Goal: Task Accomplishment & Management: Manage account settings

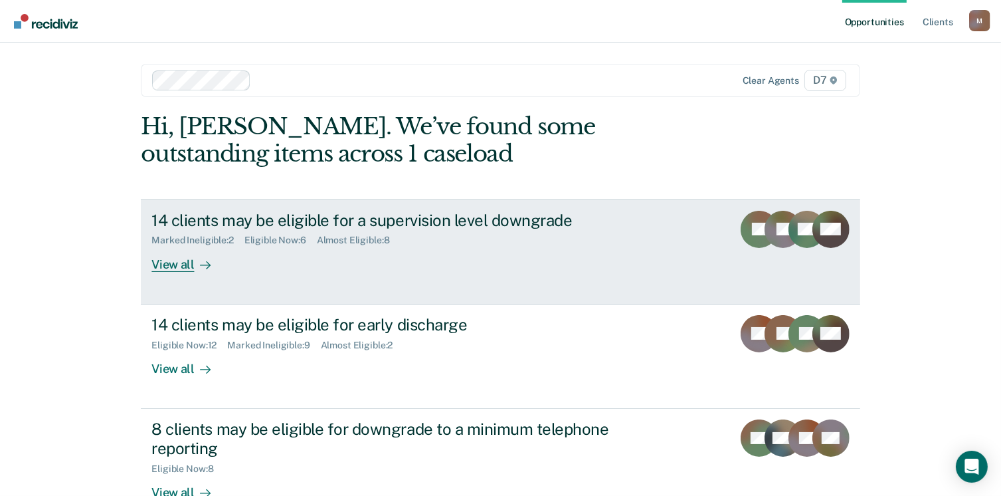
click at [170, 268] on div "View all" at bounding box center [188, 259] width 74 height 26
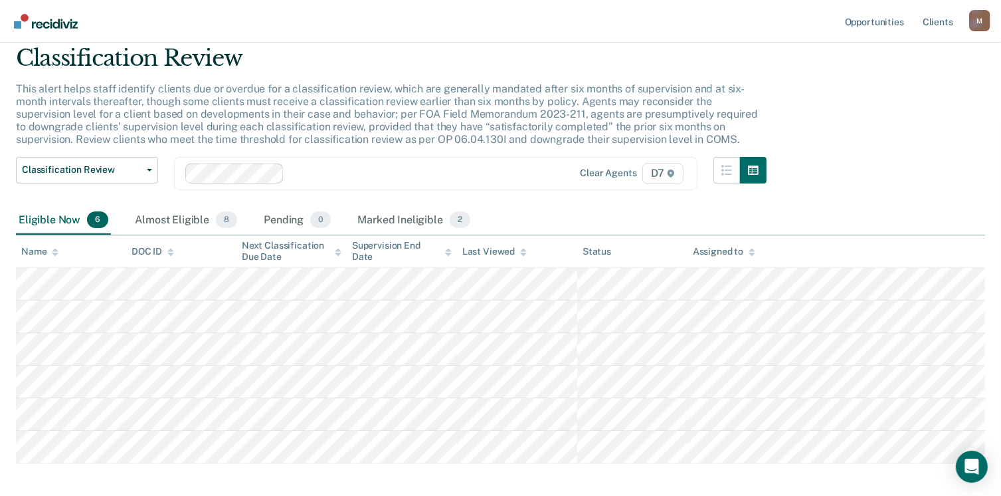
scroll to position [66, 0]
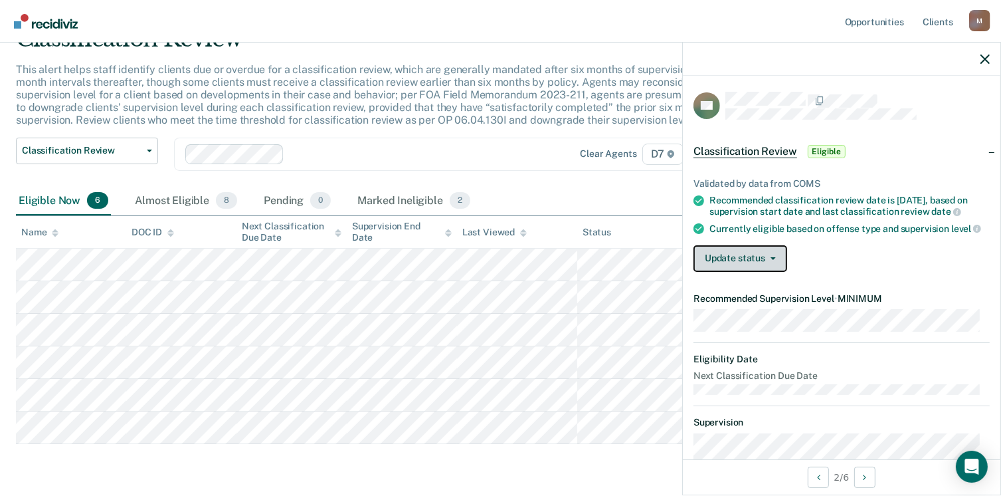
click at [764, 270] on button "Update status" at bounding box center [741, 258] width 94 height 27
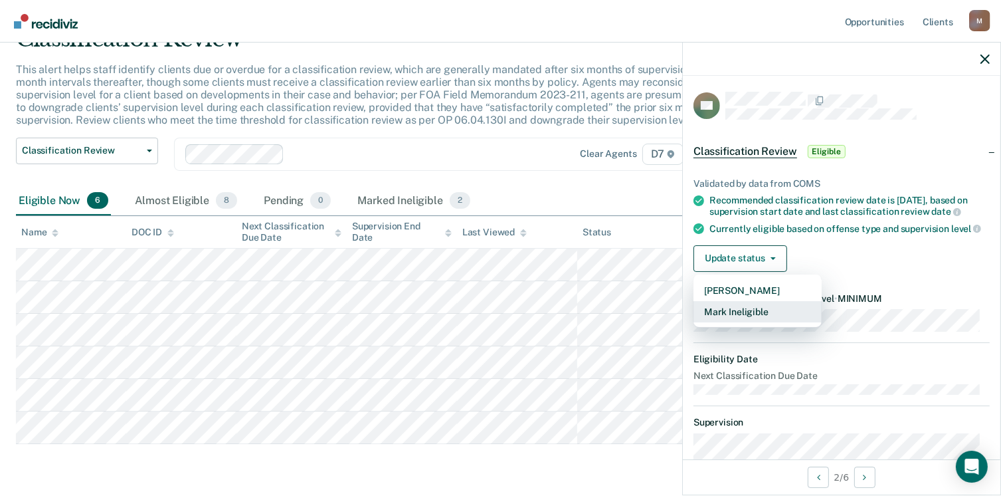
click at [760, 320] on button "Mark Ineligible" at bounding box center [758, 311] width 128 height 21
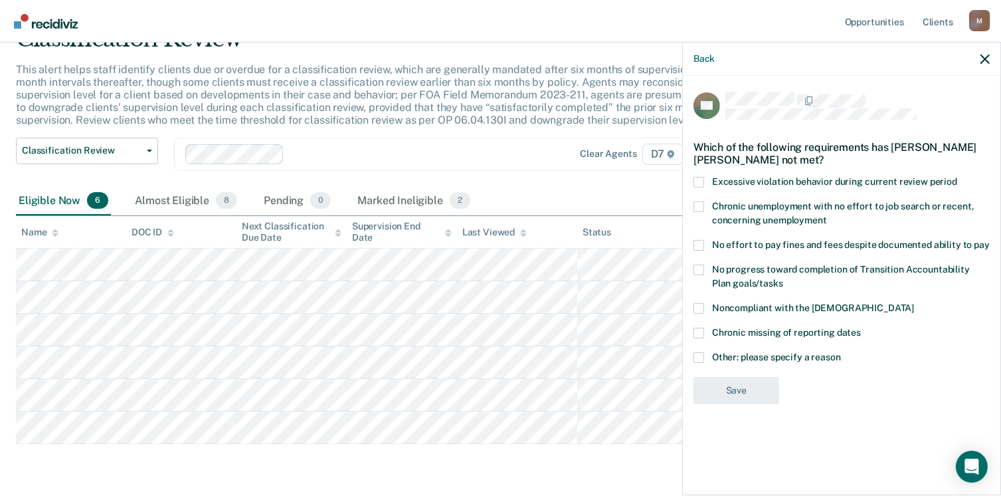
click at [696, 243] on span at bounding box center [699, 245] width 11 height 11
click at [990, 240] on input "No effort to pay fines and fees despite documented ability to pay" at bounding box center [990, 240] width 0 height 0
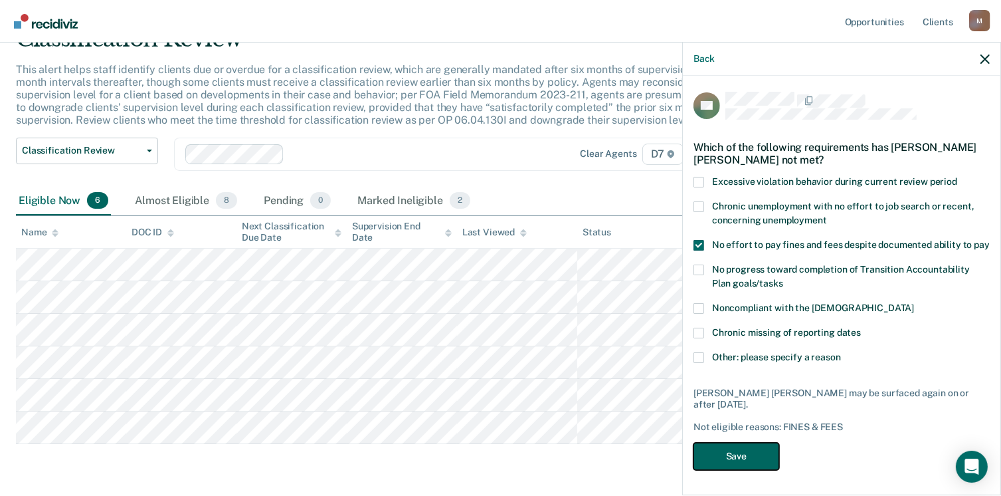
click at [733, 449] on button "Save" at bounding box center [737, 456] width 86 height 27
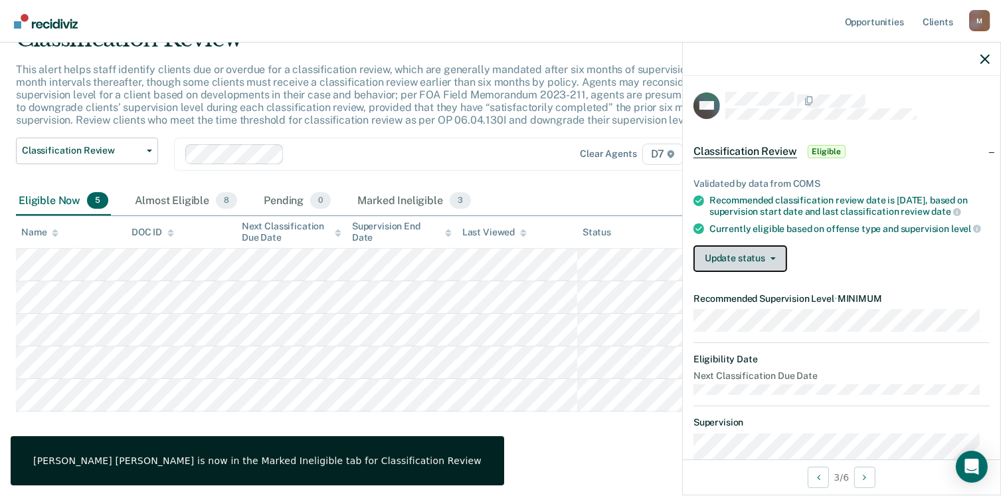
click at [732, 268] on button "Update status" at bounding box center [741, 258] width 94 height 27
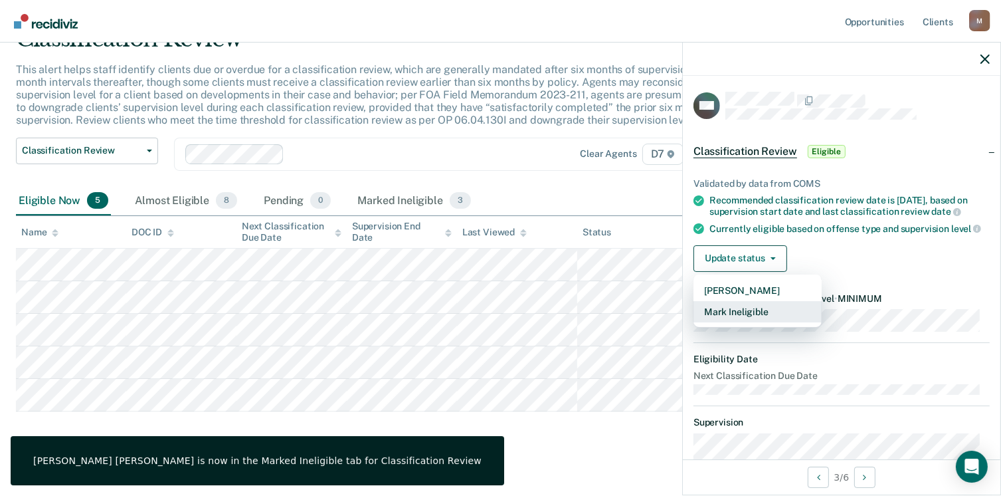
click at [738, 318] on button "Mark Ineligible" at bounding box center [758, 311] width 128 height 21
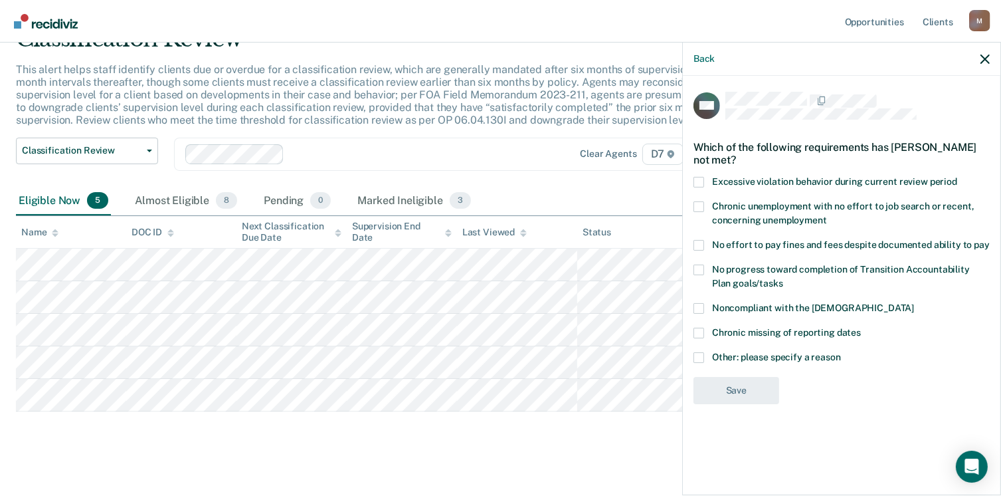
click at [698, 353] on span at bounding box center [699, 357] width 11 height 11
click at [841, 352] on input "Other: please specify a reason" at bounding box center [841, 352] width 0 height 0
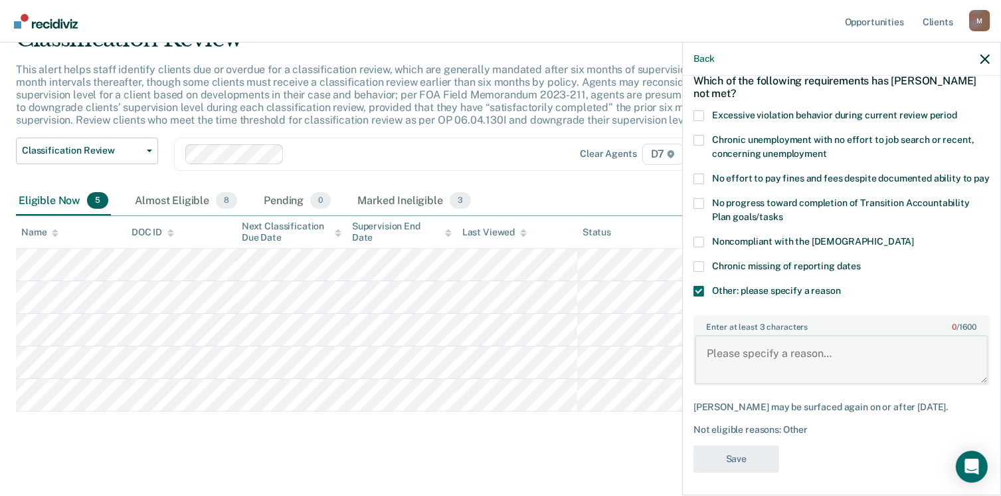
click at [752, 378] on textarea "Enter at least 3 characters 0 / 1600" at bounding box center [842, 359] width 294 height 49
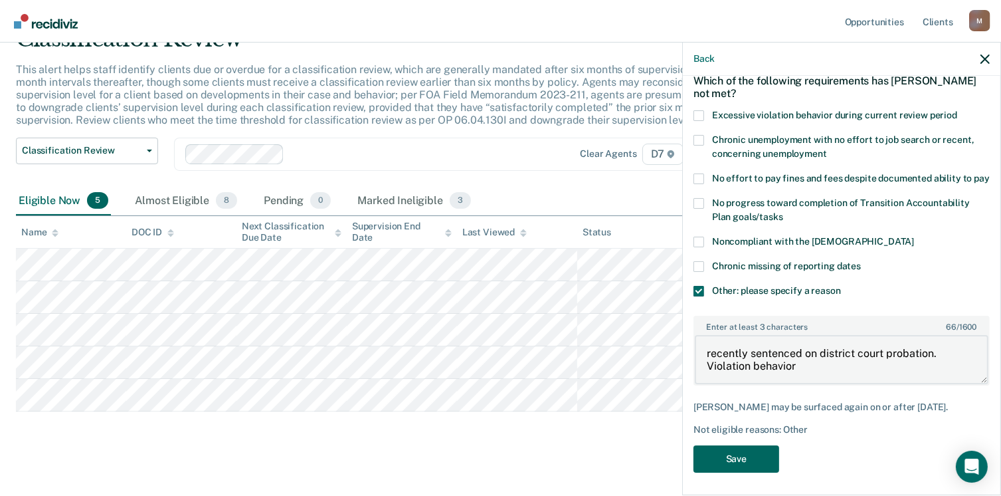
type textarea "recently sentenced on district court probation. Violation behavior"
click at [736, 472] on button "Save" at bounding box center [737, 458] width 86 height 27
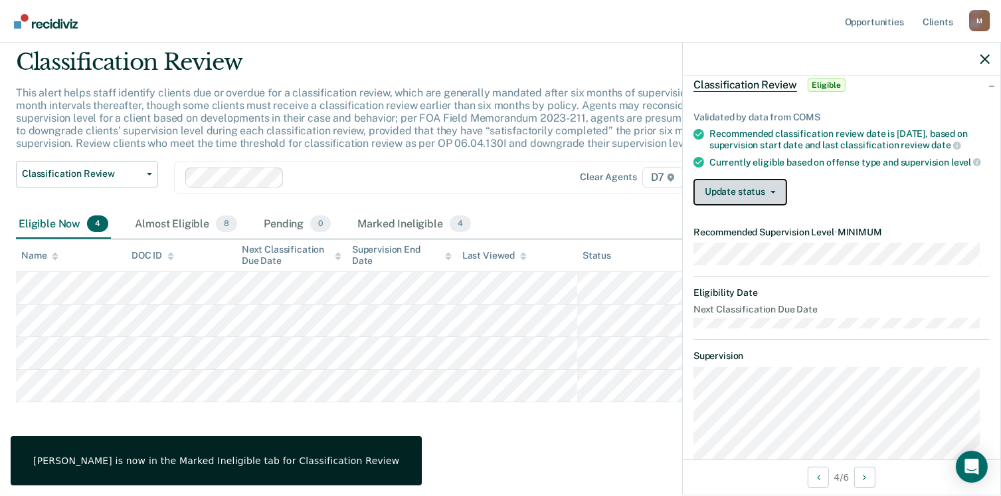
click at [729, 201] on button "Update status" at bounding box center [741, 192] width 94 height 27
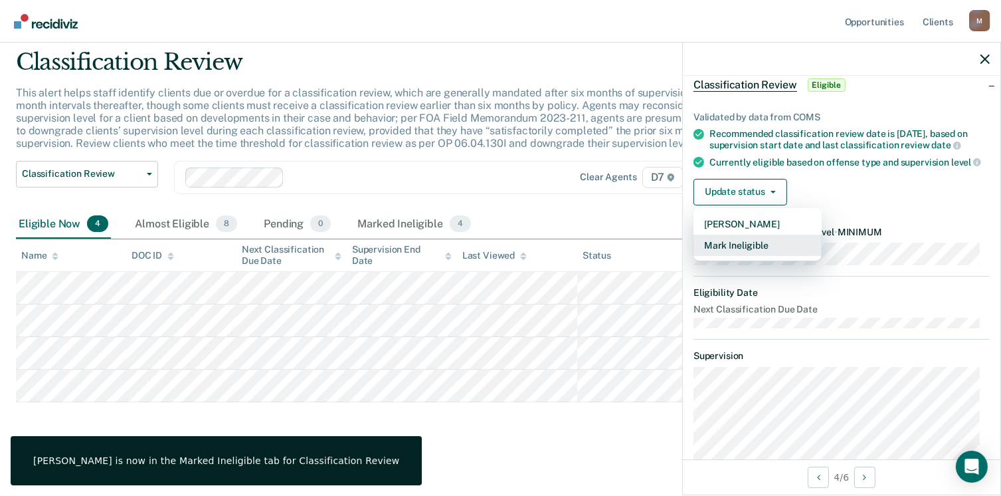
click at [761, 252] on button "Mark Ineligible" at bounding box center [758, 245] width 128 height 21
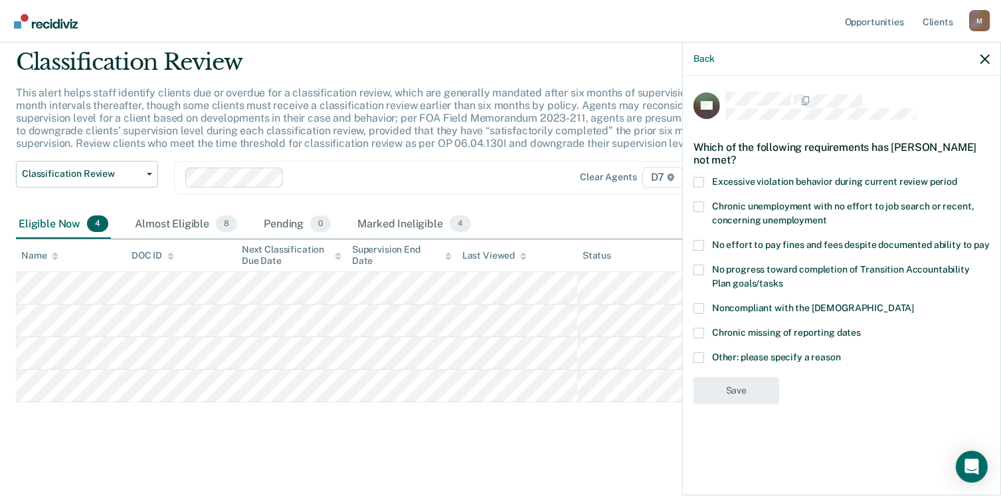
click at [699, 244] on span at bounding box center [699, 245] width 11 height 11
click at [990, 240] on input "No effort to pay fines and fees despite documented ability to pay" at bounding box center [990, 240] width 0 height 0
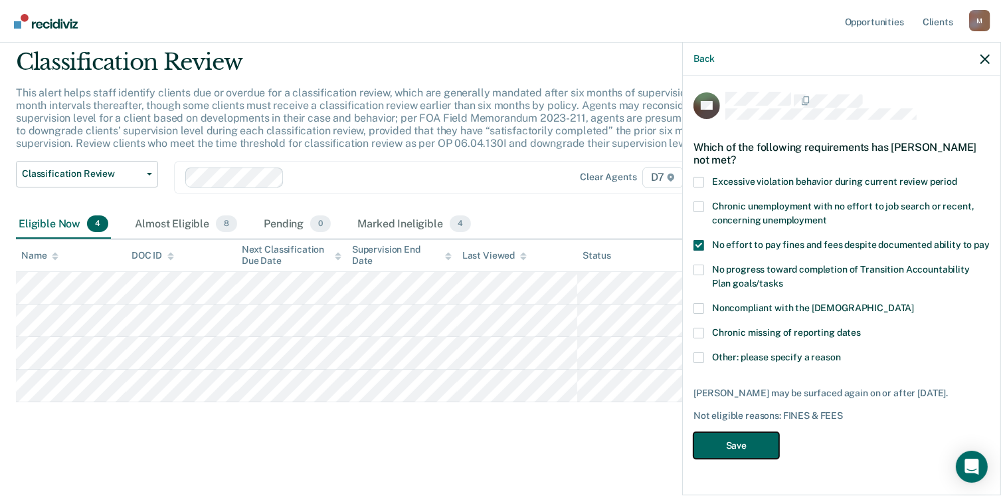
click at [736, 445] on button "Save" at bounding box center [737, 445] width 86 height 27
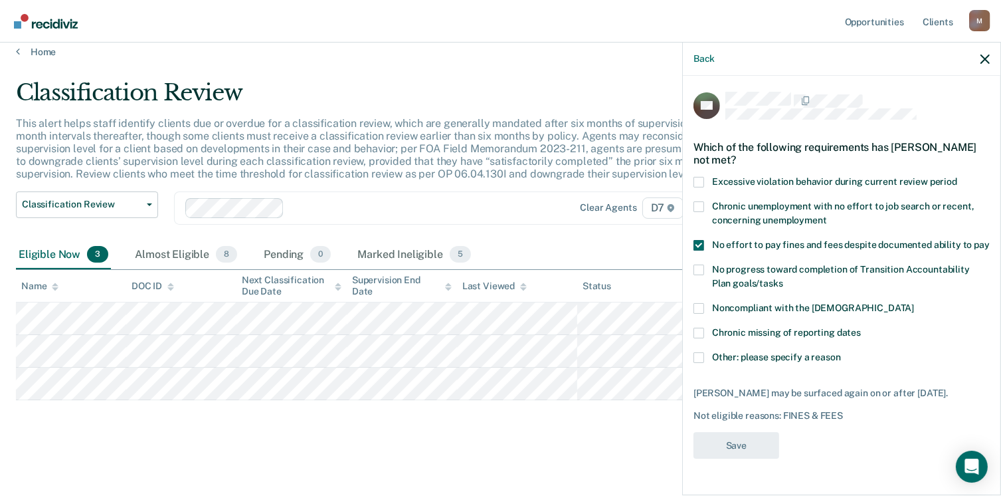
scroll to position [11, 0]
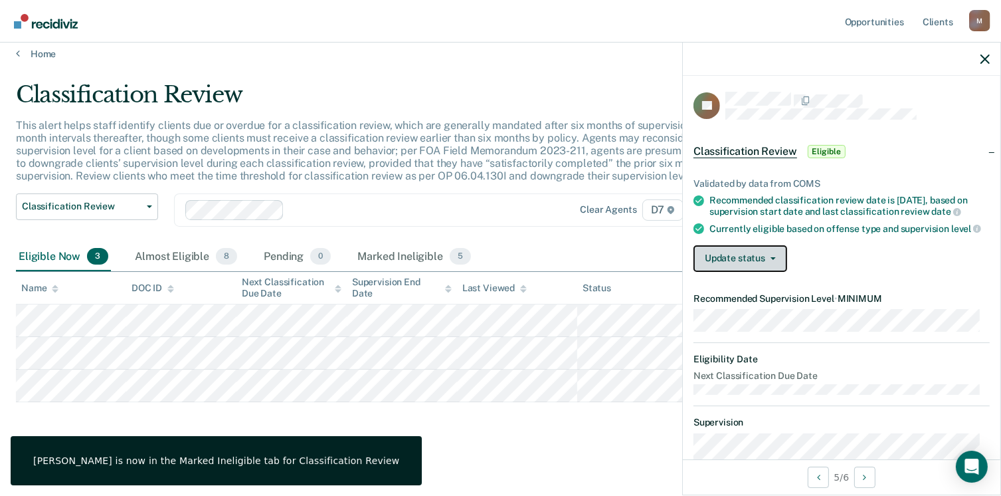
click at [750, 271] on button "Update status" at bounding box center [741, 258] width 94 height 27
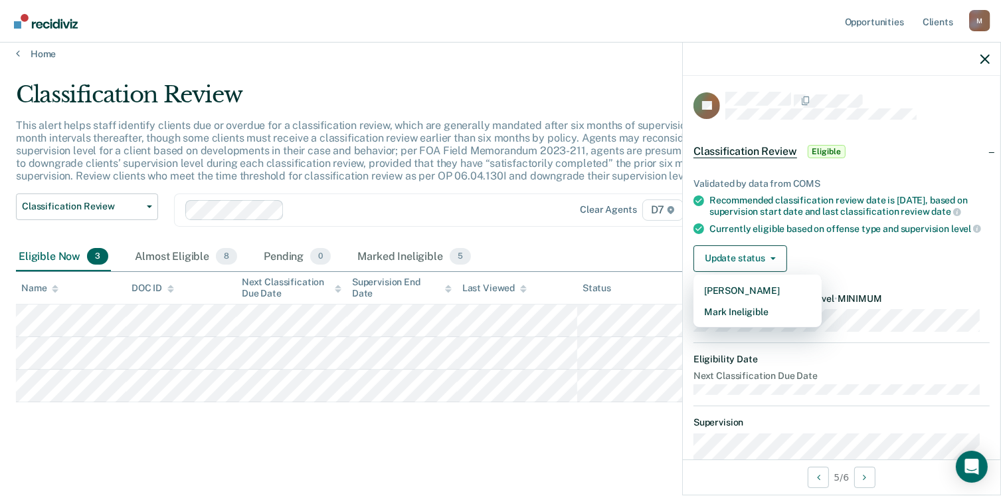
click at [827, 261] on div "Update status [PERSON_NAME] Mark Ineligible" at bounding box center [842, 258] width 296 height 27
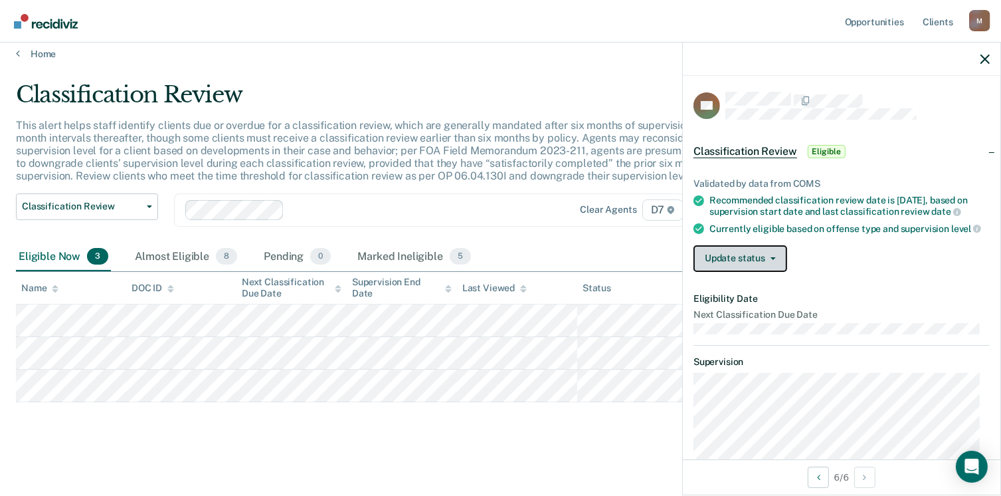
click at [729, 264] on button "Update status" at bounding box center [741, 258] width 94 height 27
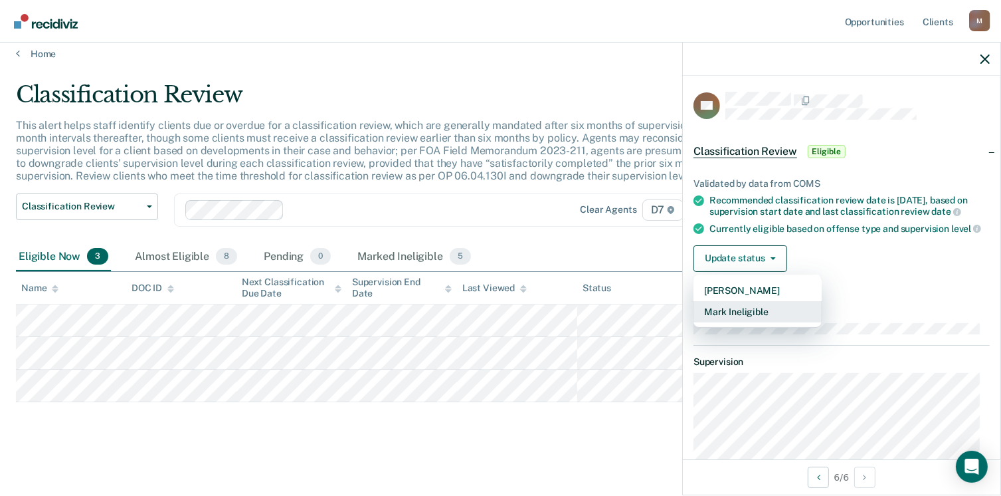
click at [741, 322] on button "Mark Ineligible" at bounding box center [758, 311] width 128 height 21
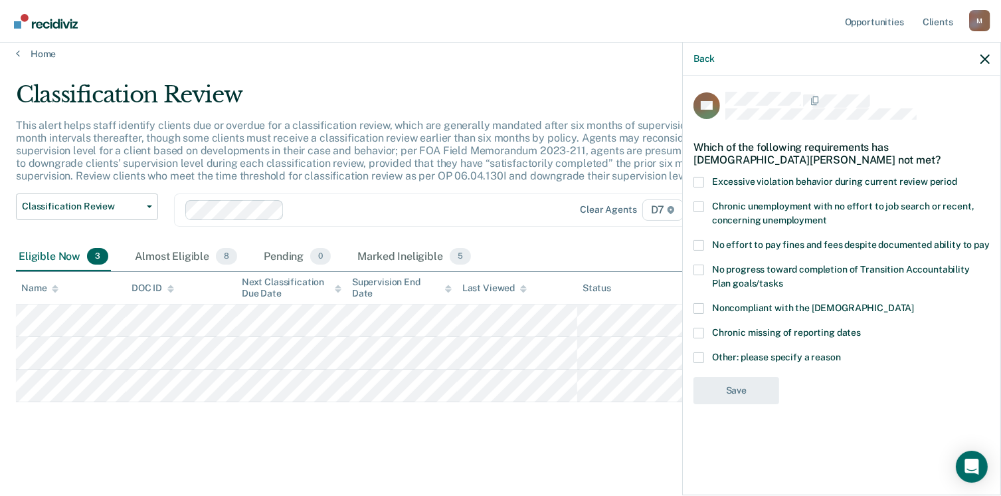
click at [702, 359] on span at bounding box center [699, 357] width 11 height 11
click at [841, 352] on input "Other: please specify a reason" at bounding box center [841, 352] width 0 height 0
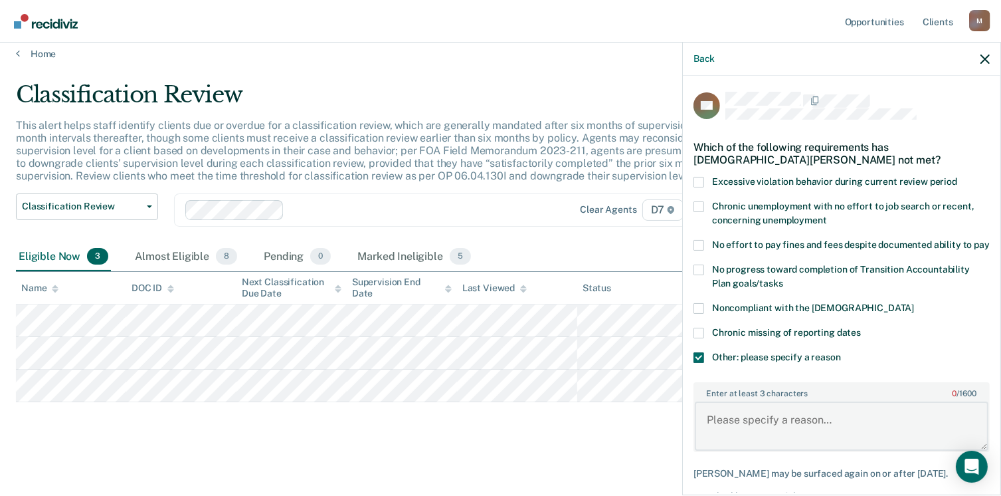
click at [762, 434] on textarea "Enter at least 3 characters 0 / 1600" at bounding box center [842, 425] width 294 height 49
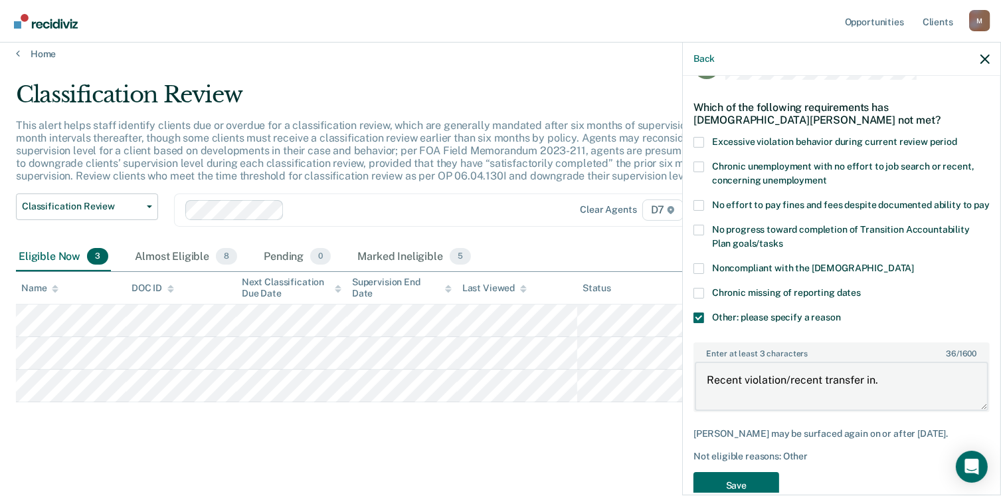
scroll to position [82, 0]
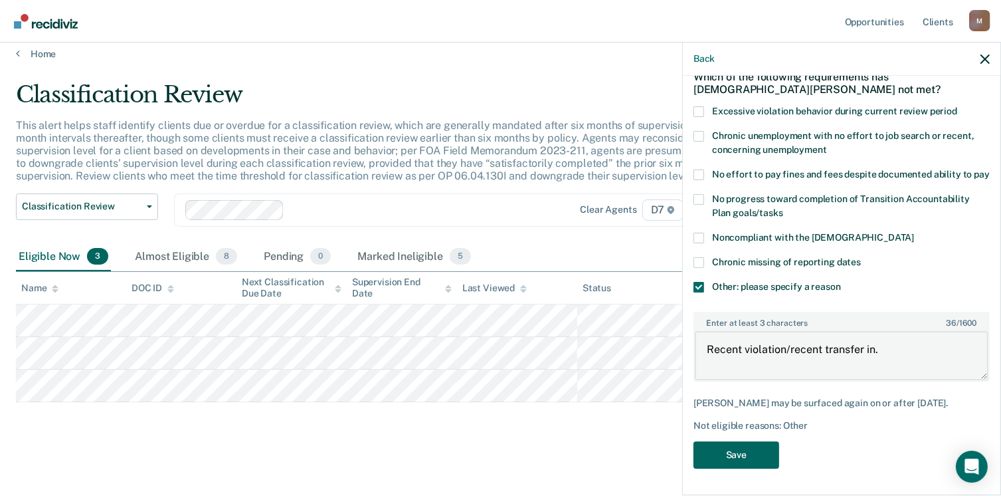
type textarea "Recent violation/recent transfer in."
click at [732, 452] on button "Save" at bounding box center [737, 454] width 86 height 27
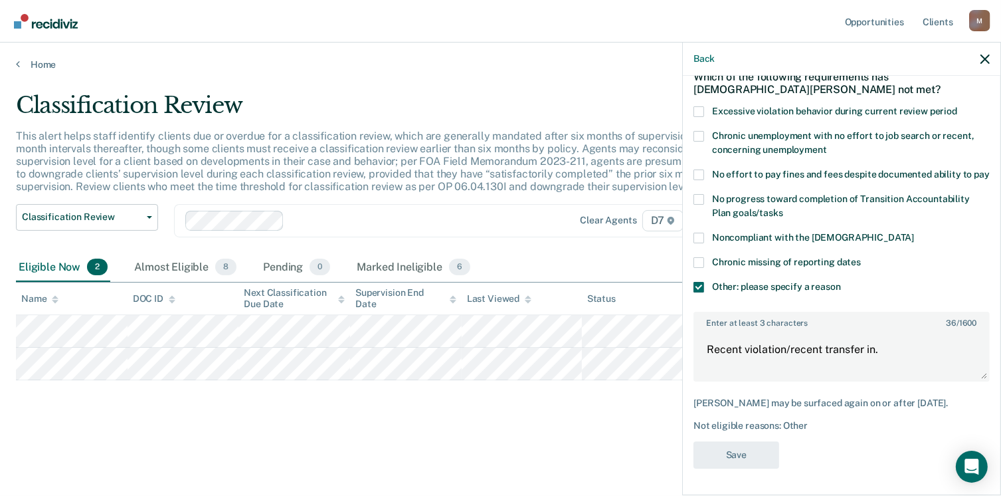
scroll to position [0, 0]
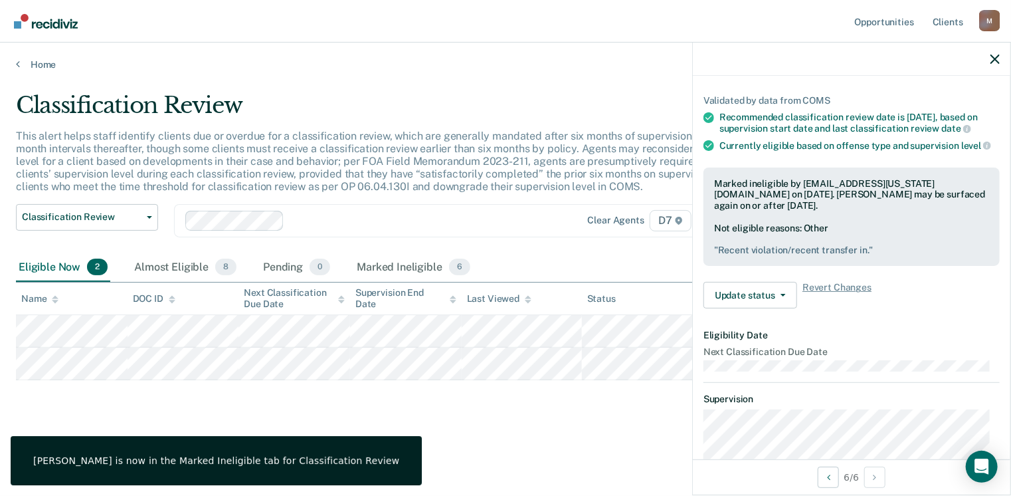
click at [389, 451] on main "Classification Review This alert helps staff identify clients due or overdue fo…" at bounding box center [505, 280] width 1011 height 421
click at [35, 58] on link "Home" at bounding box center [505, 64] width 979 height 12
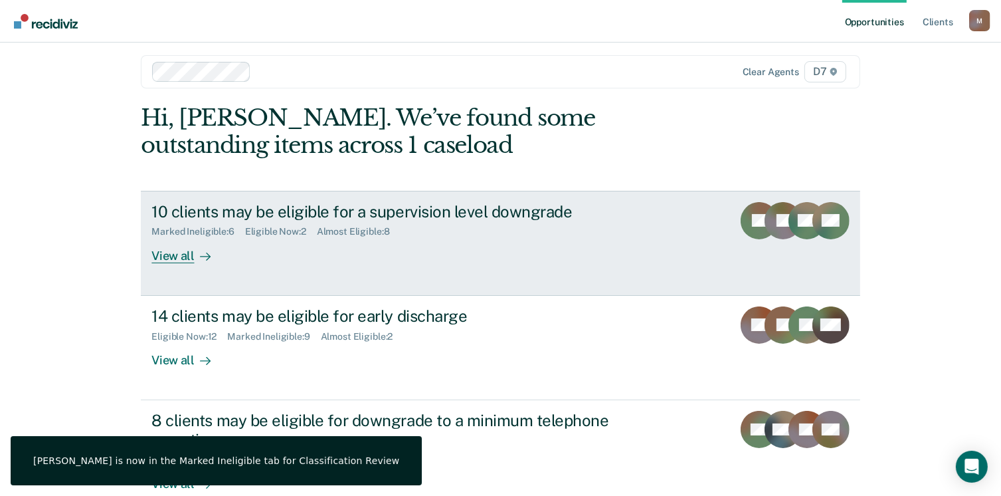
scroll to position [133, 0]
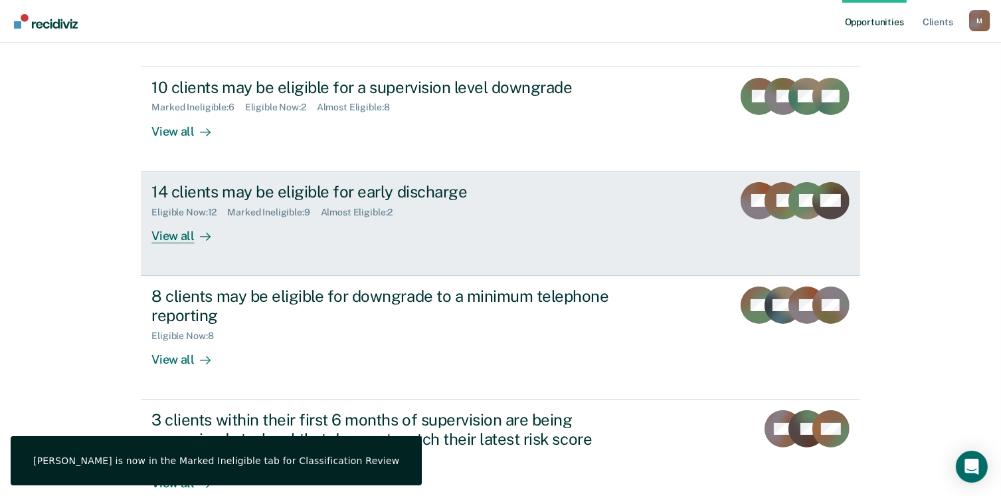
click at [166, 235] on div "View all" at bounding box center [188, 230] width 74 height 26
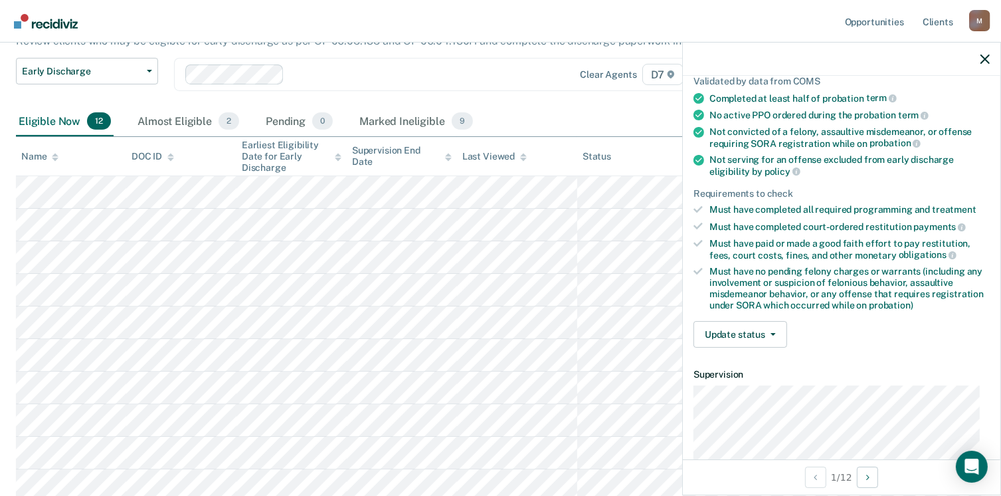
scroll to position [266, 0]
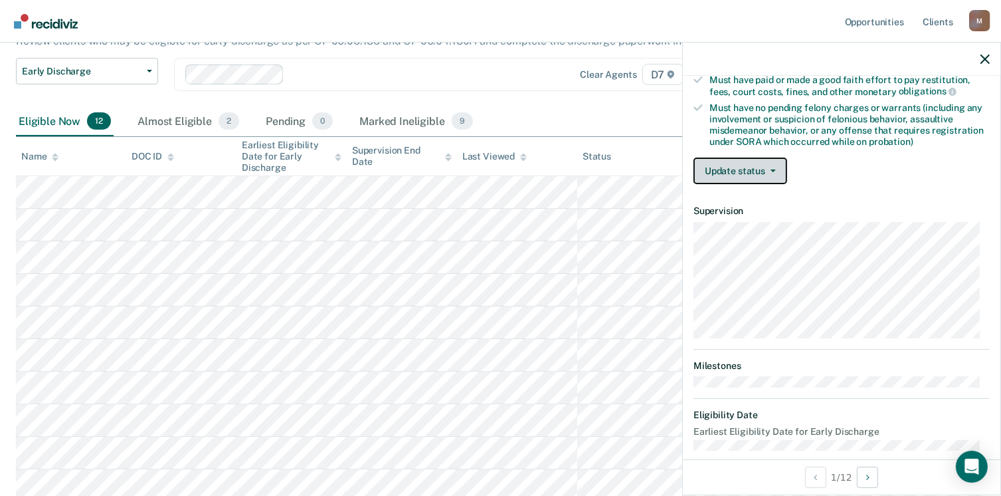
click at [739, 167] on button "Update status" at bounding box center [741, 170] width 94 height 27
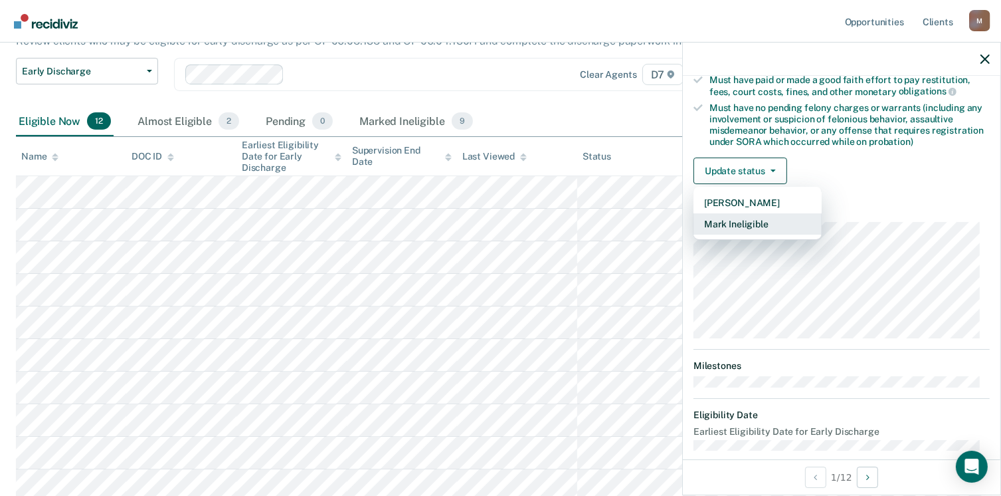
click at [767, 219] on button "Mark Ineligible" at bounding box center [758, 223] width 128 height 21
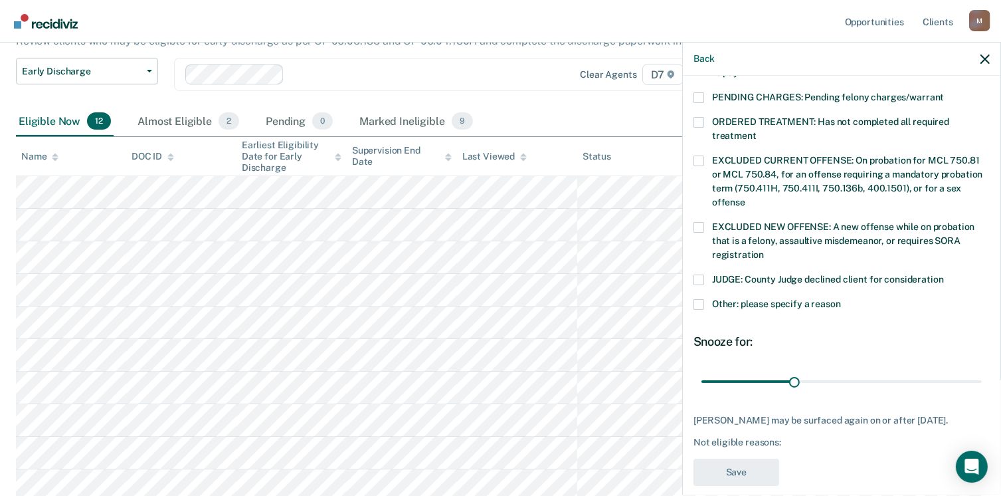
scroll to position [444, 0]
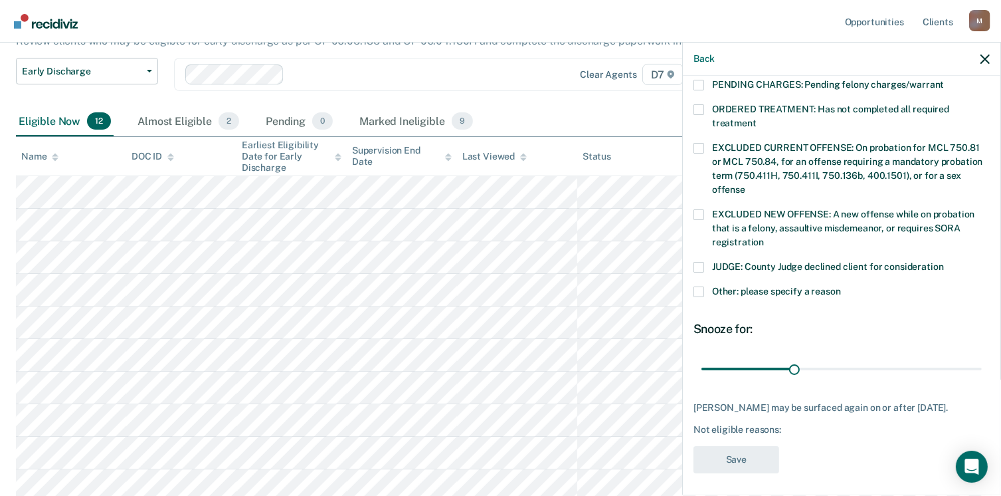
click at [700, 262] on span at bounding box center [699, 267] width 11 height 11
click at [944, 262] on input "JUDGE: County Judge declined client for consideration" at bounding box center [944, 262] width 0 height 0
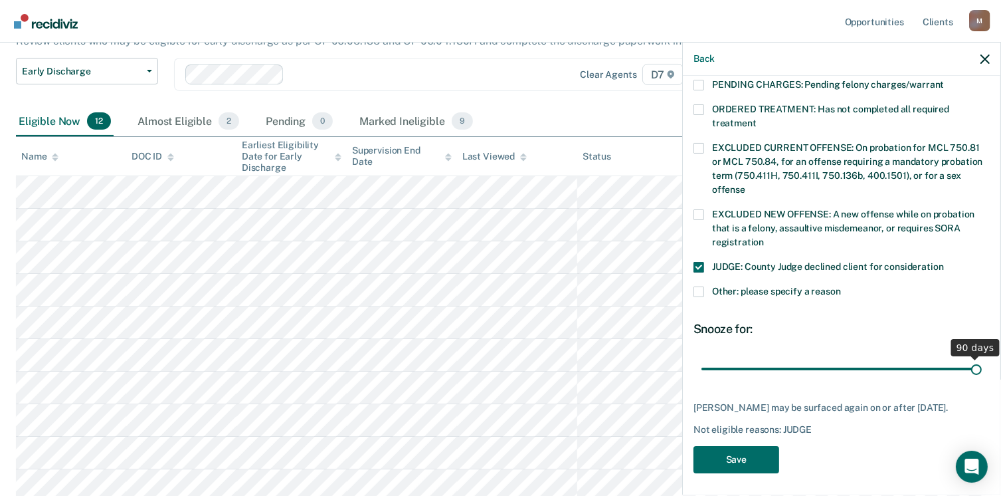
drag, startPoint x: 790, startPoint y: 354, endPoint x: 1062, endPoint y: 366, distance: 272.0
type input "90"
click at [982, 366] on input "range" at bounding box center [842, 368] width 280 height 23
click at [749, 447] on button "Save" at bounding box center [737, 459] width 86 height 27
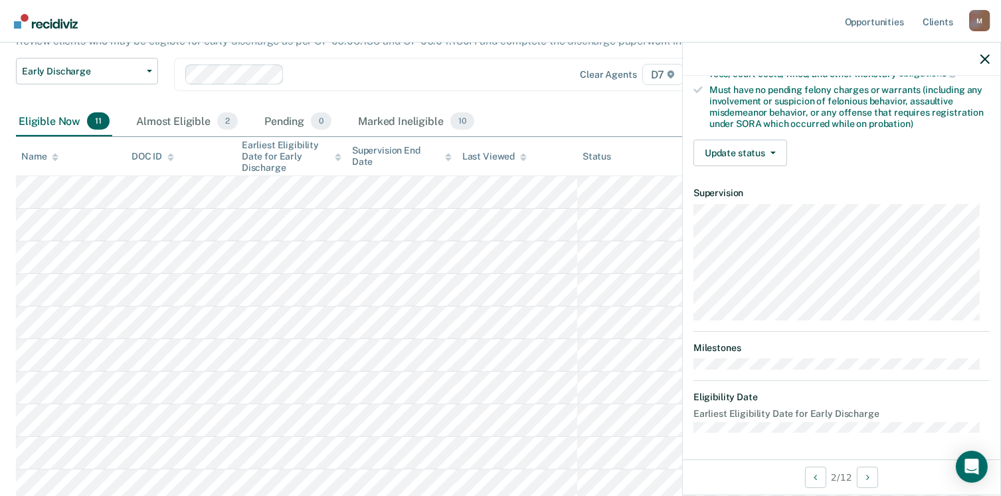
scroll to position [279, 0]
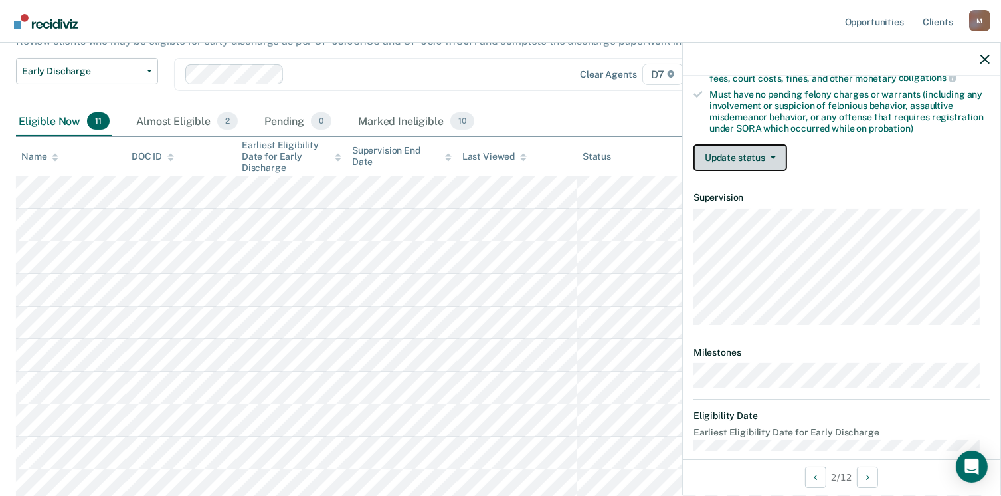
click at [738, 160] on button "Update status" at bounding box center [741, 157] width 94 height 27
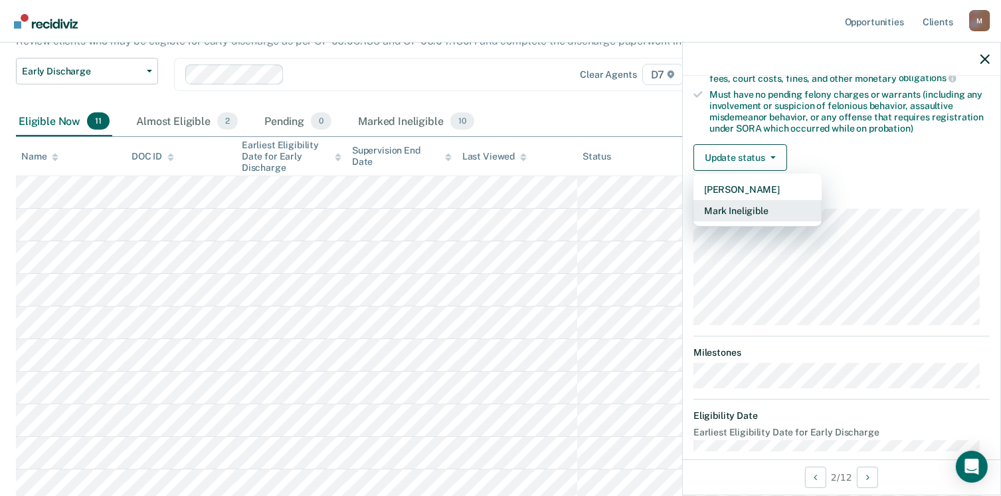
click at [750, 202] on button "Mark Ineligible" at bounding box center [758, 210] width 128 height 21
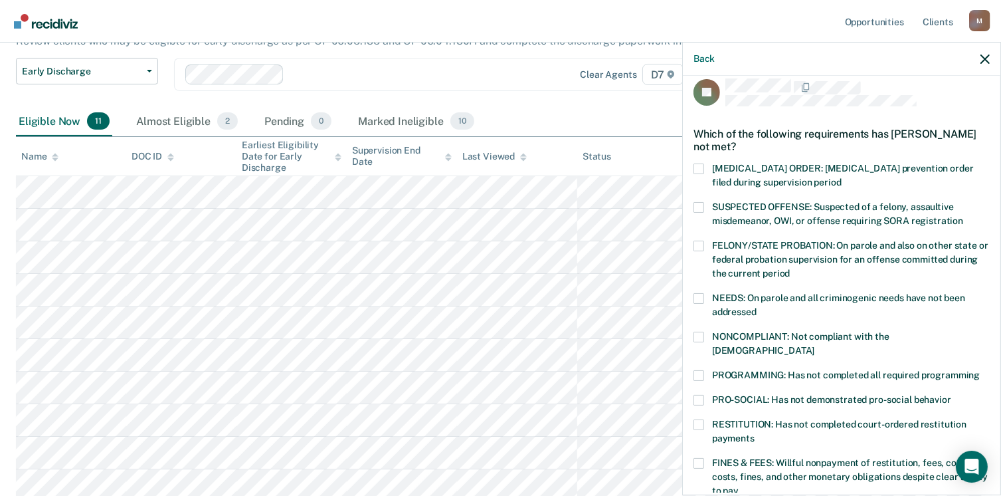
scroll to position [80, 0]
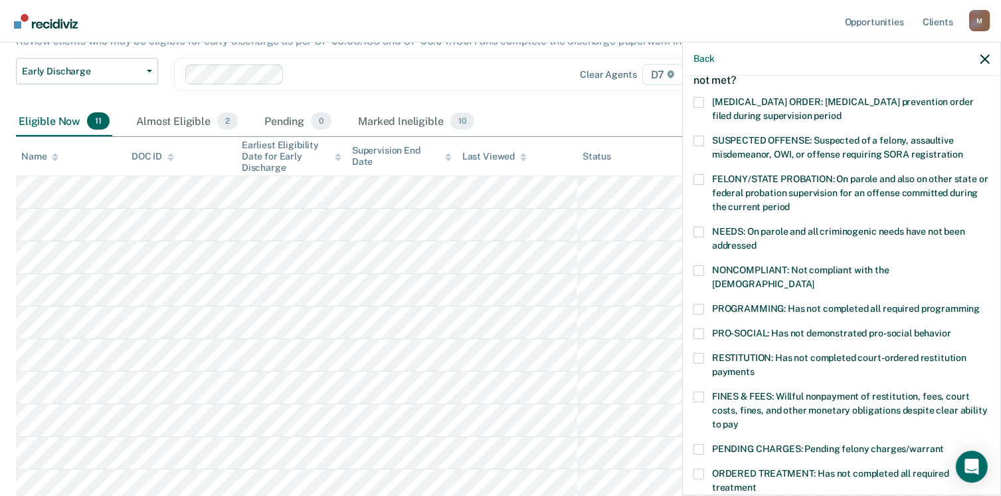
click at [698, 270] on span at bounding box center [699, 270] width 11 height 11
click at [815, 279] on input "NONCOMPLIANT: Not compliant with the [DEMOGRAPHIC_DATA]" at bounding box center [815, 279] width 0 height 0
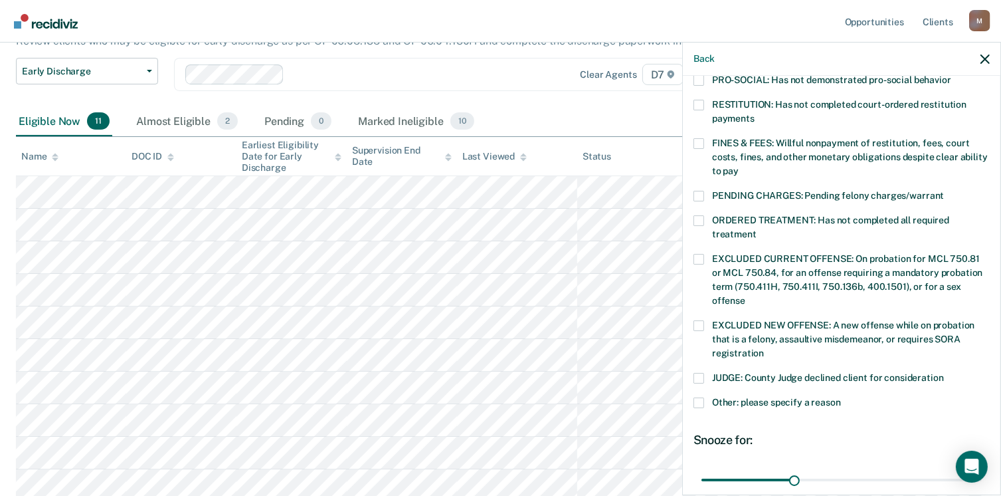
scroll to position [433, 0]
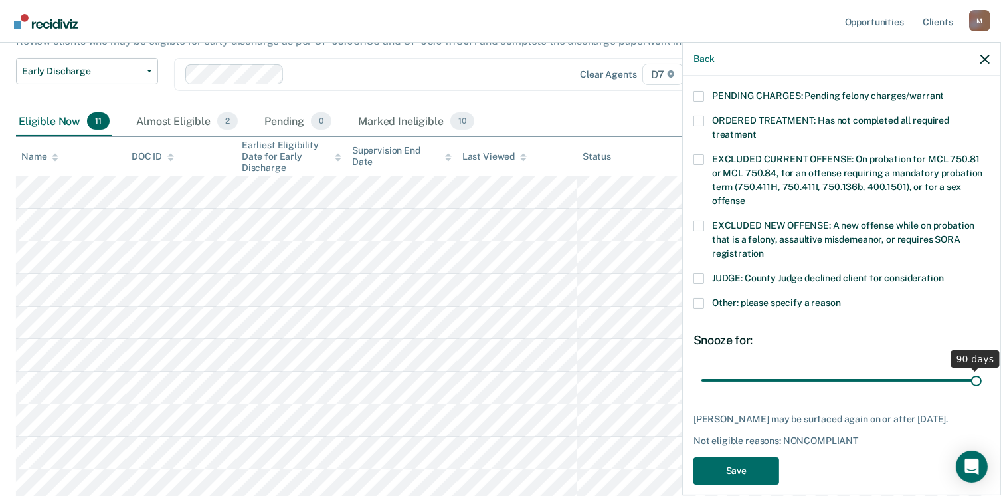
drag, startPoint x: 792, startPoint y: 364, endPoint x: 1012, endPoint y: 356, distance: 220.1
type input "90"
click at [982, 369] on input "range" at bounding box center [842, 380] width 280 height 23
click at [746, 457] on button "Save" at bounding box center [737, 470] width 86 height 27
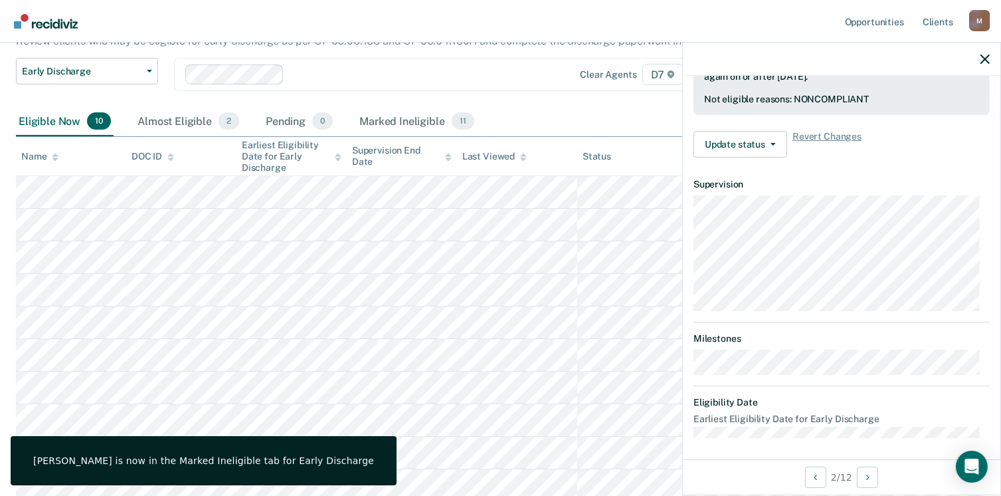
scroll to position [292, 0]
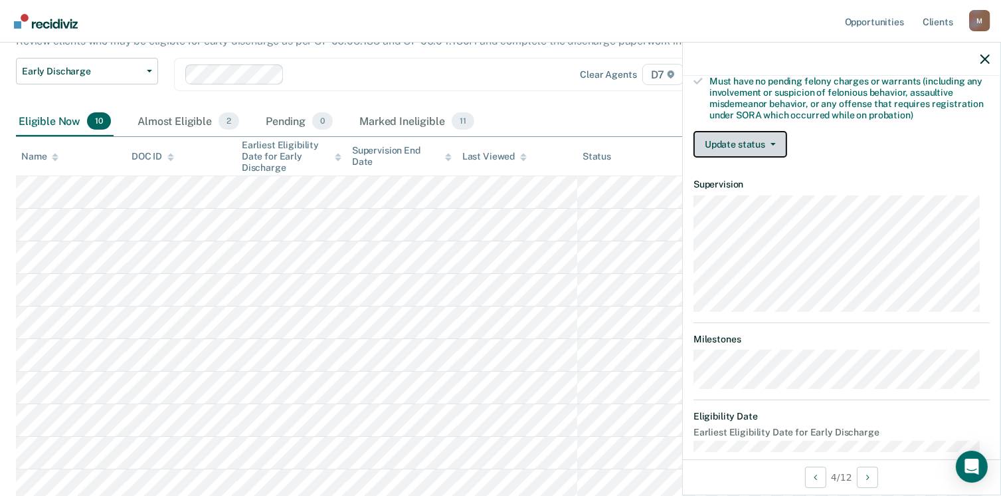
click at [742, 136] on button "Update status" at bounding box center [741, 144] width 94 height 27
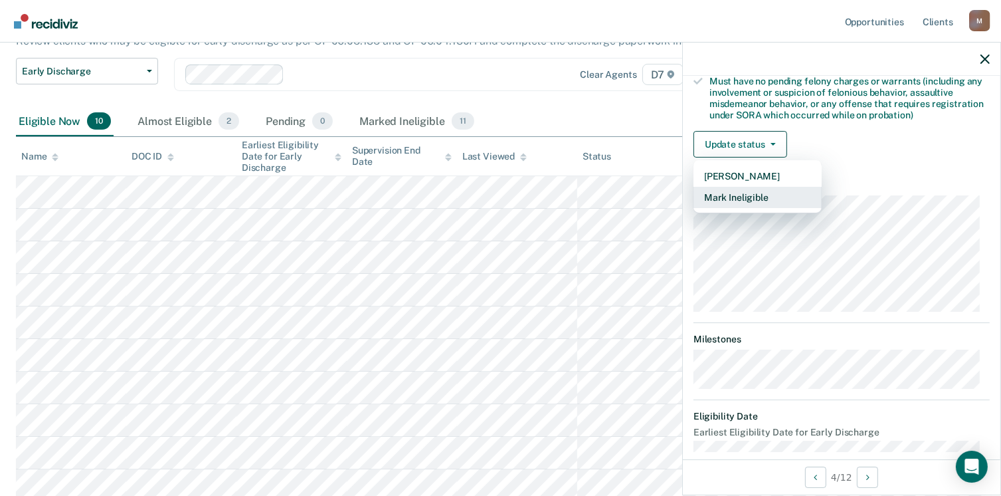
click at [745, 193] on button "Mark Ineligible" at bounding box center [758, 197] width 128 height 21
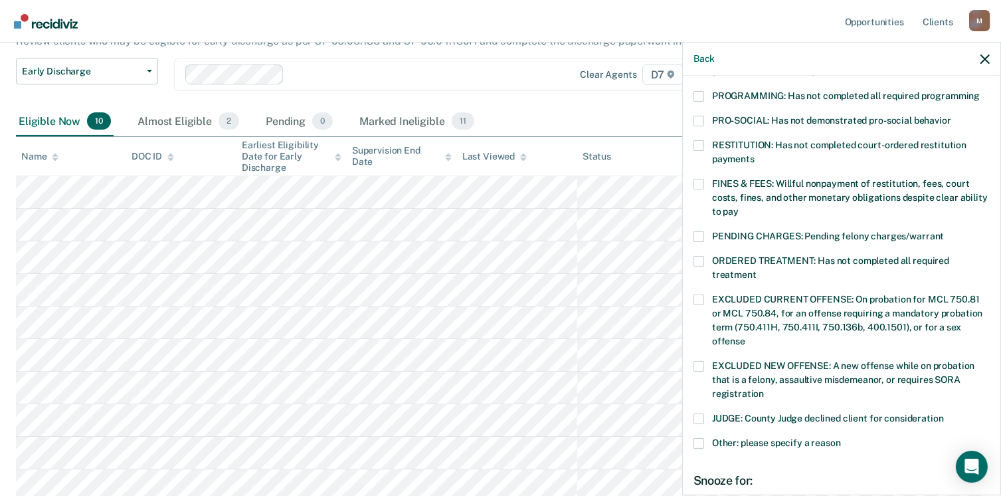
click at [696, 179] on span at bounding box center [699, 184] width 11 height 11
click at [739, 207] on input "FINES & FEES: Willful nonpayment of restitution, fees, court costs, fines, and …" at bounding box center [739, 207] width 0 height 0
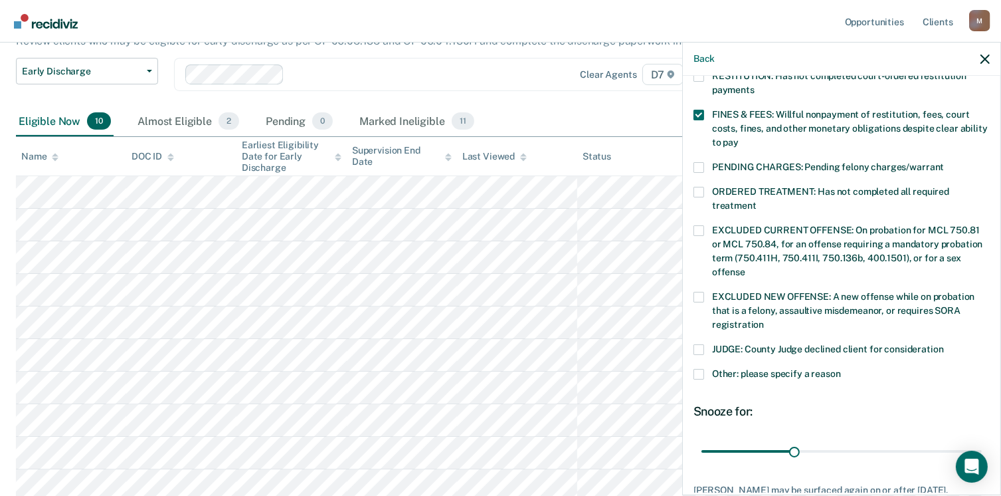
scroll to position [444, 0]
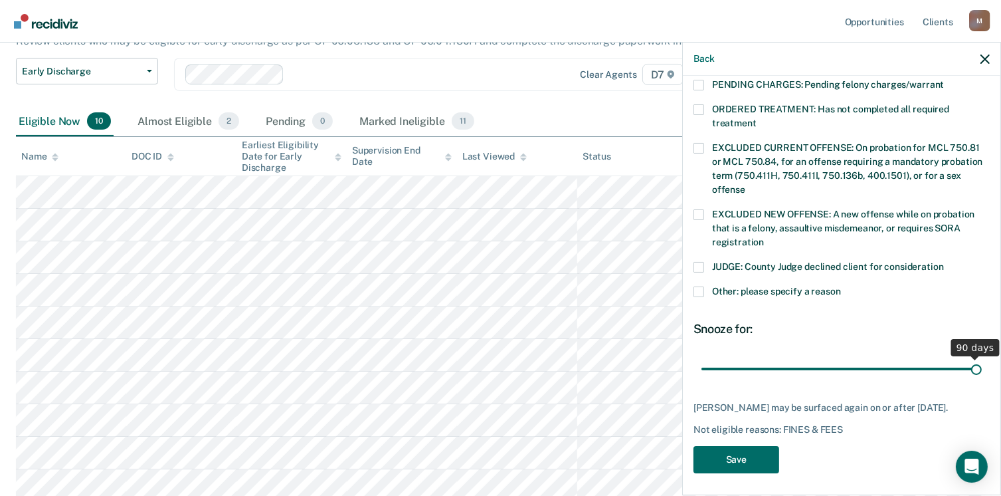
drag, startPoint x: 788, startPoint y: 354, endPoint x: 1005, endPoint y: 354, distance: 216.6
type input "90"
click at [982, 357] on input "range" at bounding box center [842, 368] width 280 height 23
click at [720, 456] on button "Save" at bounding box center [737, 459] width 86 height 27
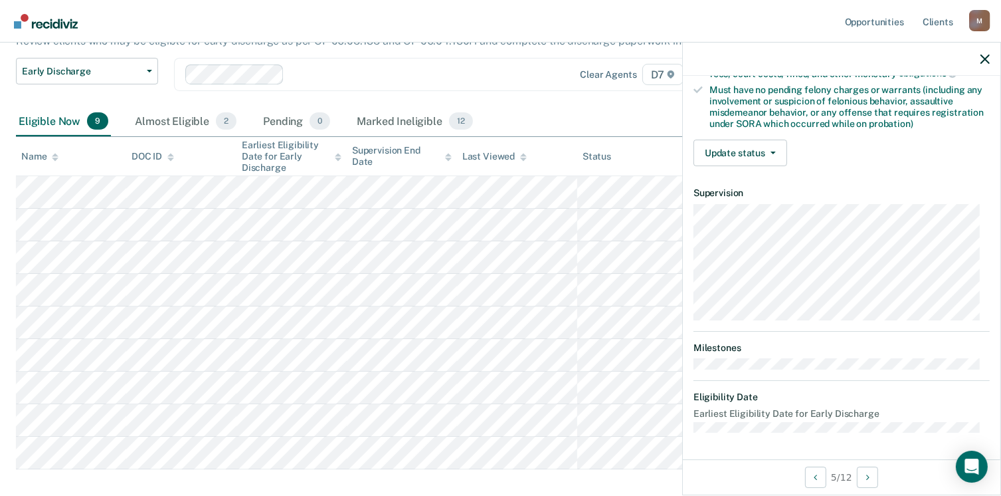
scroll to position [279, 0]
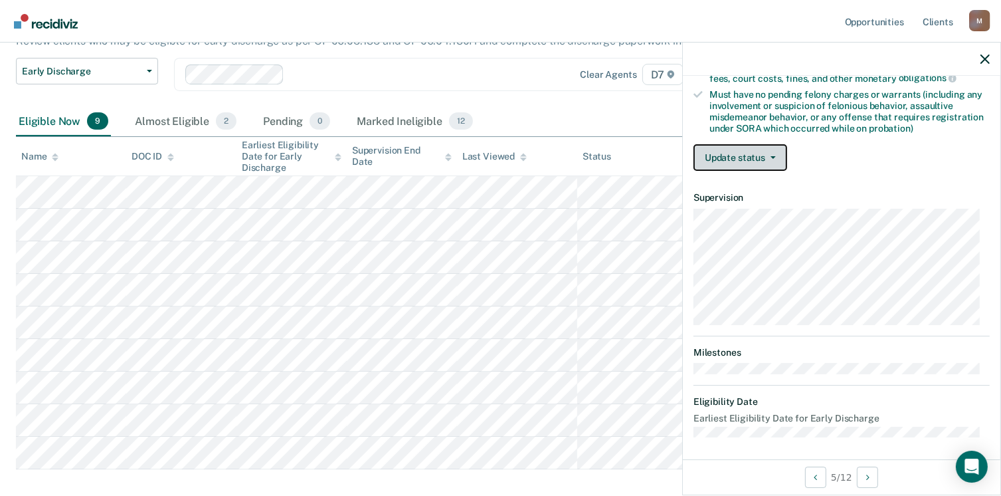
click at [737, 151] on button "Update status" at bounding box center [741, 157] width 94 height 27
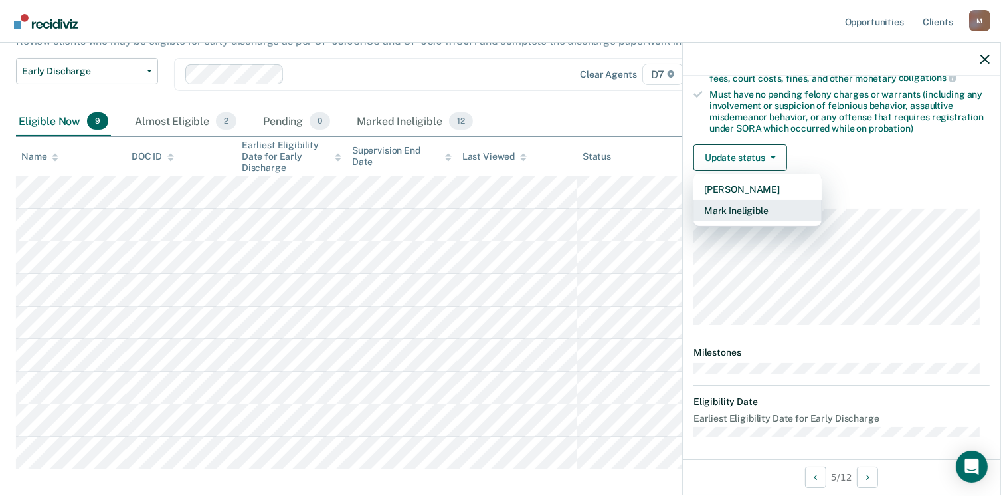
click at [755, 209] on button "Mark Ineligible" at bounding box center [758, 210] width 128 height 21
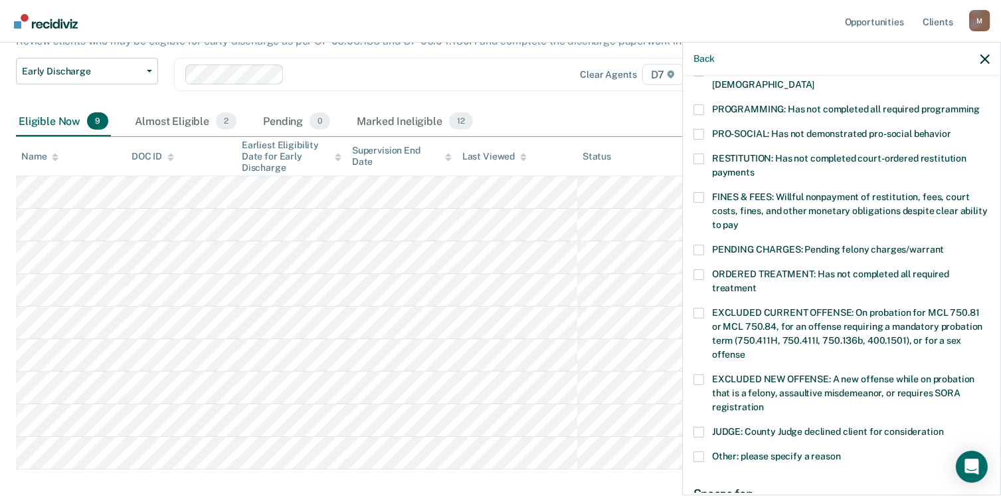
click at [700, 153] on span at bounding box center [699, 158] width 11 height 11
click at [755, 167] on input "RESTITUTION: Has not completed court-ordered restitution payments" at bounding box center [755, 167] width 0 height 0
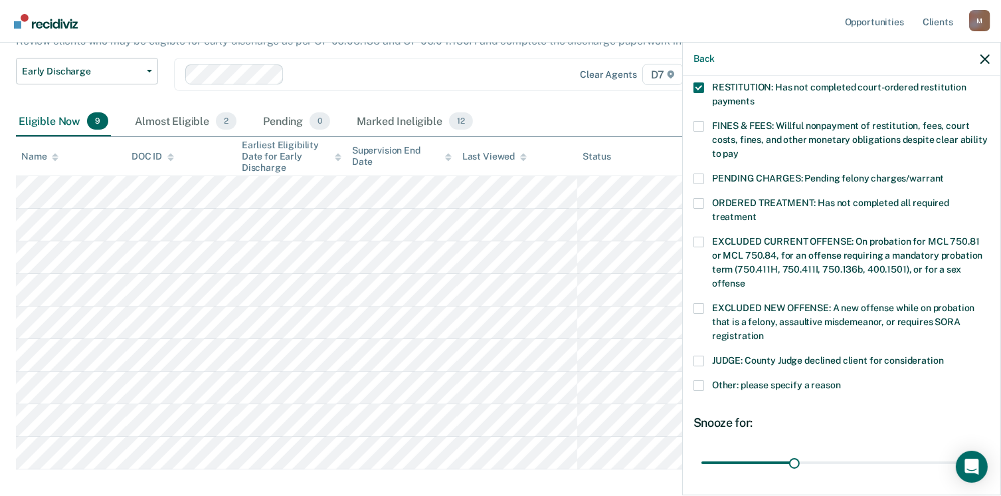
scroll to position [433, 0]
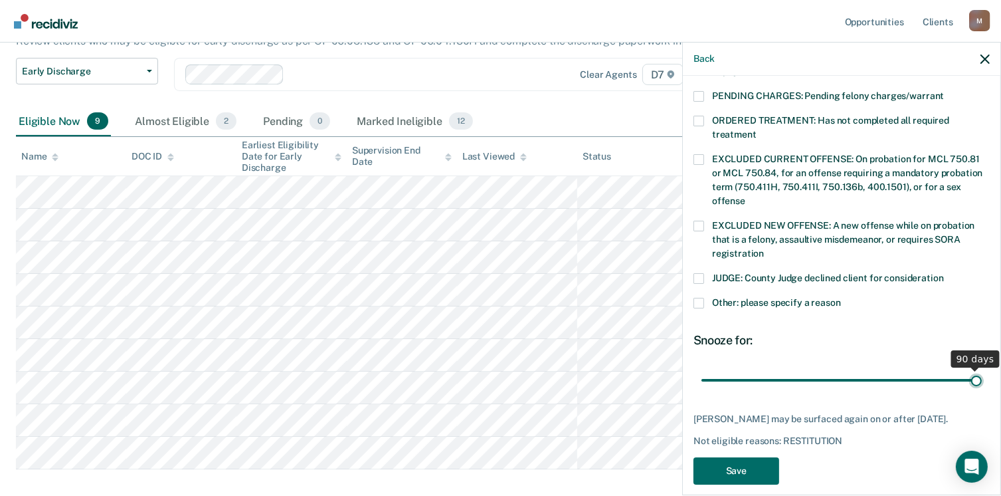
drag, startPoint x: 790, startPoint y: 362, endPoint x: 1021, endPoint y: 352, distance: 230.8
type input "90"
click at [982, 369] on input "range" at bounding box center [842, 380] width 280 height 23
click at [726, 463] on button "Save" at bounding box center [737, 470] width 86 height 27
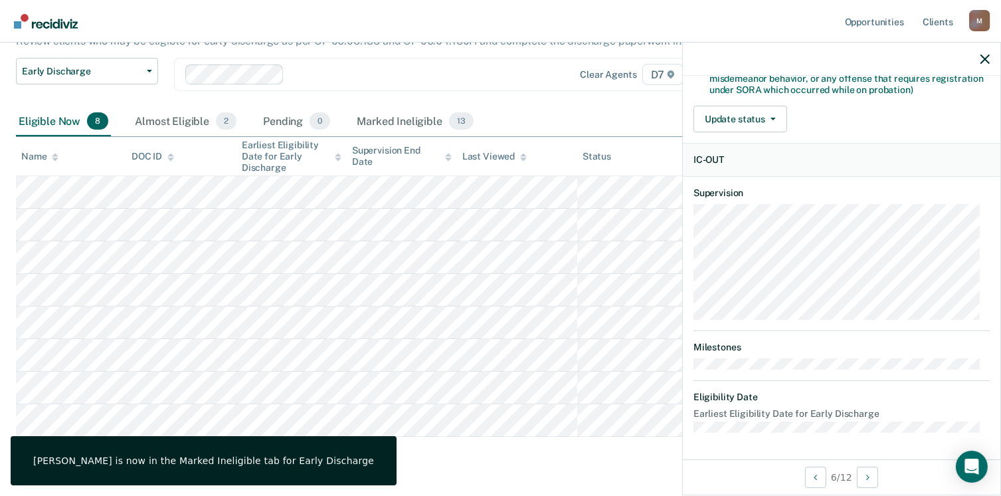
scroll to position [279, 0]
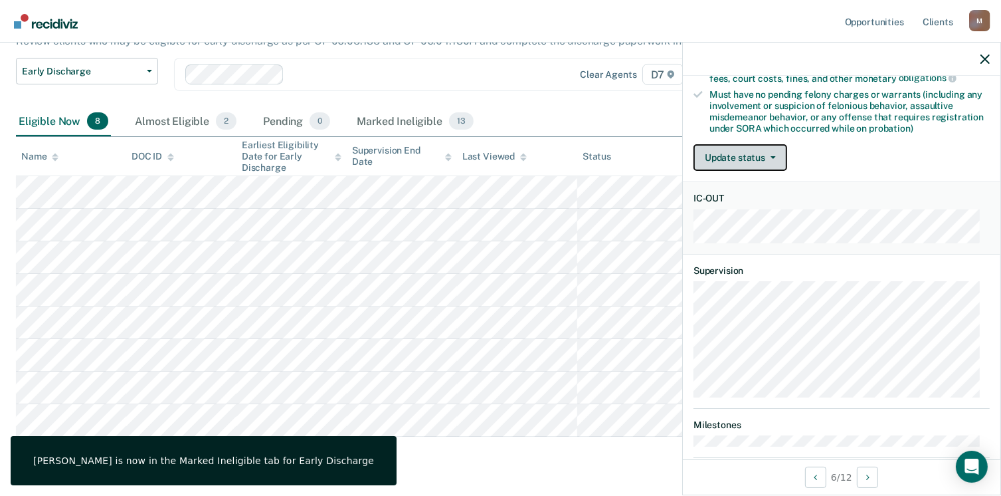
click at [746, 151] on button "Update status" at bounding box center [741, 157] width 94 height 27
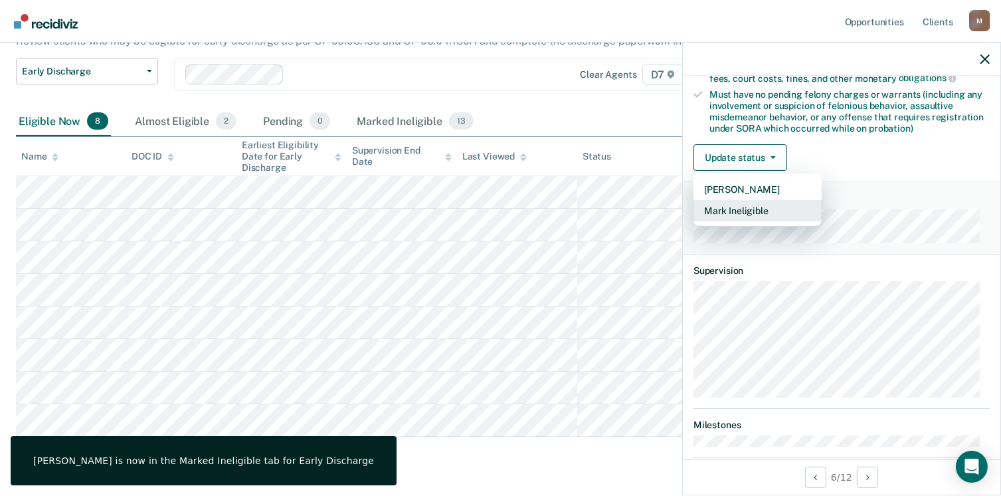
click at [747, 207] on button "Mark Ineligible" at bounding box center [758, 210] width 128 height 21
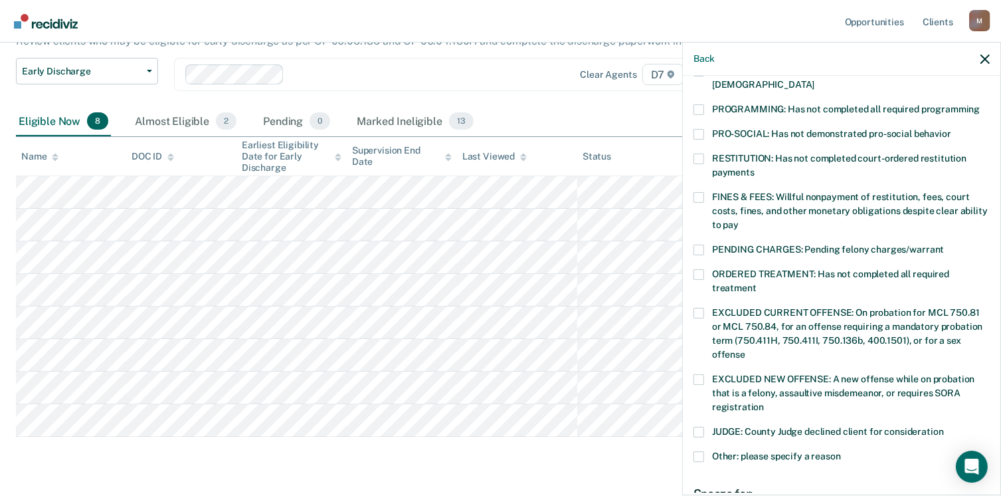
scroll to position [412, 0]
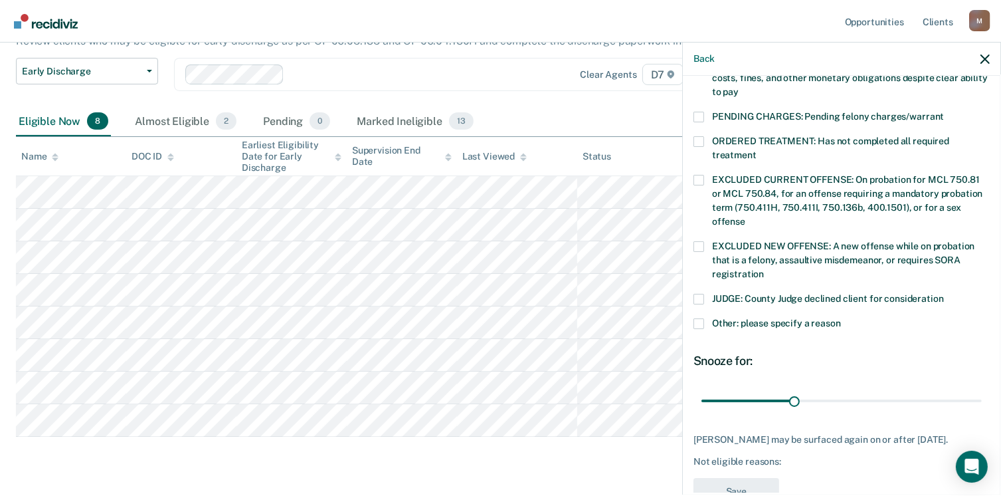
click at [696, 318] on span at bounding box center [699, 323] width 11 height 11
click at [841, 318] on input "Other: please specify a reason" at bounding box center [841, 318] width 0 height 0
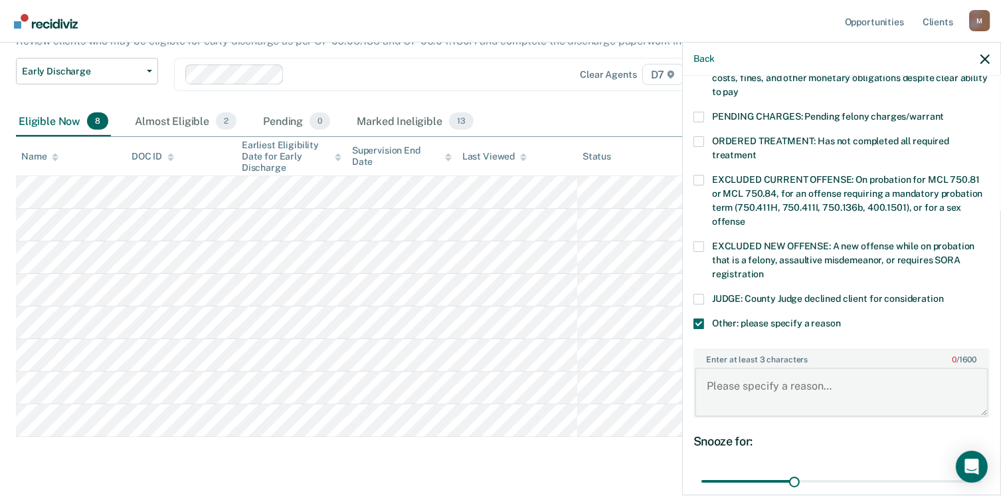
click at [747, 375] on textarea "Enter at least 3 characters 0 / 1600" at bounding box center [842, 391] width 294 height 49
type textarea "supervised in another state."
drag, startPoint x: 795, startPoint y: 463, endPoint x: 989, endPoint y: 461, distance: 194.0
type input "90"
click at [982, 470] on input "range" at bounding box center [842, 481] width 280 height 23
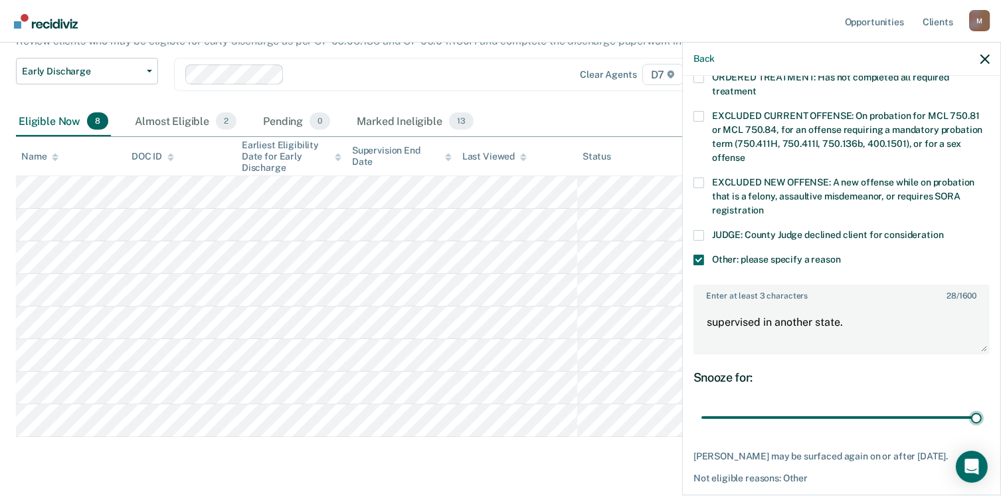
scroll to position [523, 0]
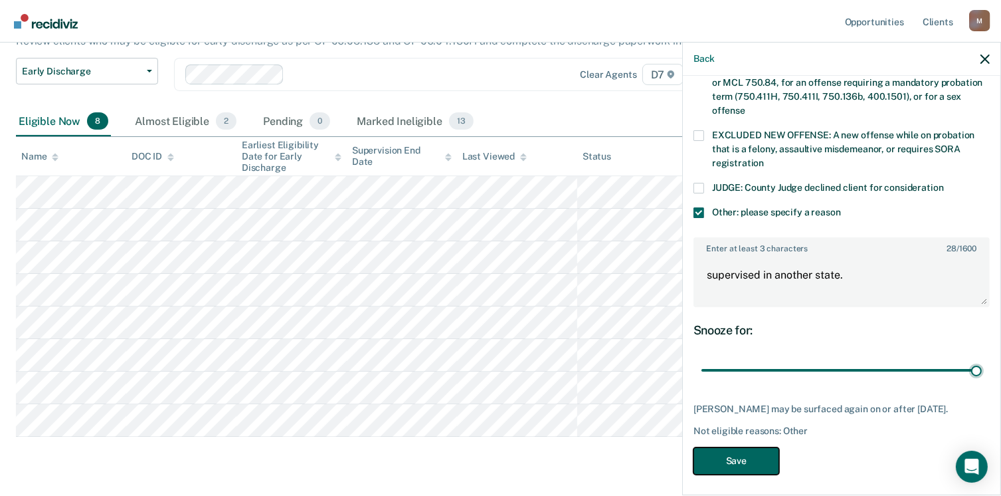
click at [745, 456] on button "Save" at bounding box center [737, 460] width 86 height 27
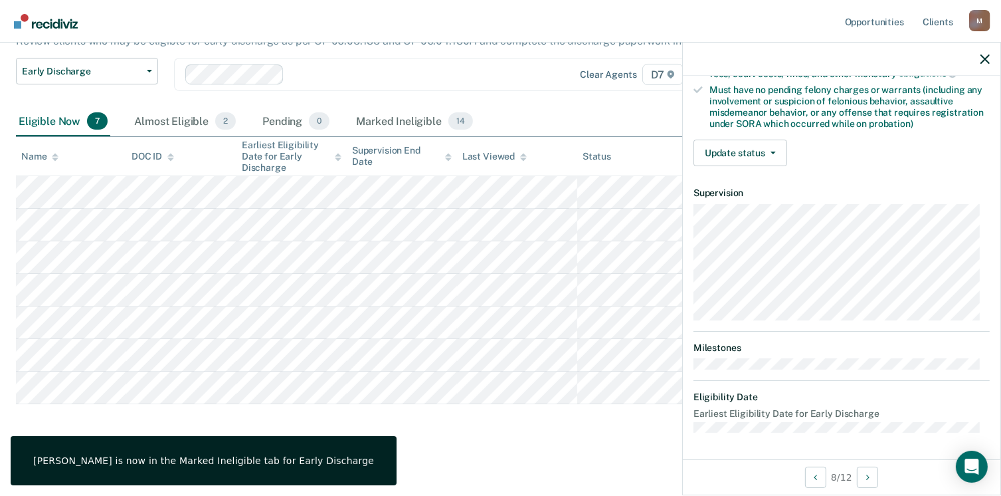
scroll to position [279, 0]
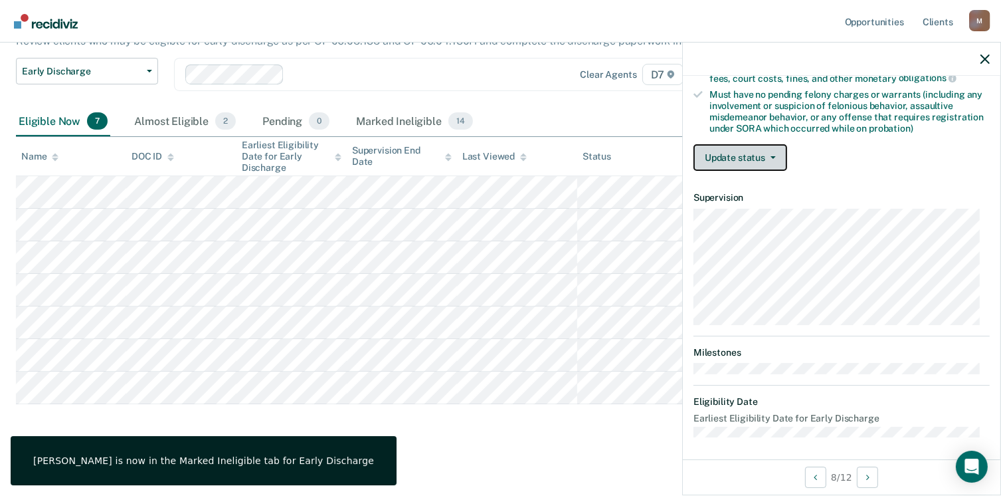
click at [750, 158] on button "Update status" at bounding box center [741, 157] width 94 height 27
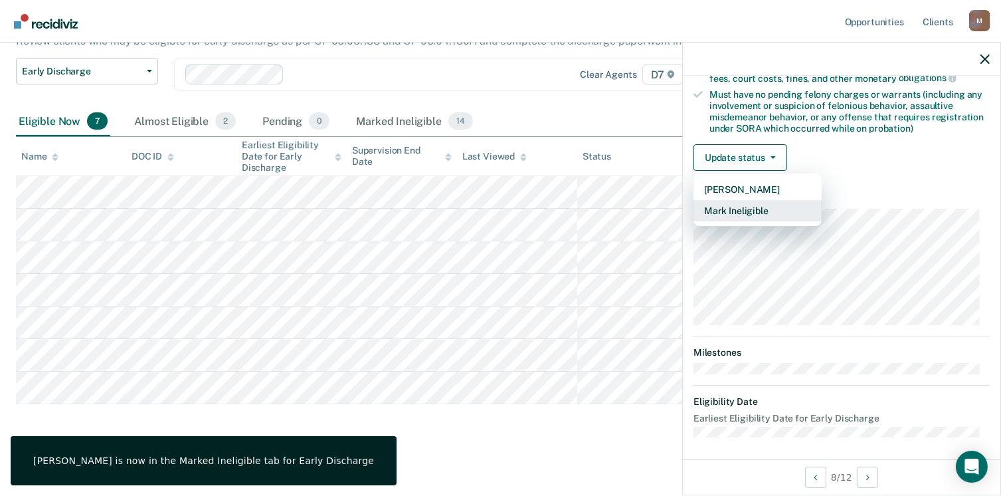
click at [750, 205] on button "Mark Ineligible" at bounding box center [758, 210] width 128 height 21
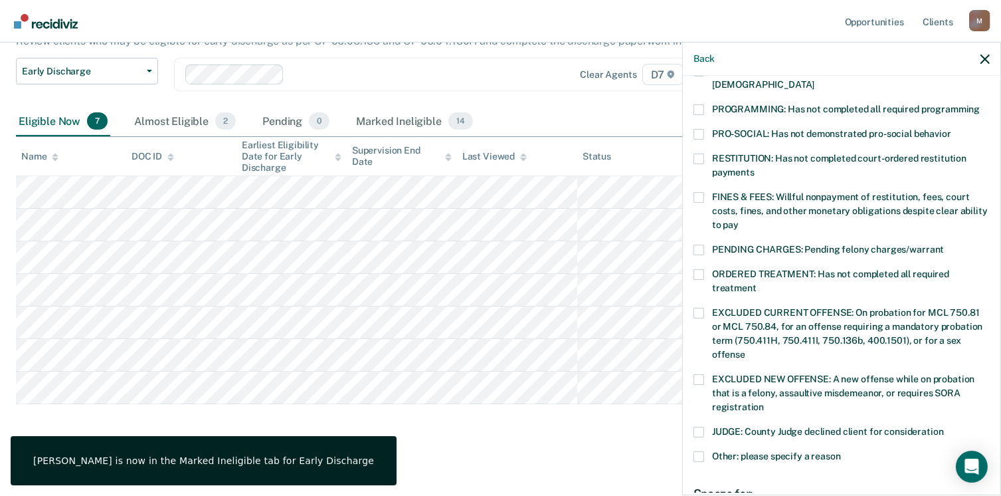
click at [699, 153] on span at bounding box center [699, 158] width 11 height 11
click at [755, 167] on input "RESTITUTION: Has not completed court-ordered restitution payments" at bounding box center [755, 167] width 0 height 0
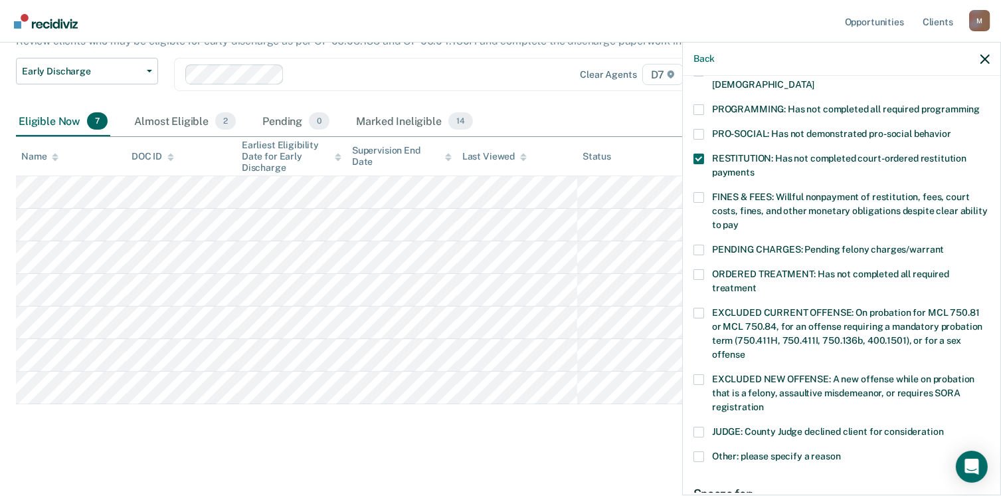
scroll to position [444, 0]
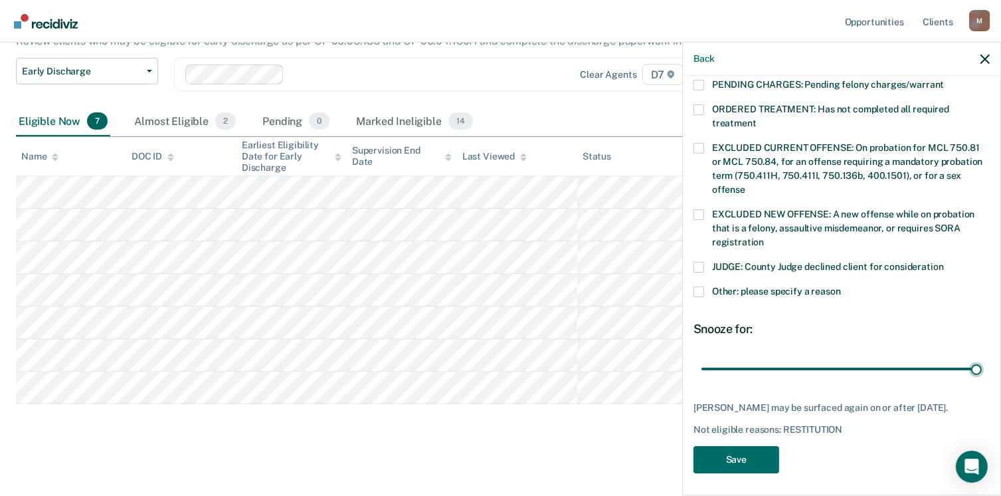
drag, startPoint x: 789, startPoint y: 351, endPoint x: 987, endPoint y: 346, distance: 197.4
type input "90"
click at [982, 357] on input "range" at bounding box center [842, 368] width 280 height 23
click at [749, 452] on button "Save" at bounding box center [737, 459] width 86 height 27
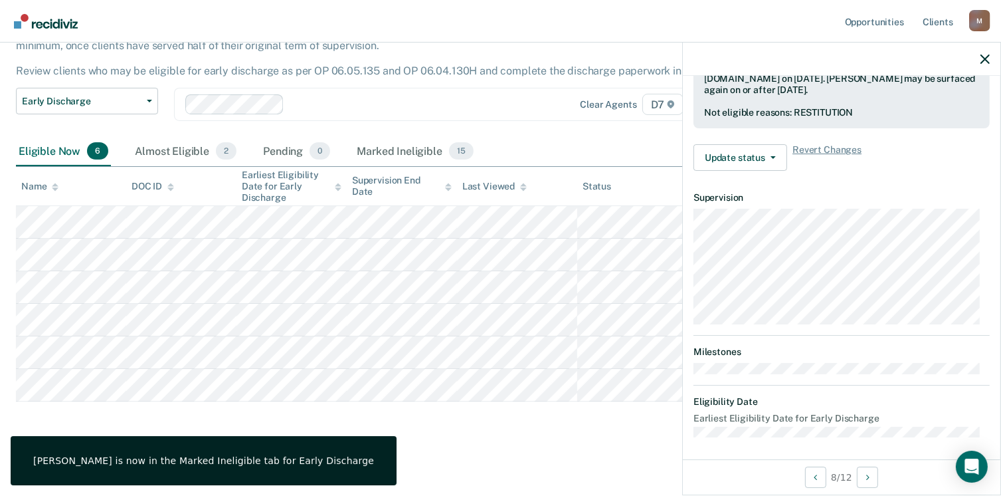
scroll to position [279, 0]
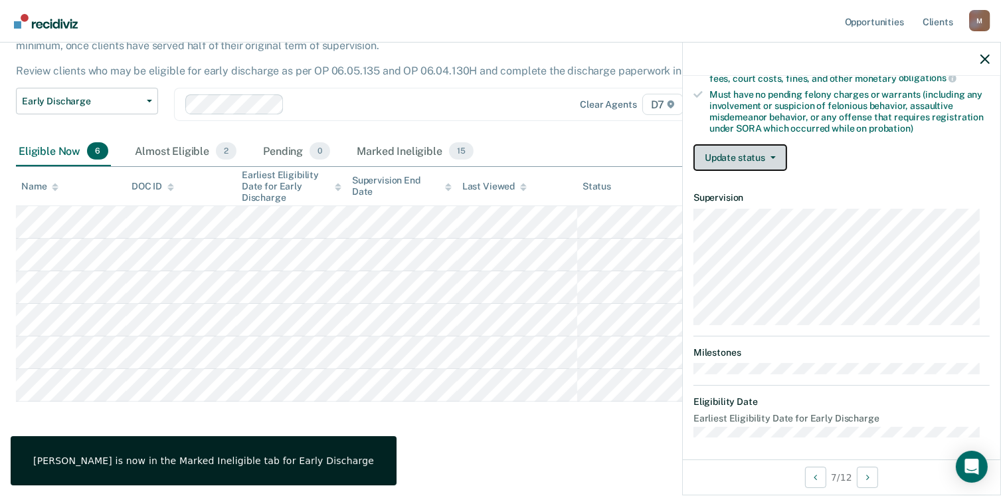
click at [731, 146] on button "Update status" at bounding box center [741, 157] width 94 height 27
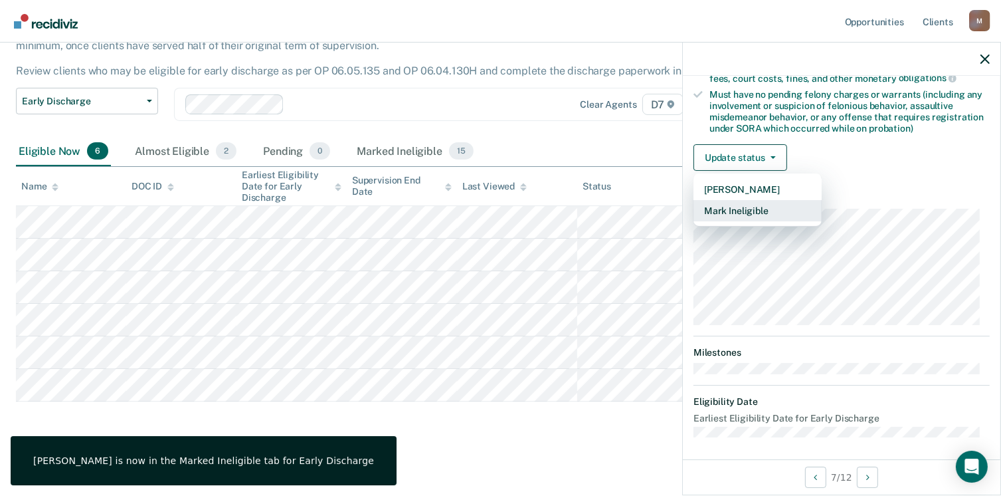
click at [736, 205] on button "Mark Ineligible" at bounding box center [758, 210] width 128 height 21
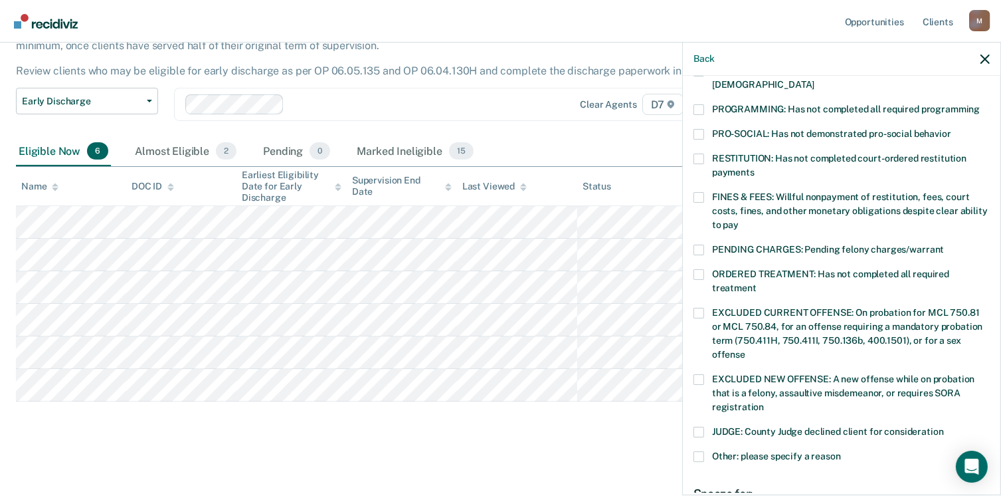
click at [700, 269] on span at bounding box center [699, 274] width 11 height 11
click at [757, 283] on input "ORDERED TREATMENT: Has not completed all required treatment" at bounding box center [757, 283] width 0 height 0
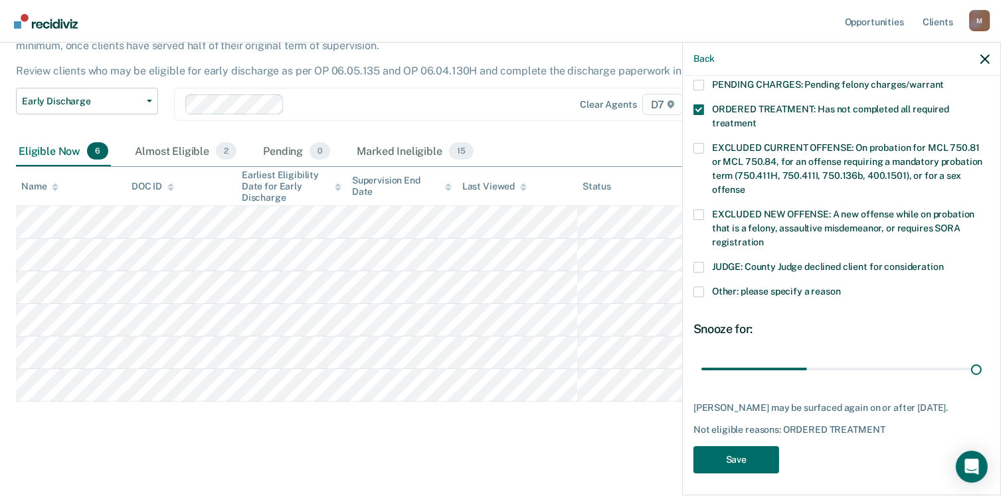
scroll to position [433, 0]
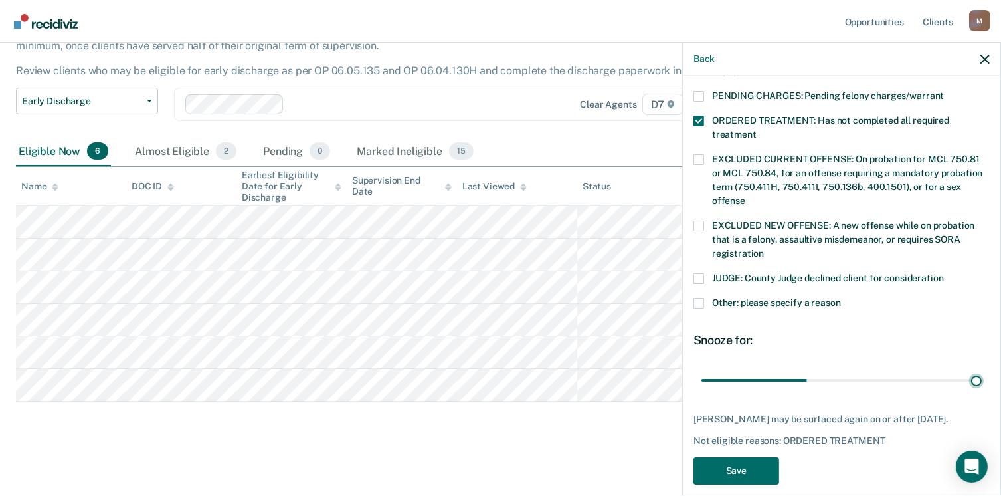
drag, startPoint x: 790, startPoint y: 354, endPoint x: 997, endPoint y: 354, distance: 206.6
type input "90"
click at [982, 369] on input "range" at bounding box center [842, 380] width 280 height 23
click at [722, 457] on button "Save" at bounding box center [737, 470] width 86 height 27
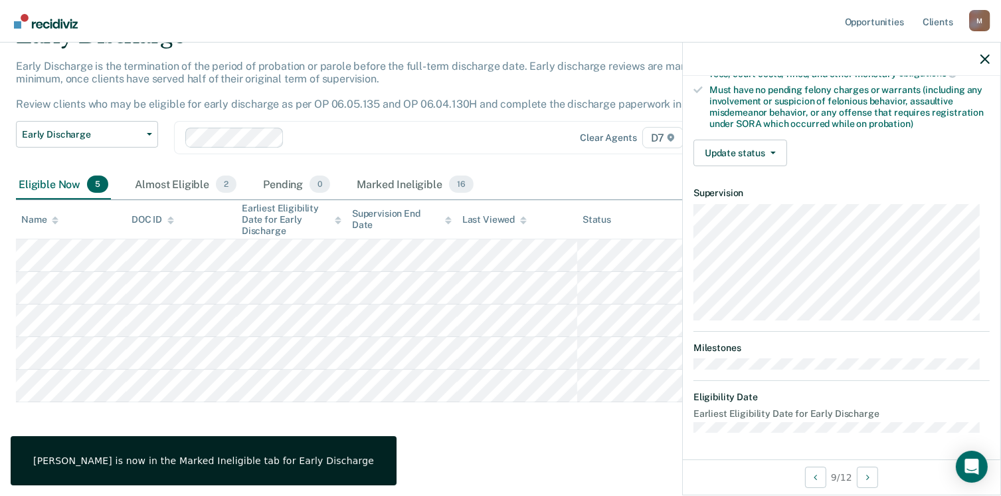
scroll to position [279, 0]
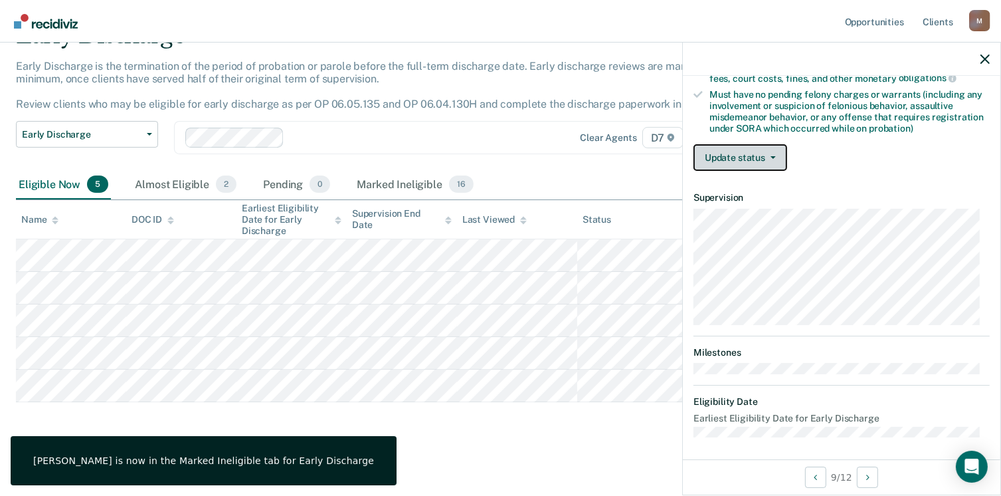
click at [765, 156] on span "button" at bounding box center [770, 157] width 11 height 3
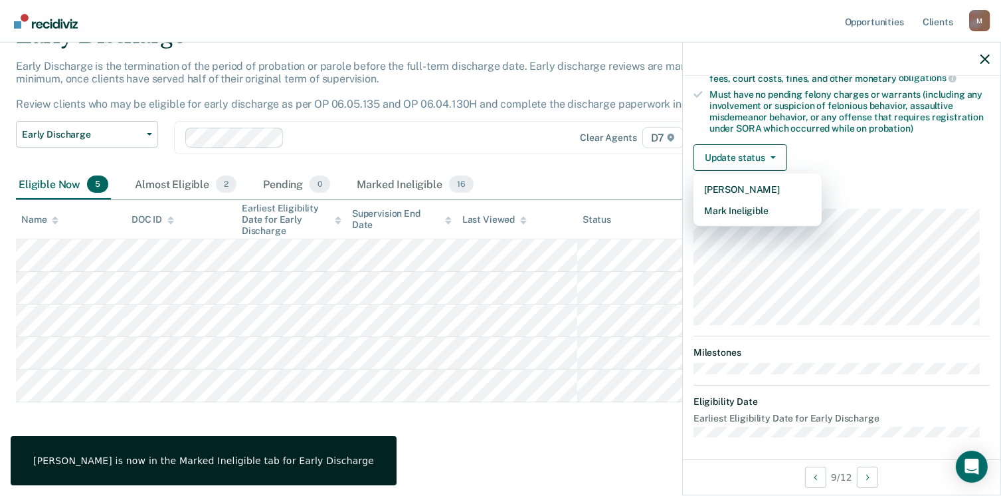
click at [546, 445] on main "Early Discharge Early Discharge is the termination of the period of probation o…" at bounding box center [500, 247] width 1001 height 493
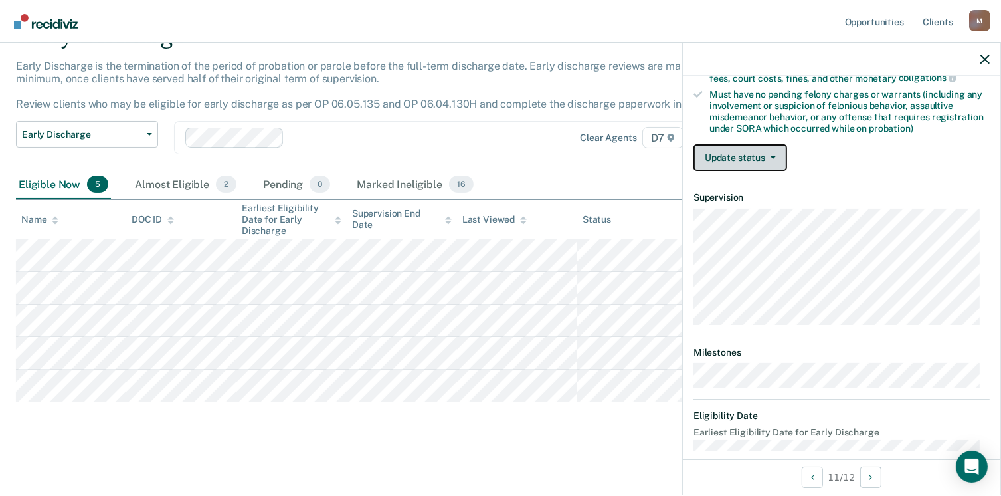
click at [739, 145] on button "Update status" at bounding box center [741, 157] width 94 height 27
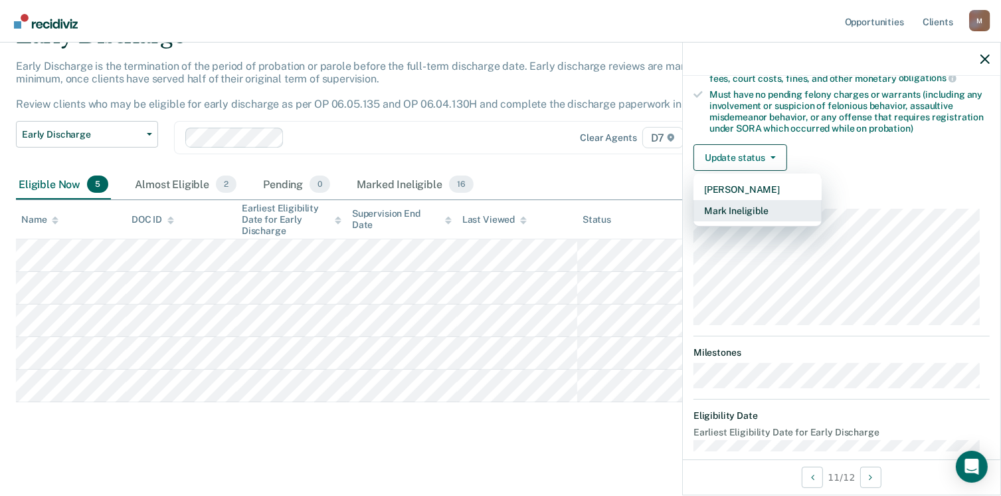
click at [747, 207] on button "Mark Ineligible" at bounding box center [758, 210] width 128 height 21
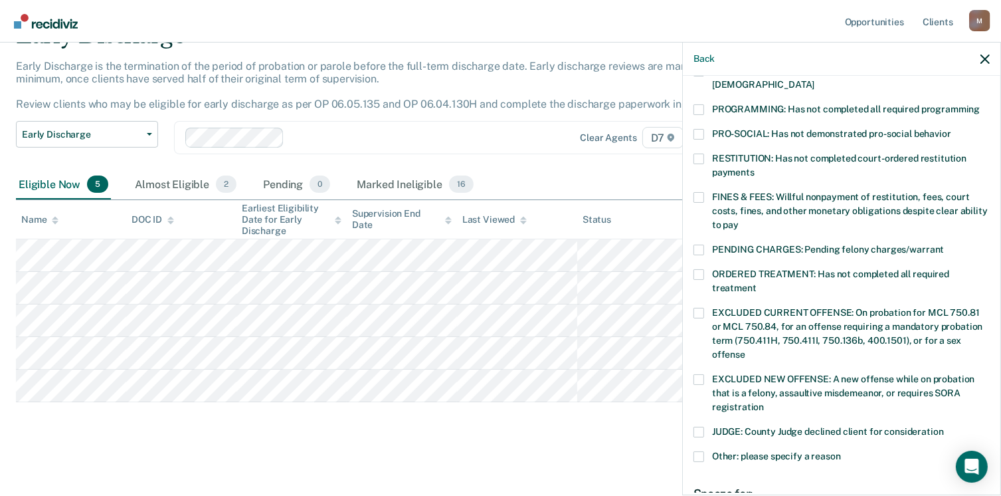
click at [695, 153] on span at bounding box center [699, 158] width 11 height 11
click at [755, 167] on input "RESTITUTION: Has not completed court-ordered restitution payments" at bounding box center [755, 167] width 0 height 0
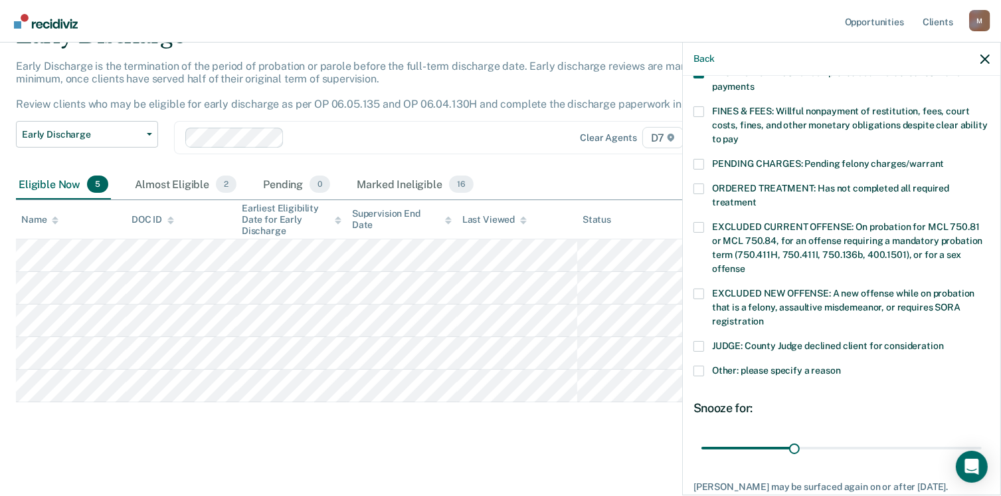
scroll to position [444, 0]
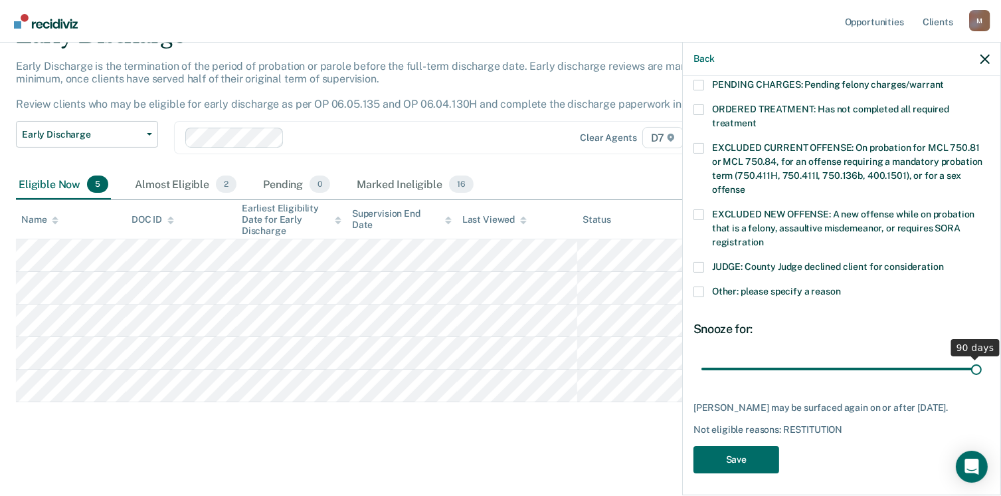
drag, startPoint x: 789, startPoint y: 353, endPoint x: 1043, endPoint y: 354, distance: 254.5
type input "90"
click at [982, 357] on input "range" at bounding box center [842, 368] width 280 height 23
click at [748, 454] on button "Save" at bounding box center [737, 459] width 86 height 27
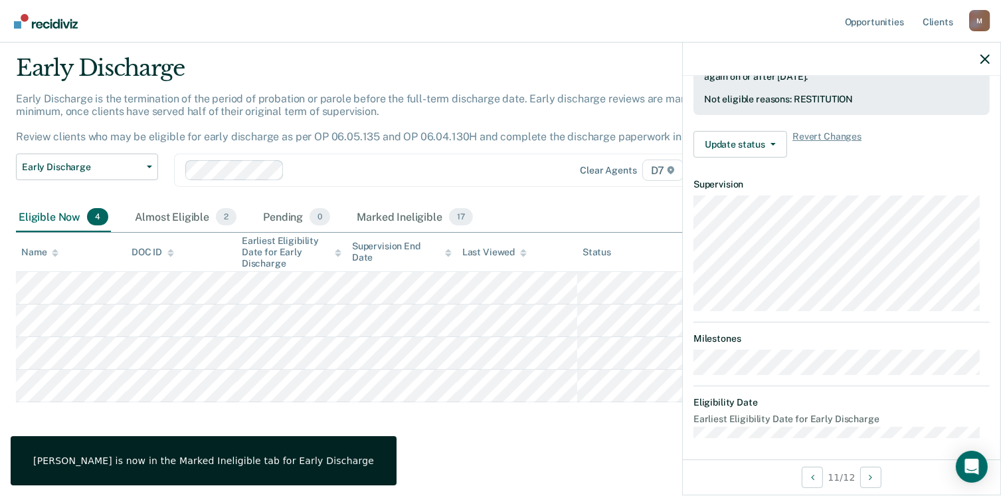
scroll to position [279, 0]
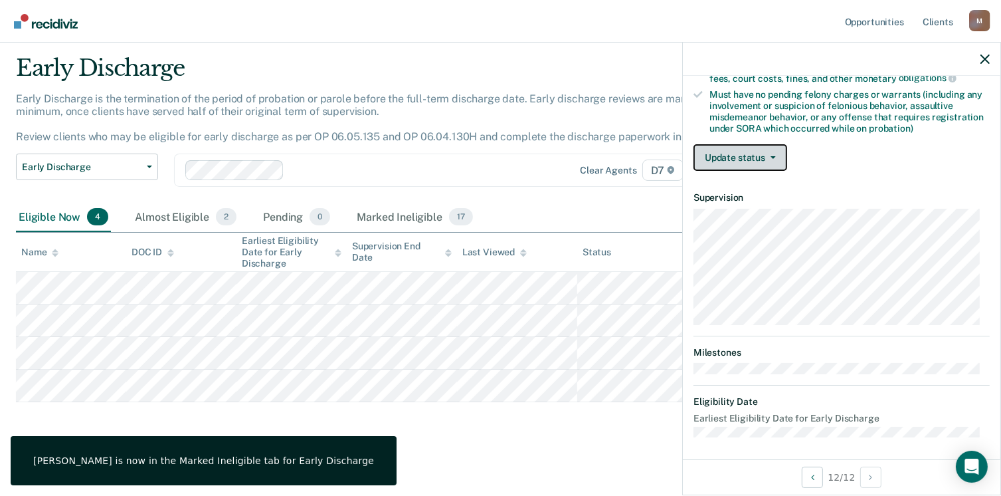
click at [731, 157] on button "Update status" at bounding box center [741, 157] width 94 height 27
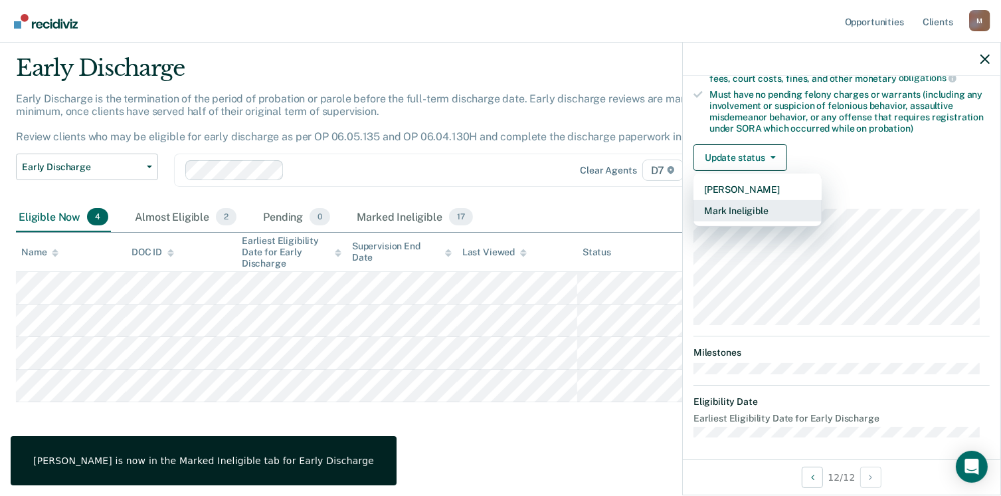
click at [738, 209] on button "Mark Ineligible" at bounding box center [758, 210] width 128 height 21
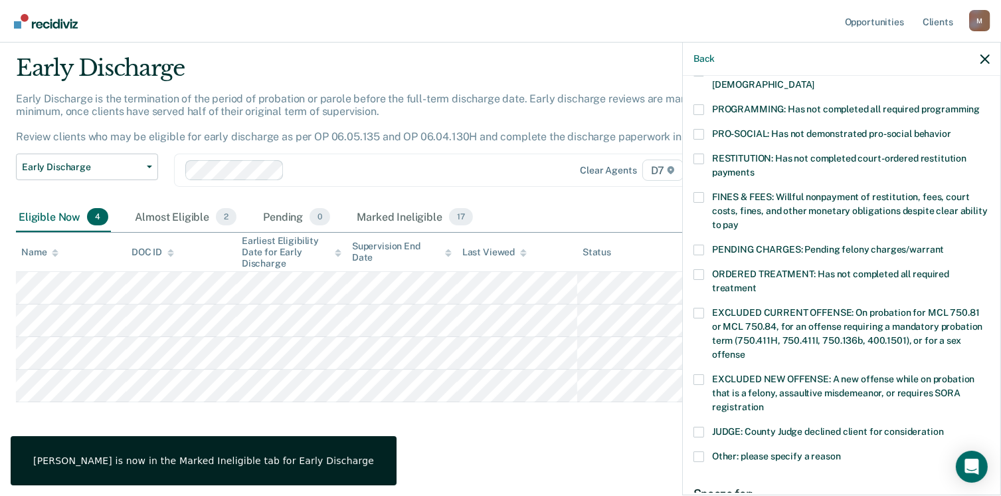
click at [704, 269] on label "ORDERED TREATMENT: Has not completed all required treatment" at bounding box center [842, 283] width 296 height 28
click at [757, 283] on input "ORDERED TREATMENT: Has not completed all required treatment" at bounding box center [757, 283] width 0 height 0
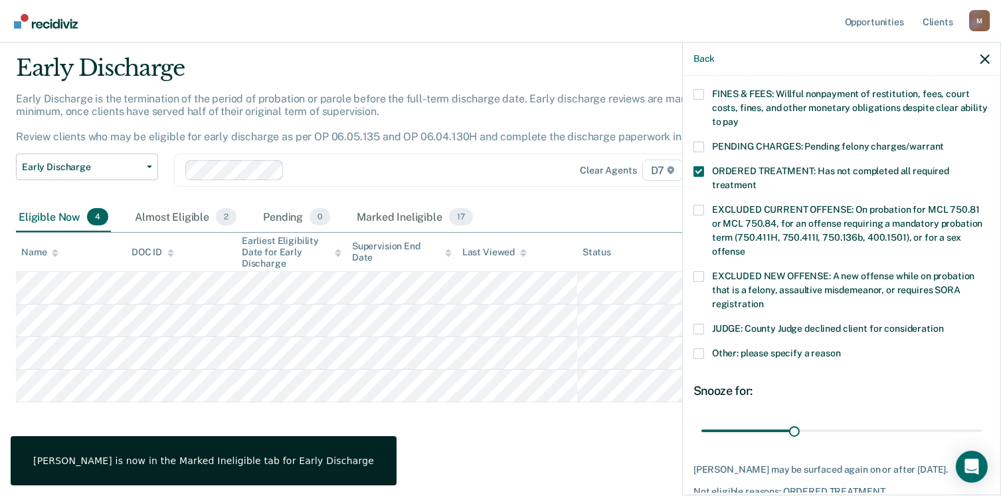
scroll to position [433, 0]
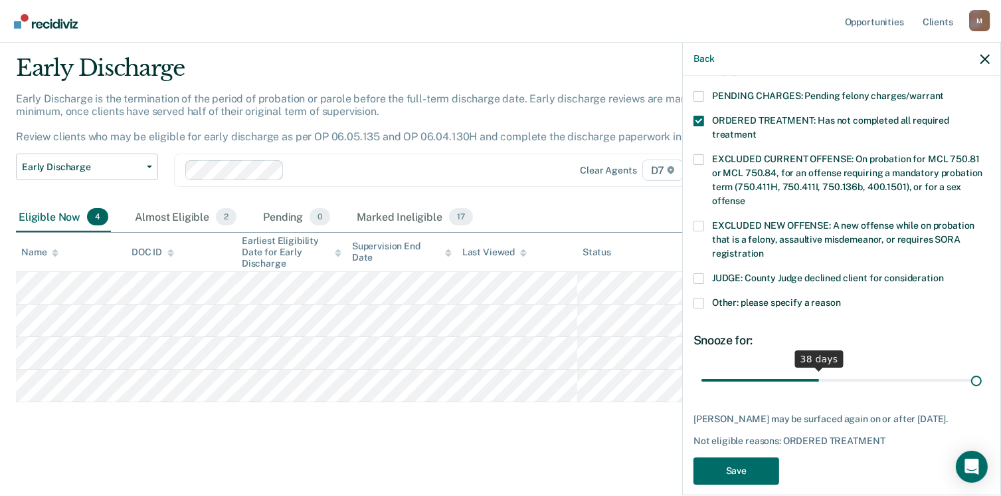
drag, startPoint x: 792, startPoint y: 367, endPoint x: 1074, endPoint y: 370, distance: 282.4
type input "90"
click at [982, 370] on input "range" at bounding box center [842, 380] width 280 height 23
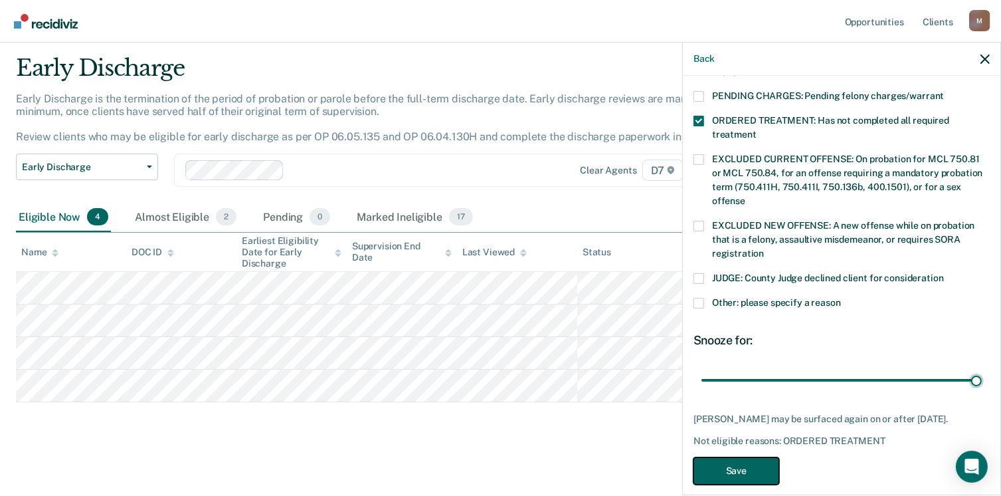
click at [736, 468] on button "Save" at bounding box center [737, 470] width 86 height 27
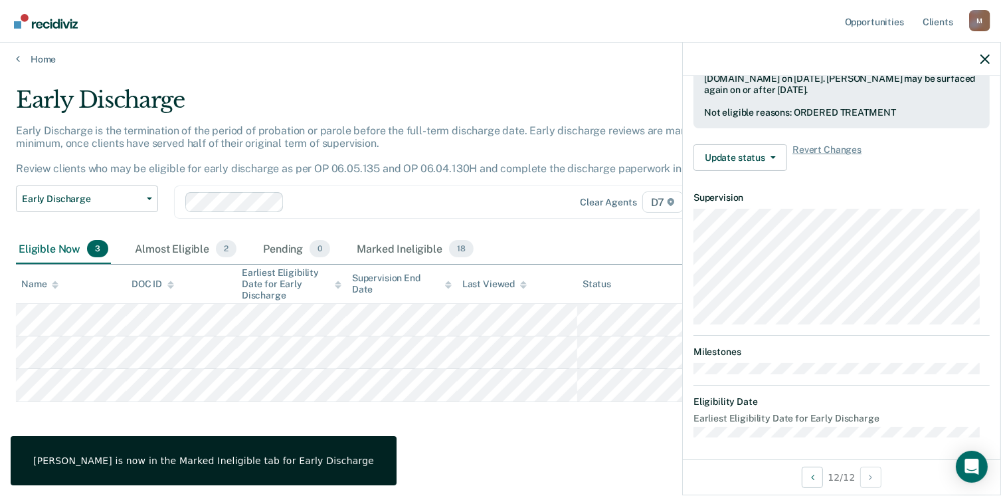
scroll to position [279, 0]
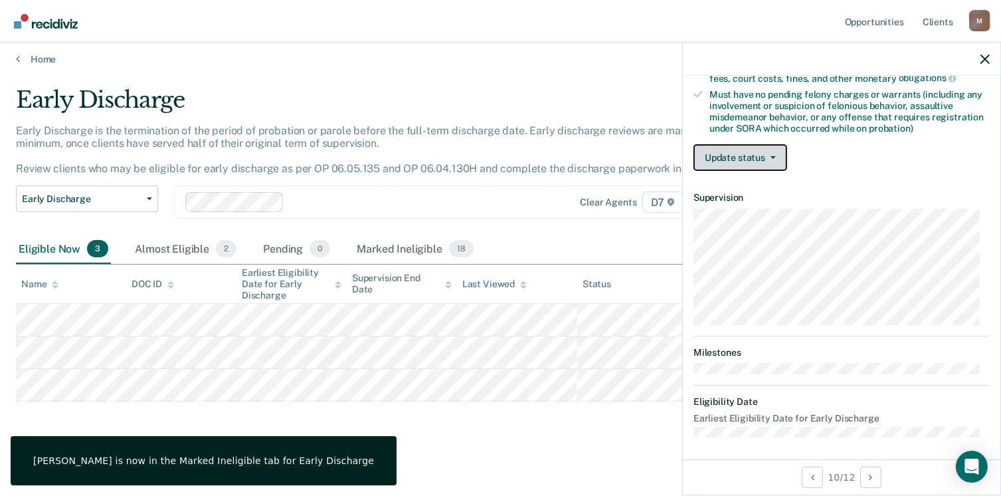
click at [762, 150] on button "Update status" at bounding box center [741, 157] width 94 height 27
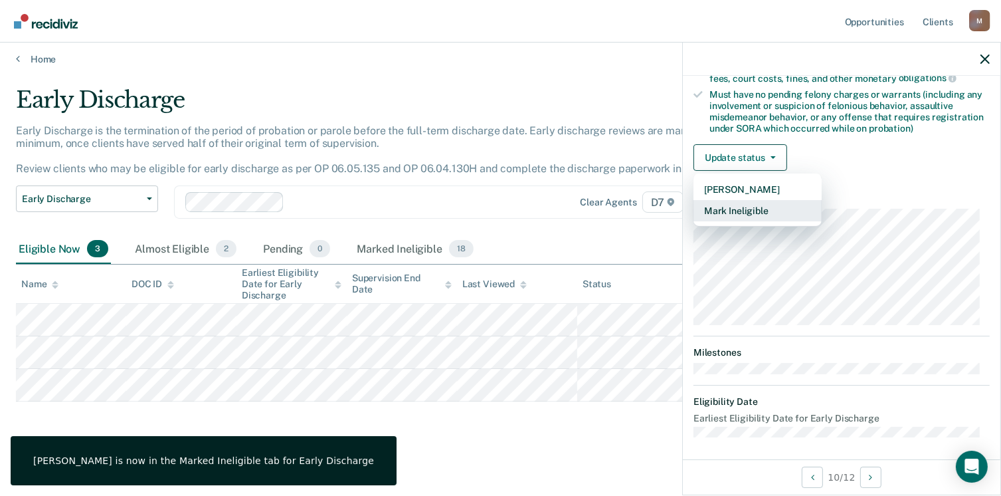
click at [762, 203] on button "Mark Ineligible" at bounding box center [758, 210] width 128 height 21
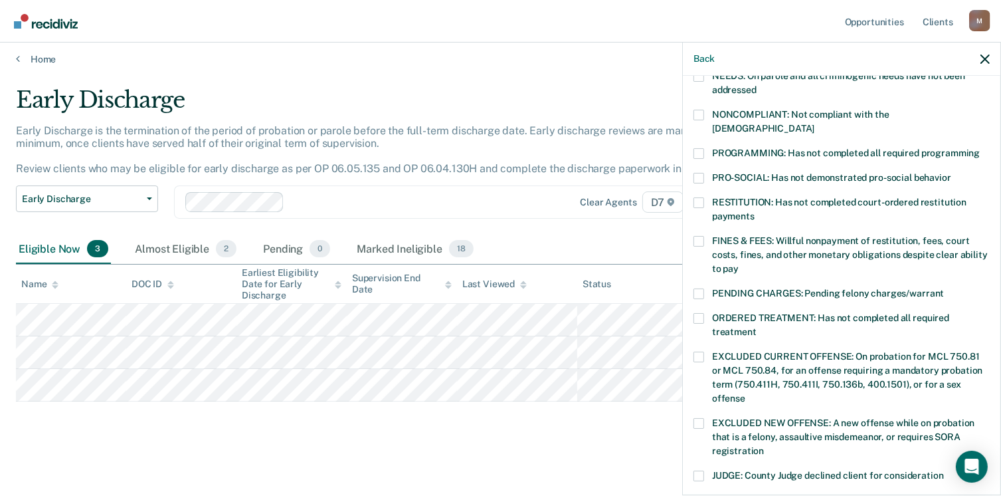
scroll to position [213, 0]
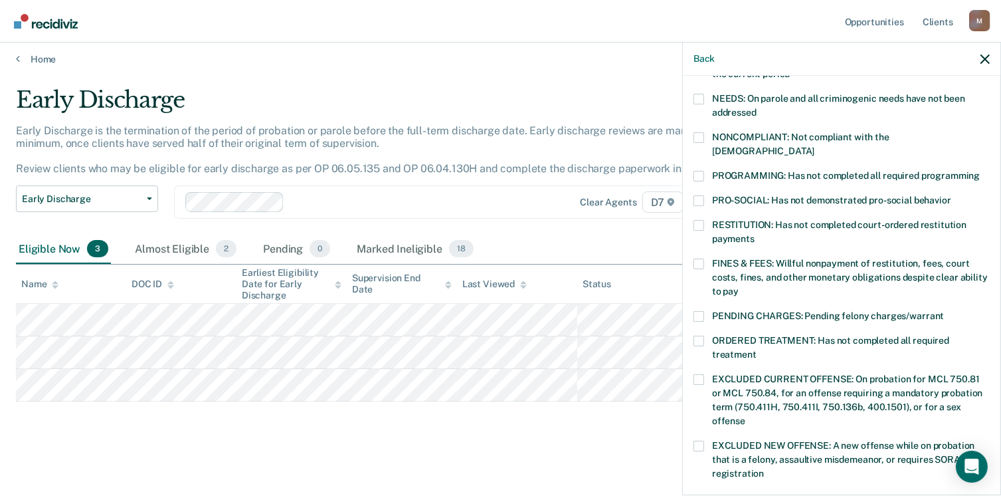
click at [237, 458] on main "Early Discharge Early Discharge is the termination of the period of probation o…" at bounding box center [500, 279] width 1001 height 428
click at [19, 56] on icon at bounding box center [18, 58] width 4 height 11
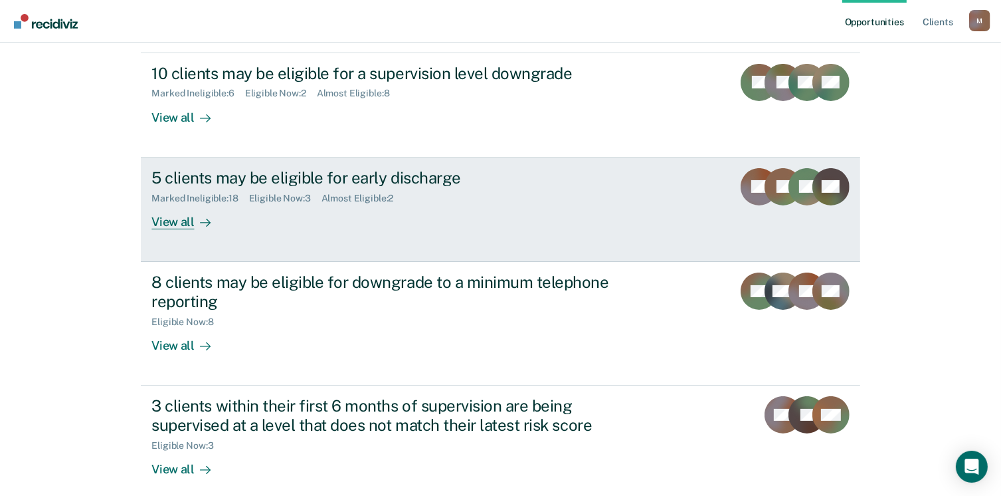
scroll to position [199, 0]
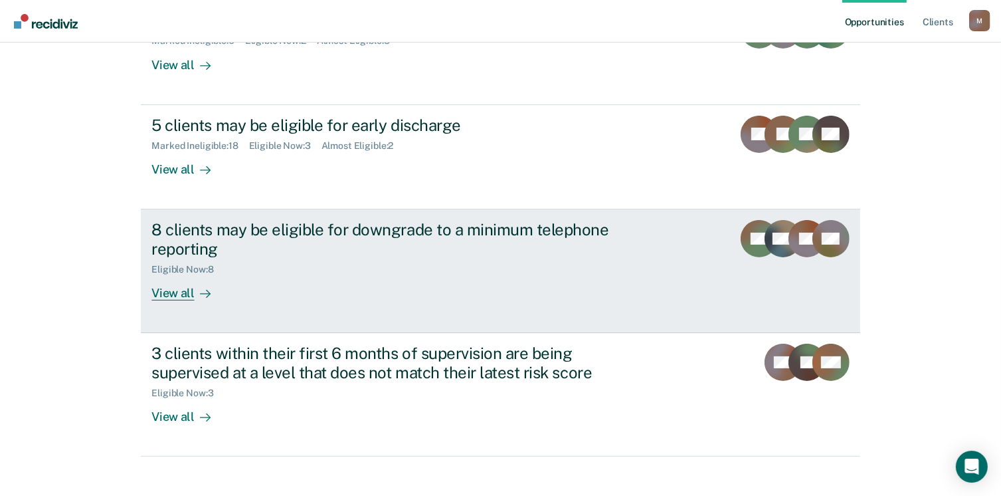
click at [155, 293] on div "View all" at bounding box center [188, 287] width 74 height 26
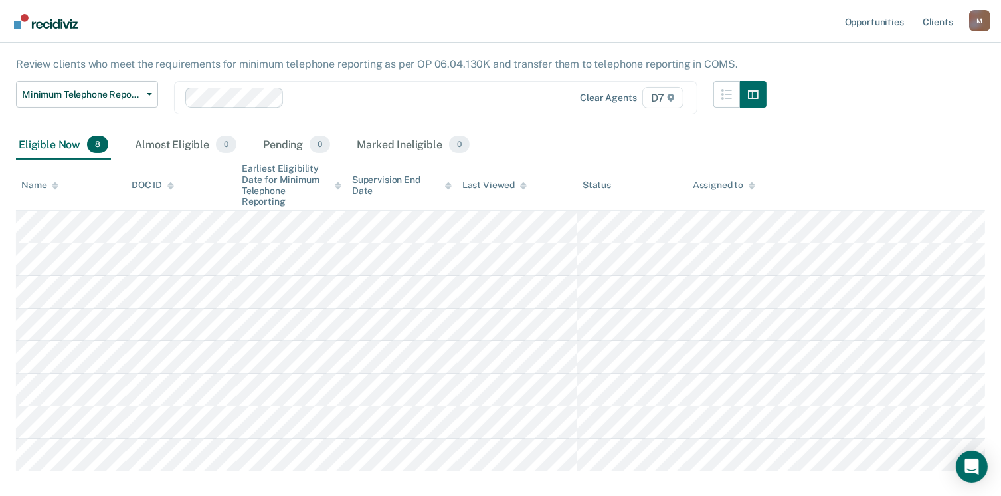
scroll to position [133, 0]
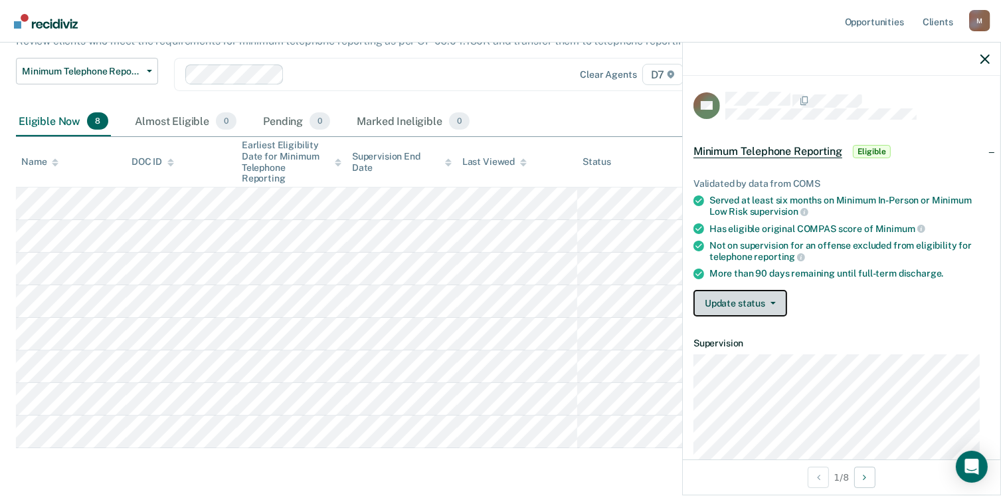
click at [767, 302] on span "button" at bounding box center [770, 303] width 11 height 3
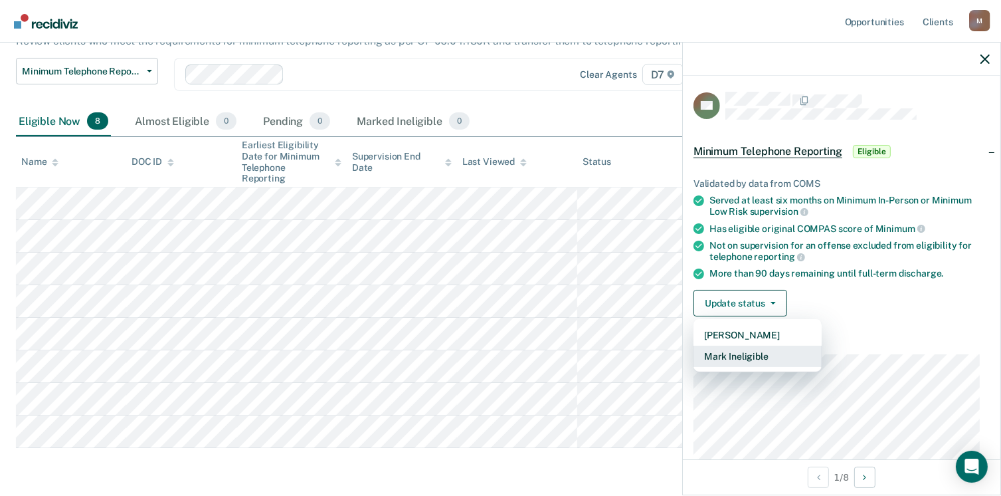
click at [765, 352] on button "Mark Ineligible" at bounding box center [758, 356] width 128 height 21
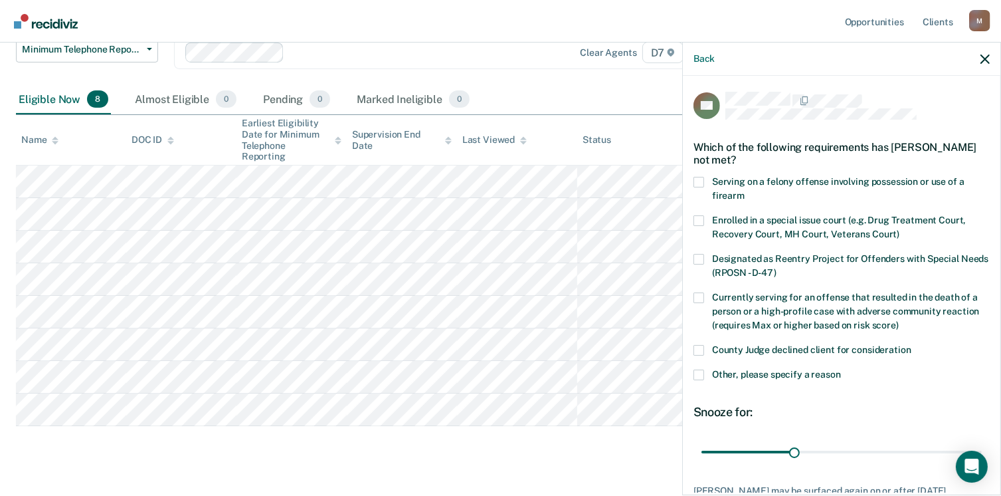
scroll to position [166, 0]
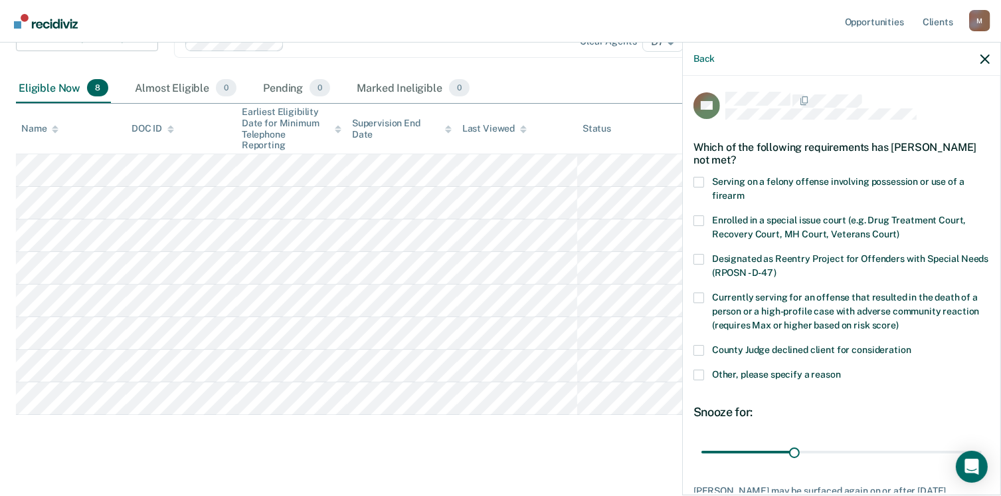
click at [698, 349] on span at bounding box center [699, 350] width 11 height 11
click at [912, 345] on input "County Judge declined client for consideration" at bounding box center [912, 345] width 0 height 0
drag, startPoint x: 793, startPoint y: 449, endPoint x: 955, endPoint y: 437, distance: 162.6
type input "86"
click at [955, 441] on input "range" at bounding box center [842, 452] width 280 height 23
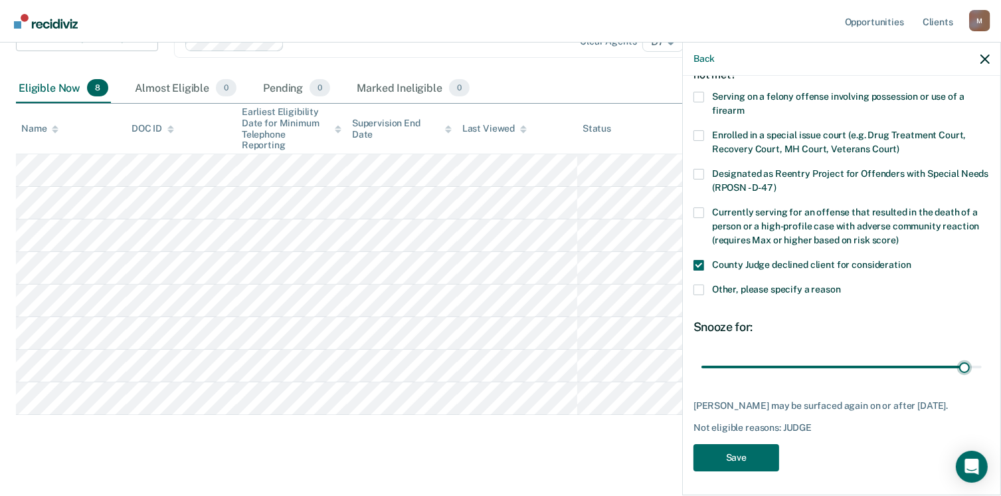
scroll to position [86, 0]
click at [755, 455] on button "Save" at bounding box center [737, 456] width 86 height 27
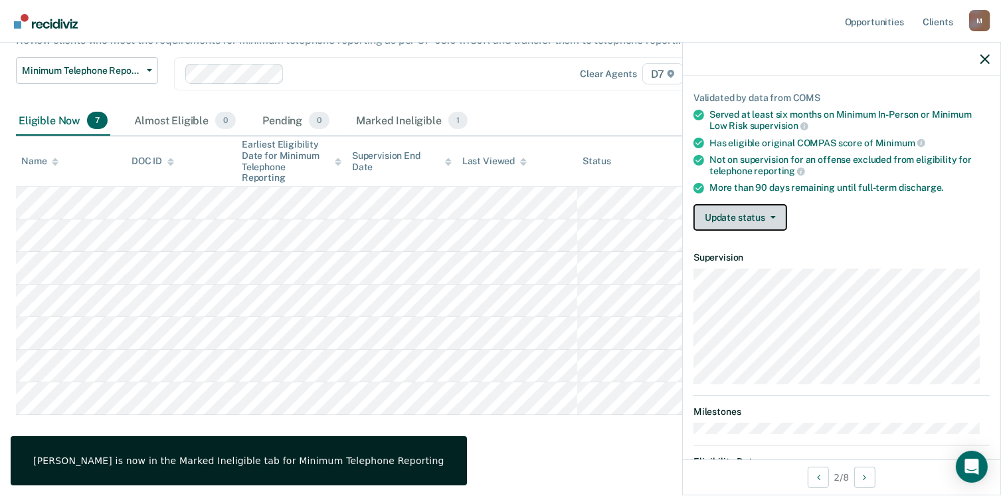
click at [755, 220] on button "Update status" at bounding box center [741, 217] width 94 height 27
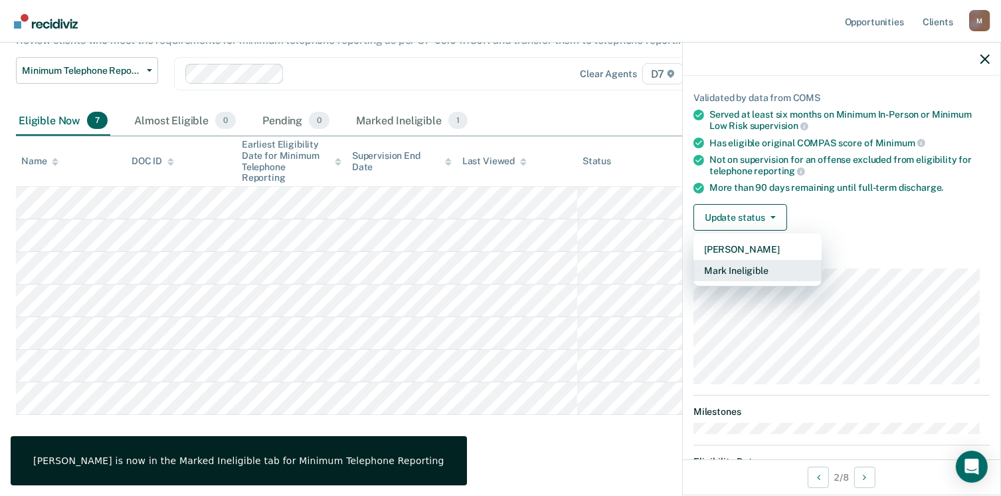
click at [757, 268] on button "Mark Ineligible" at bounding box center [758, 270] width 128 height 21
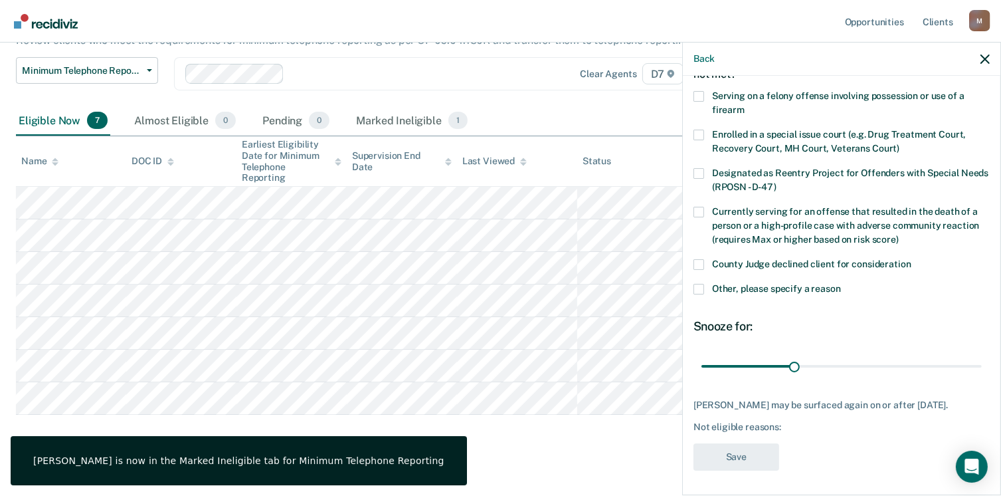
click at [694, 270] on label "County Judge declined client for consideration" at bounding box center [842, 266] width 296 height 14
click at [912, 259] on input "County Judge declined client for consideration" at bounding box center [912, 259] width 0 height 0
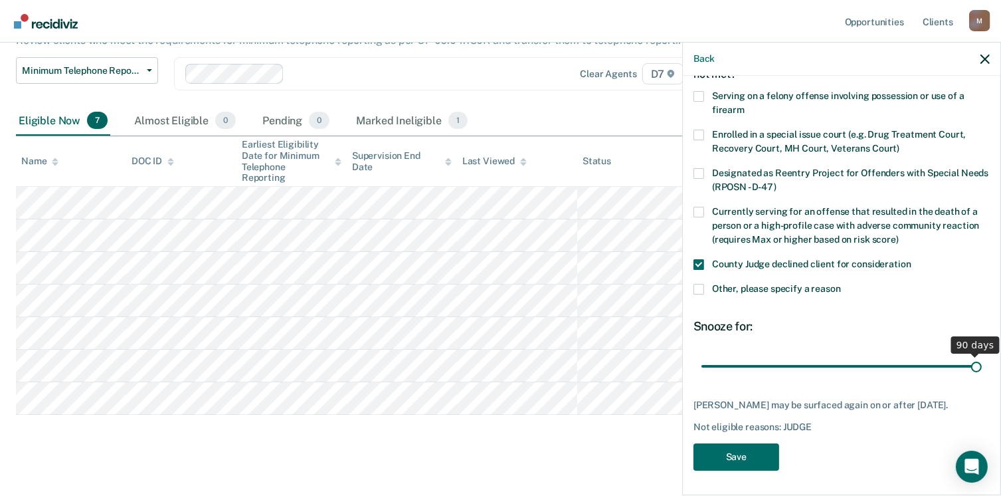
drag, startPoint x: 790, startPoint y: 360, endPoint x: 1049, endPoint y: 372, distance: 258.8
type input "90"
click at [982, 372] on input "range" at bounding box center [842, 366] width 280 height 23
click at [716, 463] on button "Save" at bounding box center [737, 456] width 86 height 27
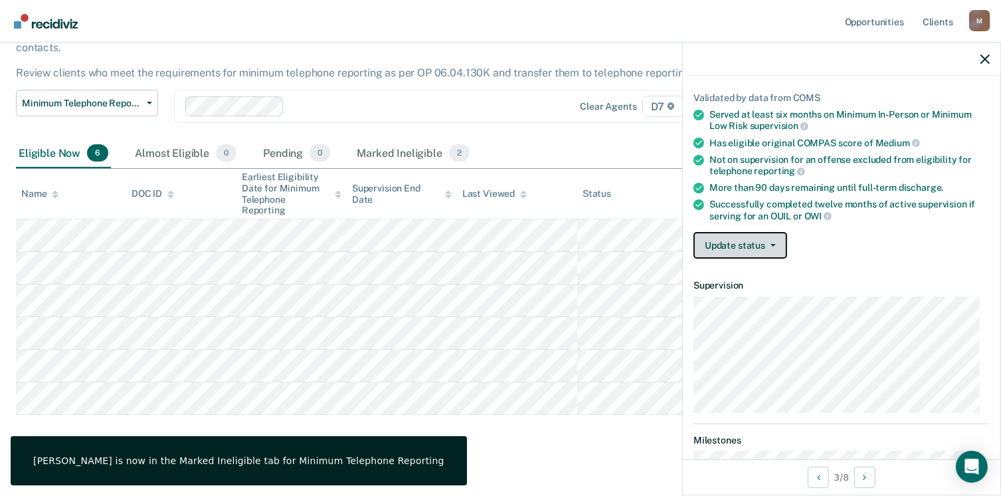
click at [734, 243] on button "Update status" at bounding box center [741, 245] width 94 height 27
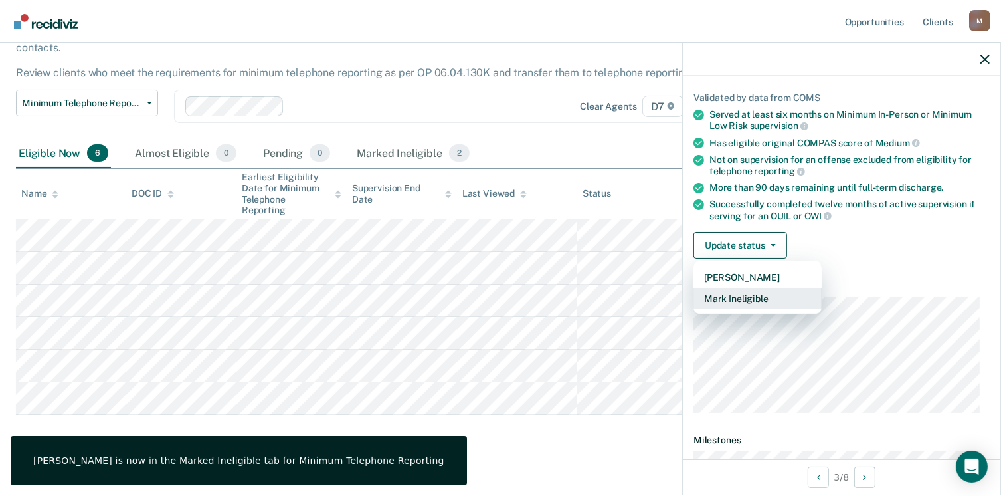
click at [753, 294] on button "Mark Ineligible" at bounding box center [758, 298] width 128 height 21
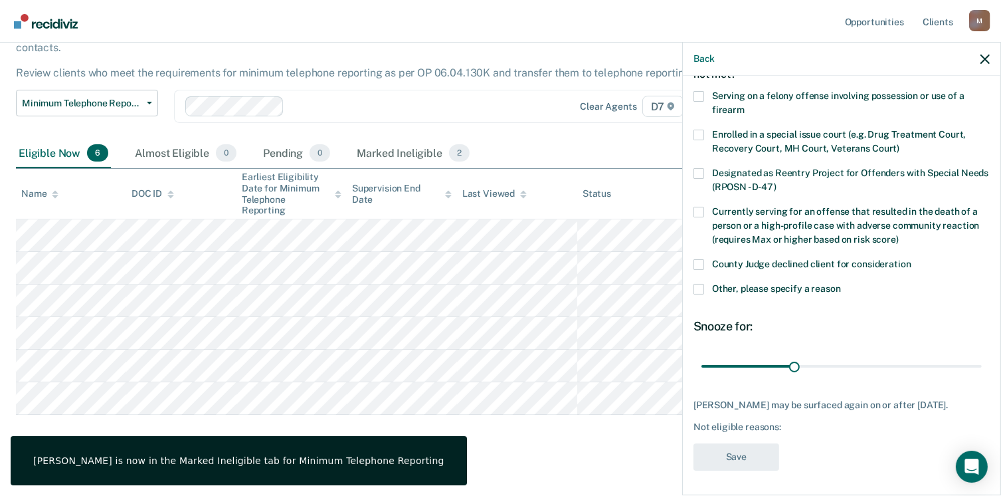
click at [699, 264] on span at bounding box center [699, 264] width 11 height 11
click at [912, 259] on input "County Judge declined client for consideration" at bounding box center [912, 259] width 0 height 0
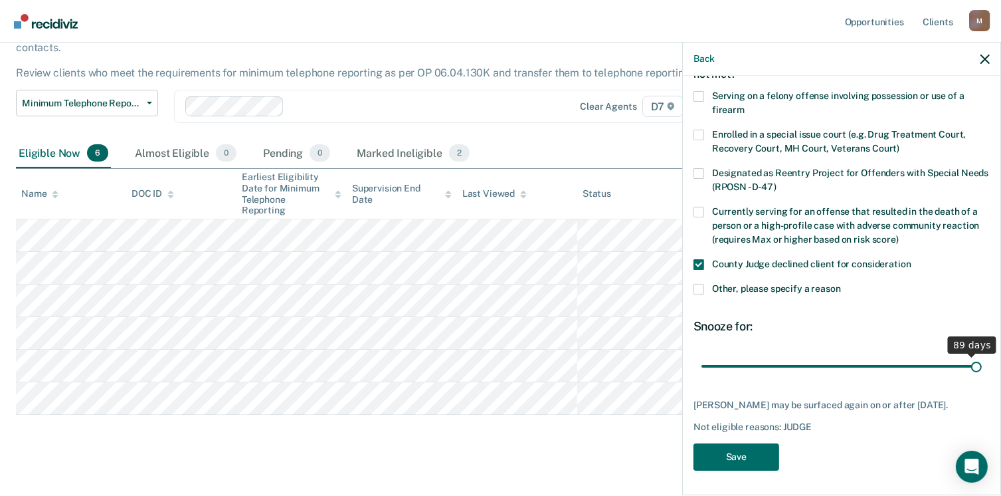
drag, startPoint x: 792, startPoint y: 366, endPoint x: 1009, endPoint y: 375, distance: 216.8
type input "90"
click at [982, 375] on input "range" at bounding box center [842, 366] width 280 height 23
click at [755, 466] on button "Save" at bounding box center [737, 456] width 86 height 27
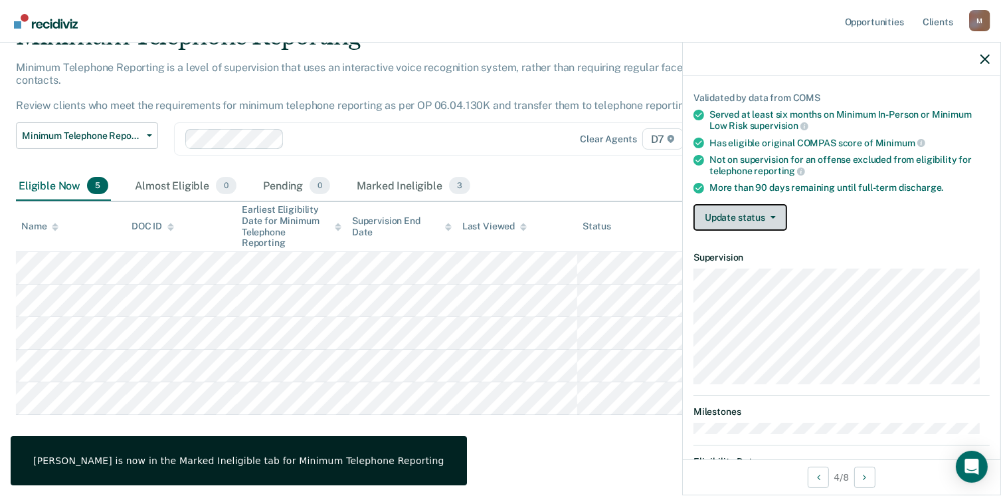
click at [740, 224] on button "Update status" at bounding box center [741, 217] width 94 height 27
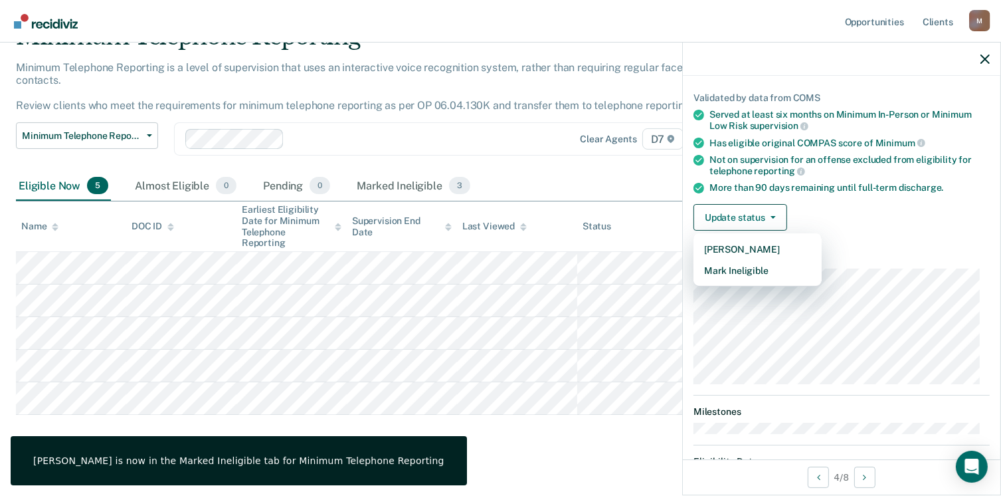
click at [740, 280] on article "BC Minimum Telephone Reporting Eligible Validated by data from COMS Served at l…" at bounding box center [842, 251] width 296 height 491
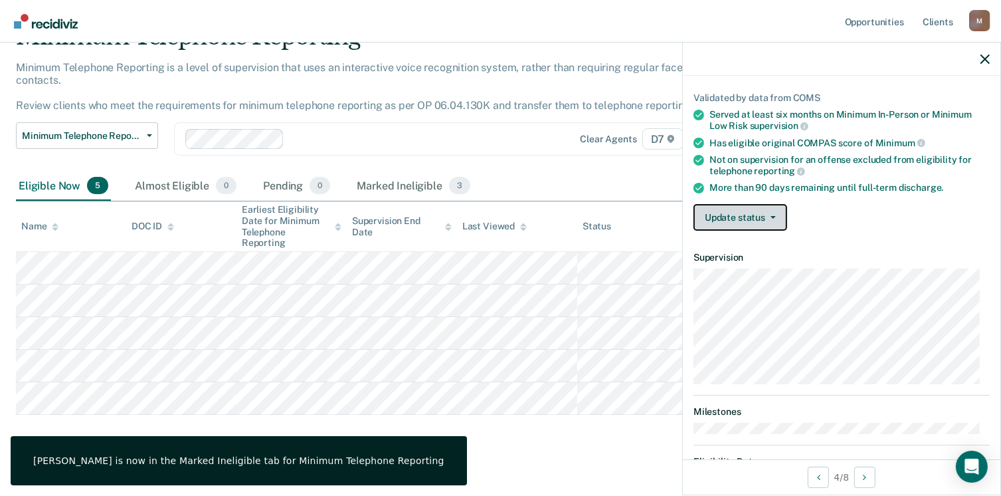
click at [750, 204] on button "Update status" at bounding box center [741, 217] width 94 height 27
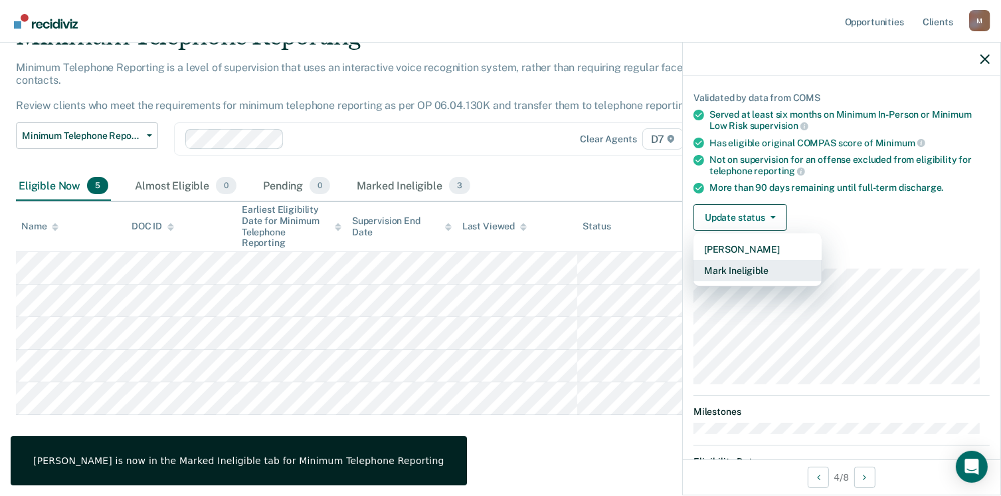
click at [750, 267] on button "Mark Ineligible" at bounding box center [758, 270] width 128 height 21
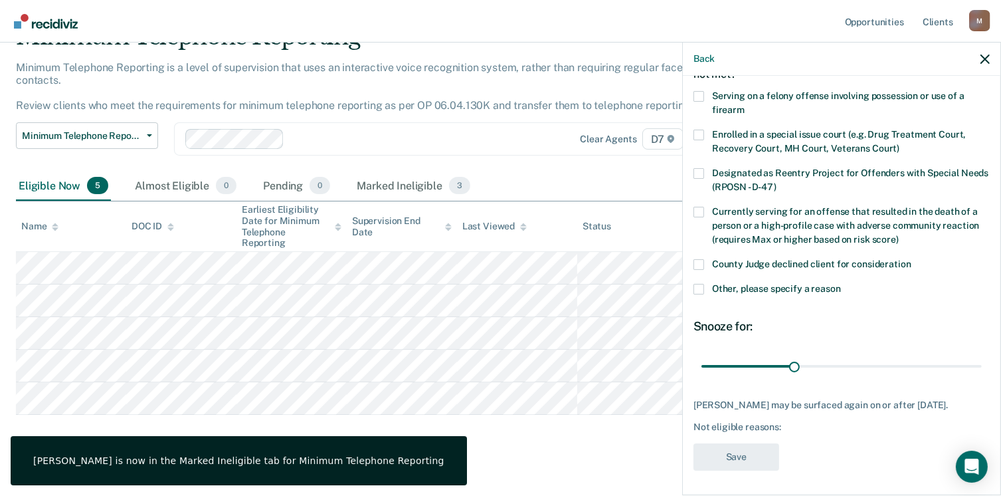
click at [701, 264] on span at bounding box center [699, 264] width 11 height 11
click at [912, 259] on input "County Judge declined client for consideration" at bounding box center [912, 259] width 0 height 0
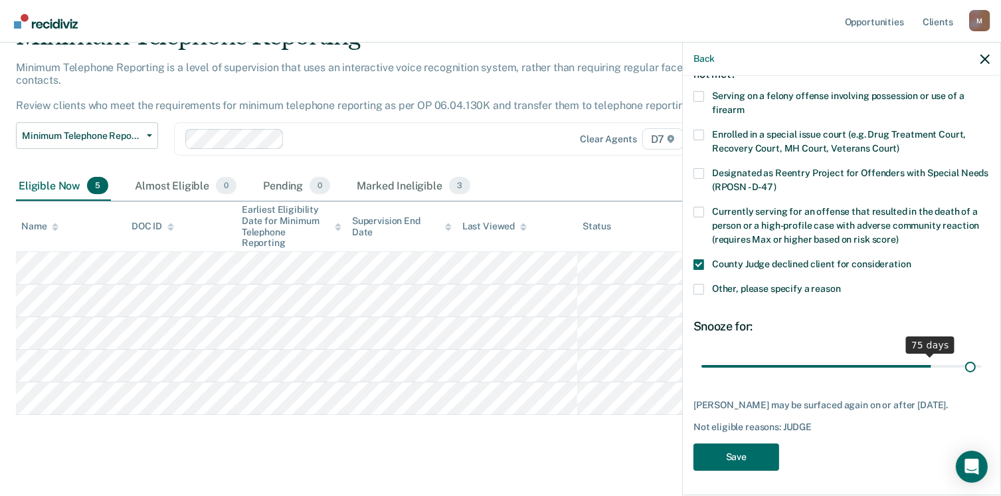
drag, startPoint x: 791, startPoint y: 365, endPoint x: 961, endPoint y: 362, distance: 169.5
click at [961, 362] on input "range" at bounding box center [842, 366] width 280 height 23
drag, startPoint x: 961, startPoint y: 363, endPoint x: 991, endPoint y: 359, distance: 30.2
type input "90"
click at [982, 359] on input "range" at bounding box center [842, 366] width 280 height 23
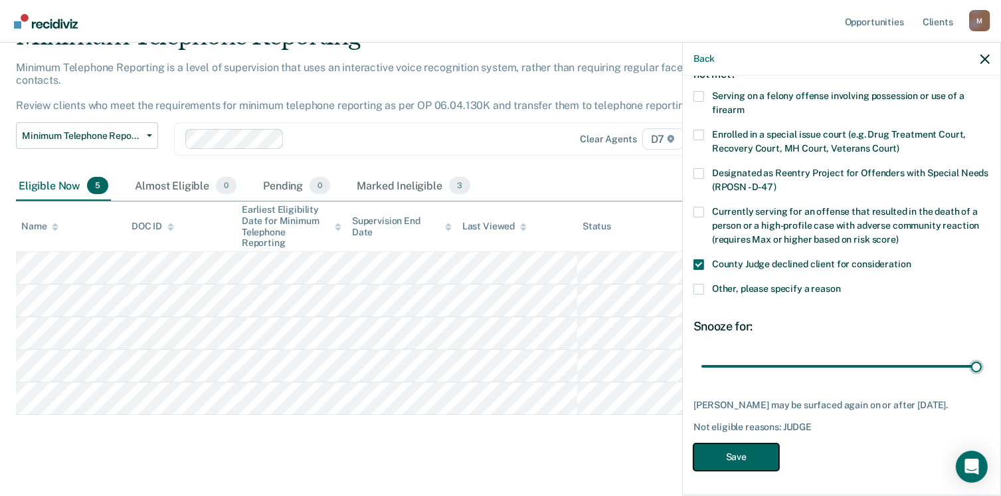
click at [750, 468] on button "Save" at bounding box center [737, 456] width 86 height 27
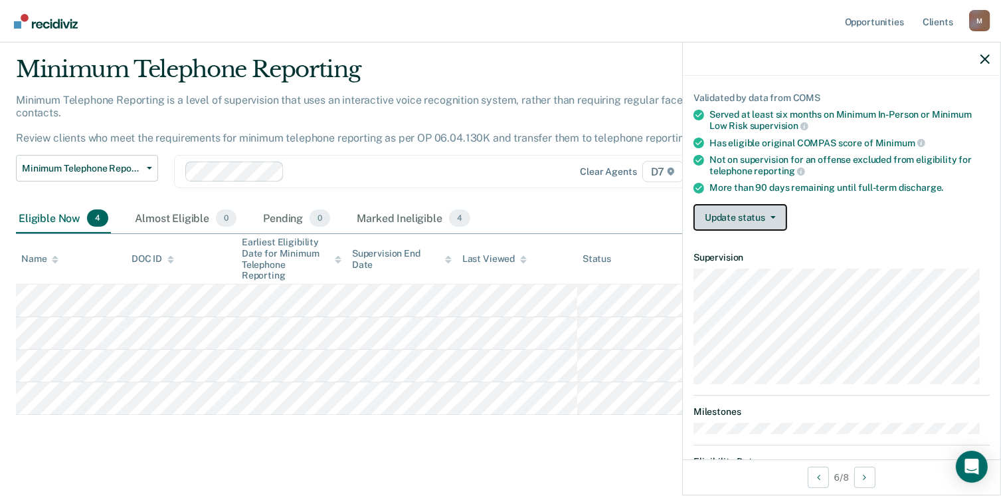
click at [760, 215] on button "Update status" at bounding box center [741, 217] width 94 height 27
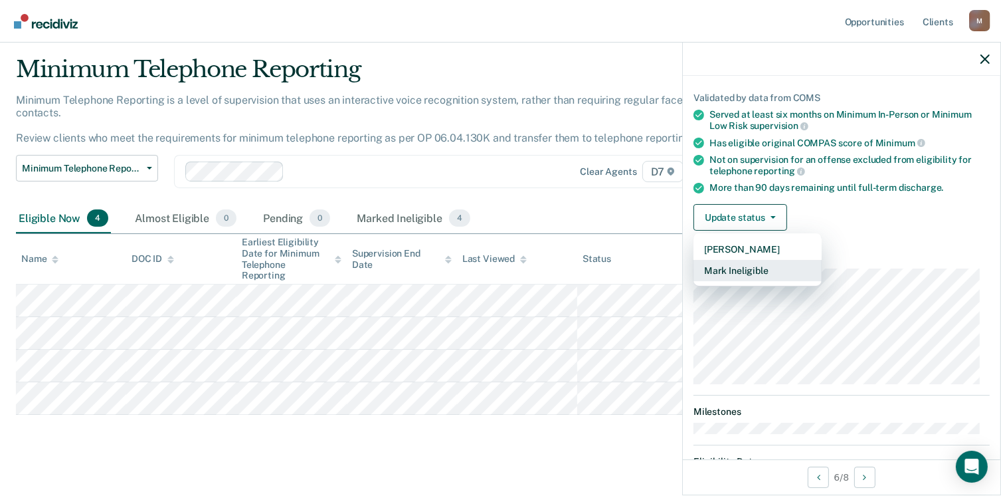
click at [759, 269] on button "Mark Ineligible" at bounding box center [758, 270] width 128 height 21
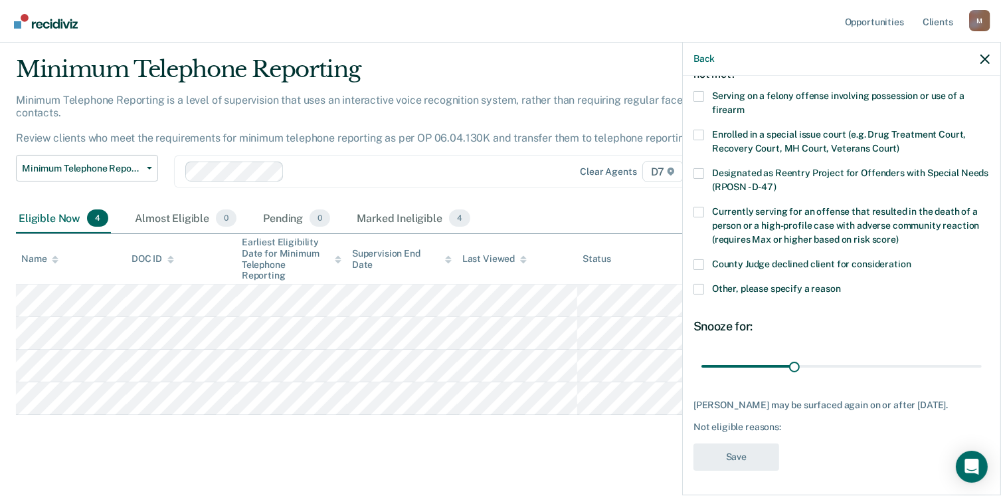
click at [702, 264] on span at bounding box center [699, 264] width 11 height 11
click at [912, 259] on input "County Judge declined client for consideration" at bounding box center [912, 259] width 0 height 0
drag, startPoint x: 787, startPoint y: 363, endPoint x: 981, endPoint y: 357, distance: 194.1
type input "90"
click at [980, 358] on input "range" at bounding box center [842, 366] width 280 height 23
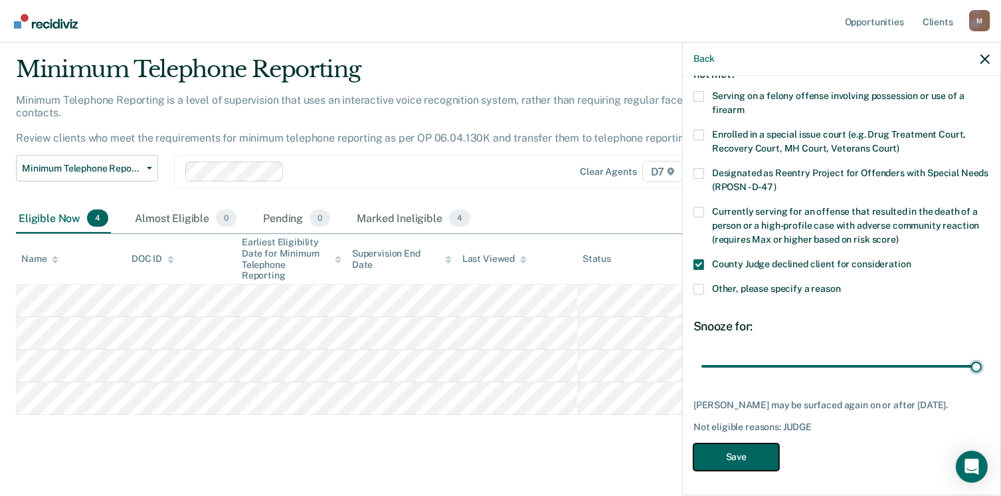
click at [763, 451] on button "Save" at bounding box center [737, 456] width 86 height 27
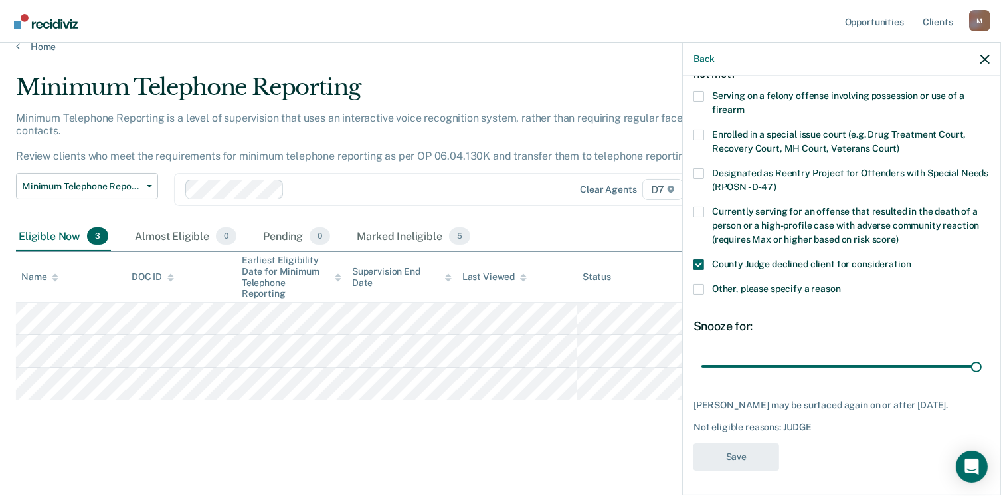
scroll to position [3, 0]
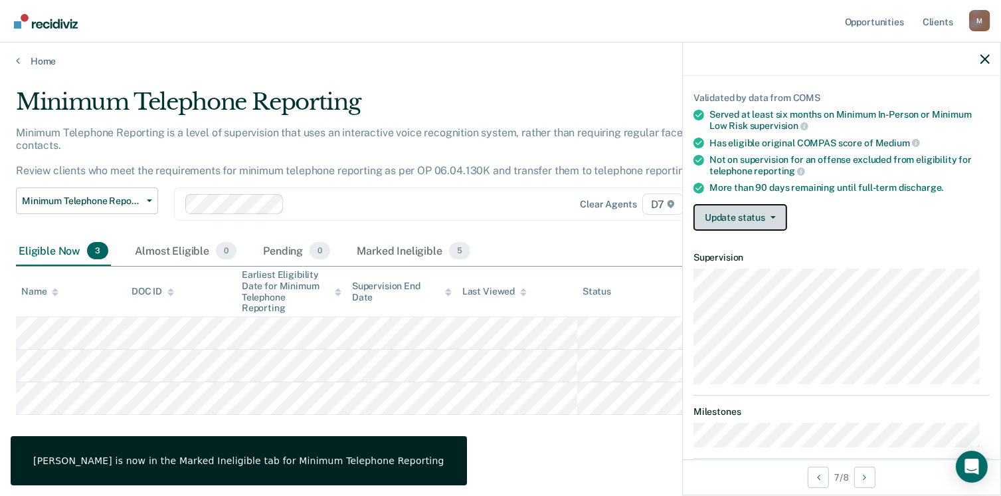
click at [749, 217] on button "Update status" at bounding box center [741, 217] width 94 height 27
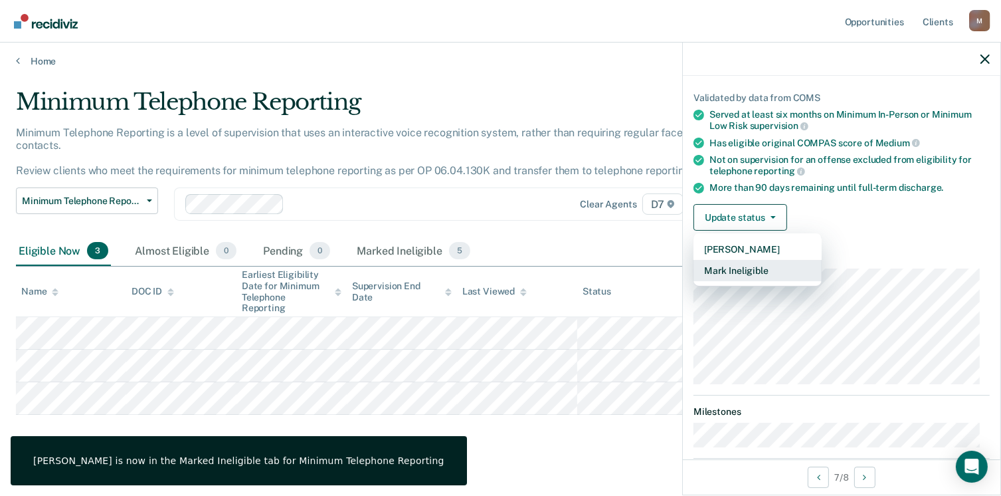
click at [753, 268] on button "Mark Ineligible" at bounding box center [758, 270] width 128 height 21
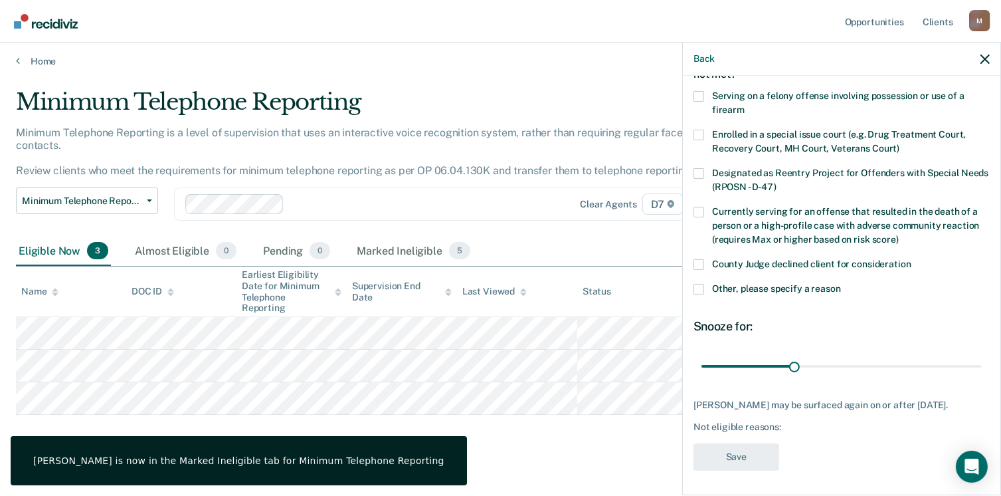
click at [696, 261] on span at bounding box center [699, 264] width 11 height 11
click at [912, 259] on input "County Judge declined client for consideration" at bounding box center [912, 259] width 0 height 0
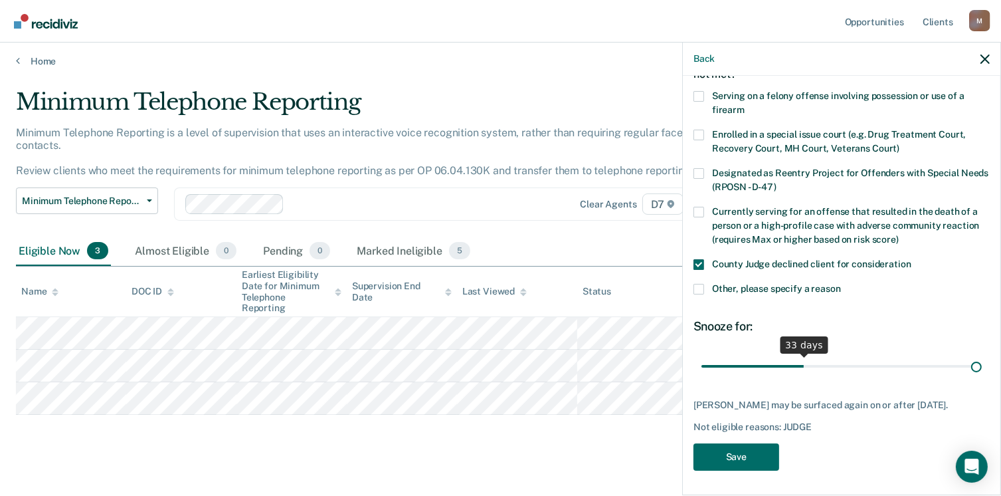
drag, startPoint x: 791, startPoint y: 366, endPoint x: 1023, endPoint y: 358, distance: 232.7
type input "90"
click at [982, 358] on input "range" at bounding box center [842, 366] width 280 height 23
click at [739, 455] on button "Save" at bounding box center [737, 456] width 86 height 27
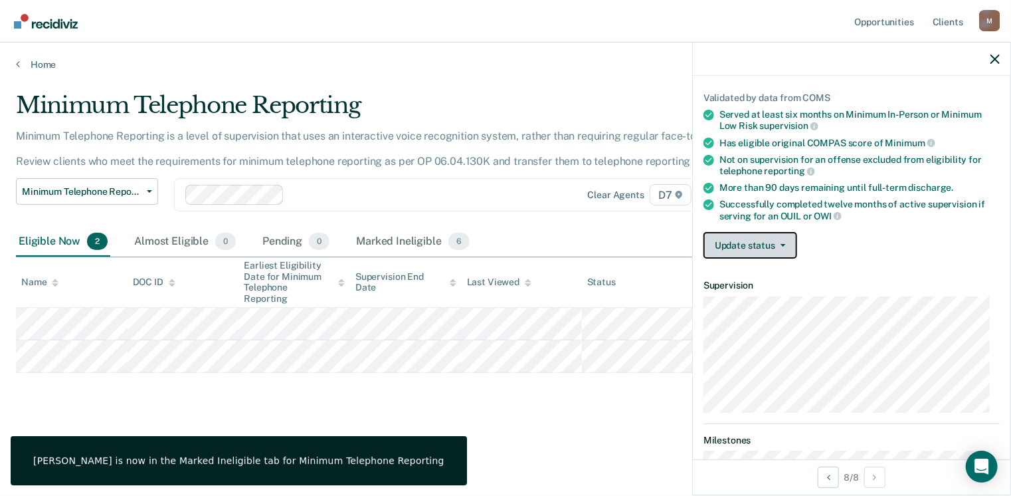
click at [728, 232] on button "Update status" at bounding box center [751, 245] width 94 height 27
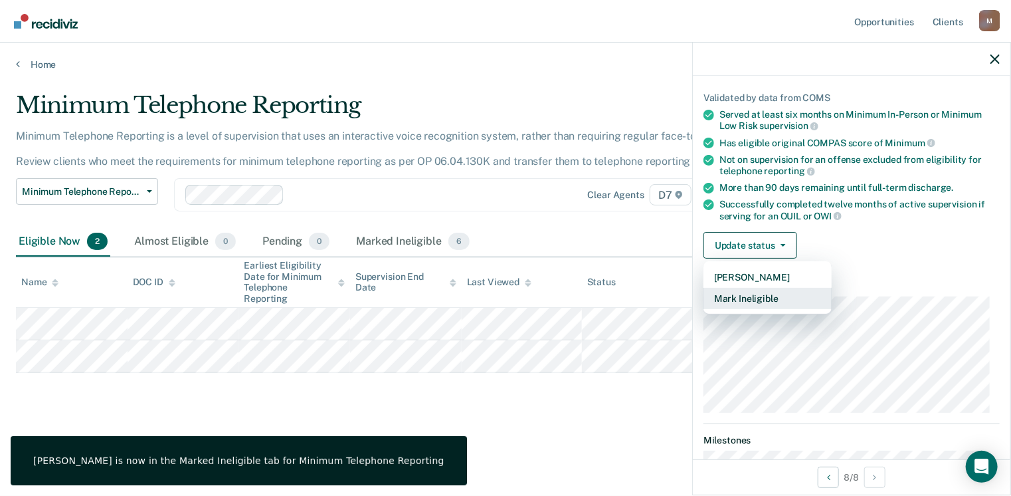
click at [745, 295] on button "Mark Ineligible" at bounding box center [768, 298] width 128 height 21
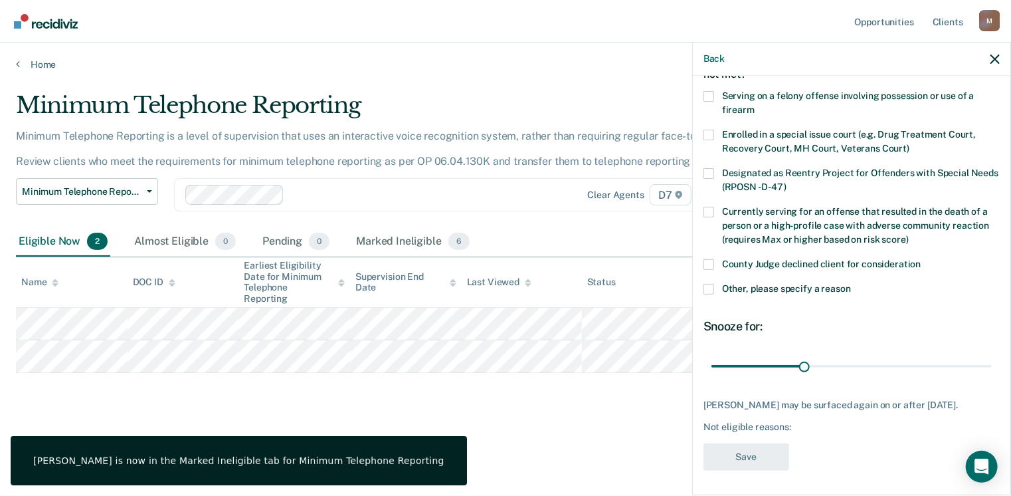
click at [712, 266] on span at bounding box center [709, 264] width 11 height 11
click at [922, 259] on input "County Judge declined client for consideration" at bounding box center [922, 259] width 0 height 0
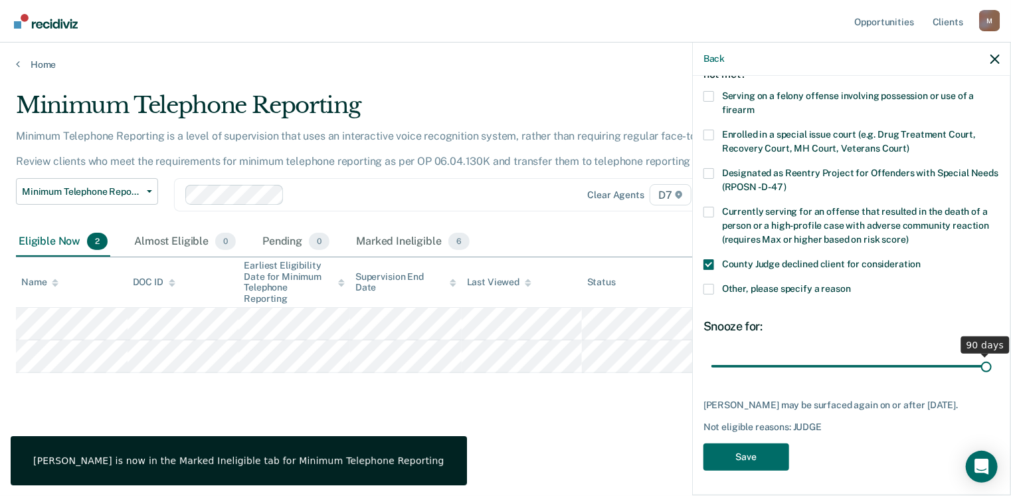
drag, startPoint x: 803, startPoint y: 363, endPoint x: 980, endPoint y: 367, distance: 177.4
type input "90"
click at [979, 367] on input "range" at bounding box center [852, 366] width 280 height 23
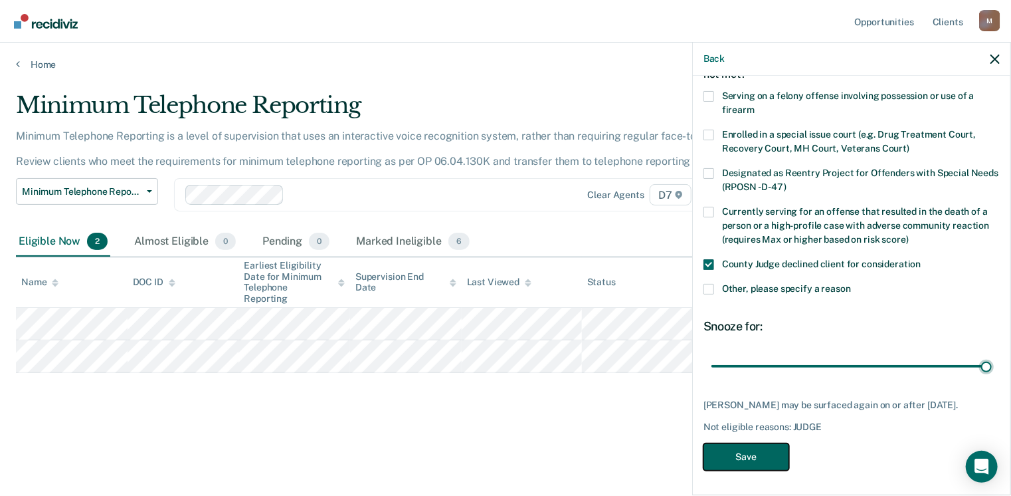
click at [726, 468] on button "Save" at bounding box center [747, 456] width 86 height 27
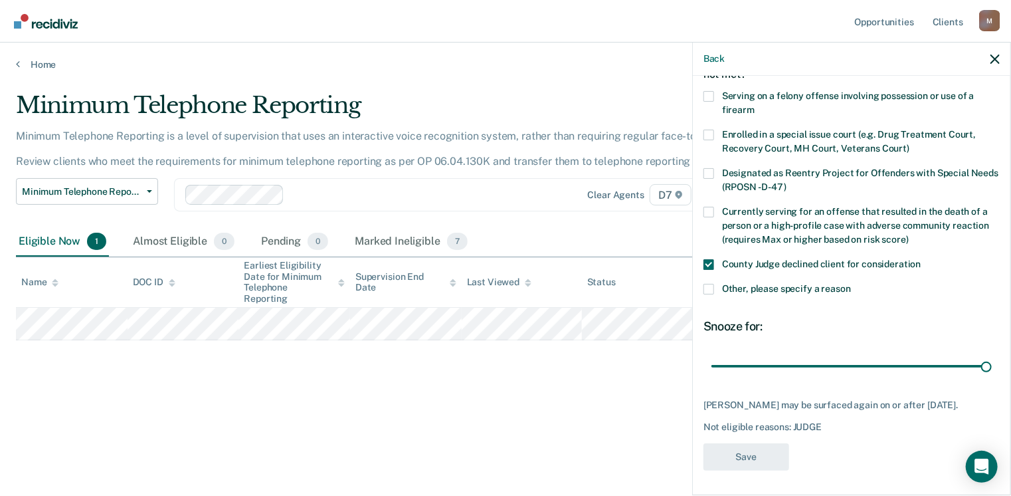
click at [464, 423] on div "Minimum Telephone Reporting Minimum Telephone Reporting is a level of supervisi…" at bounding box center [505, 265] width 979 height 347
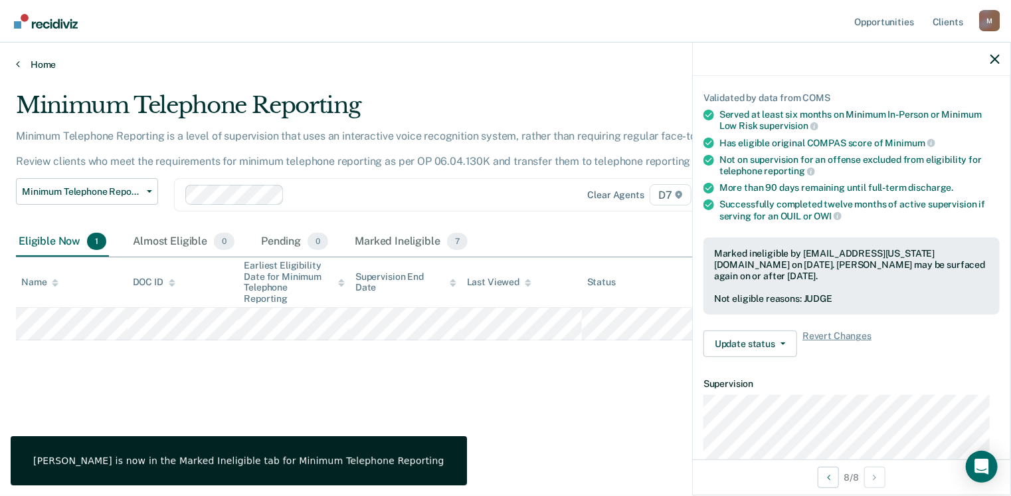
click at [19, 64] on link "Home" at bounding box center [505, 64] width 979 height 12
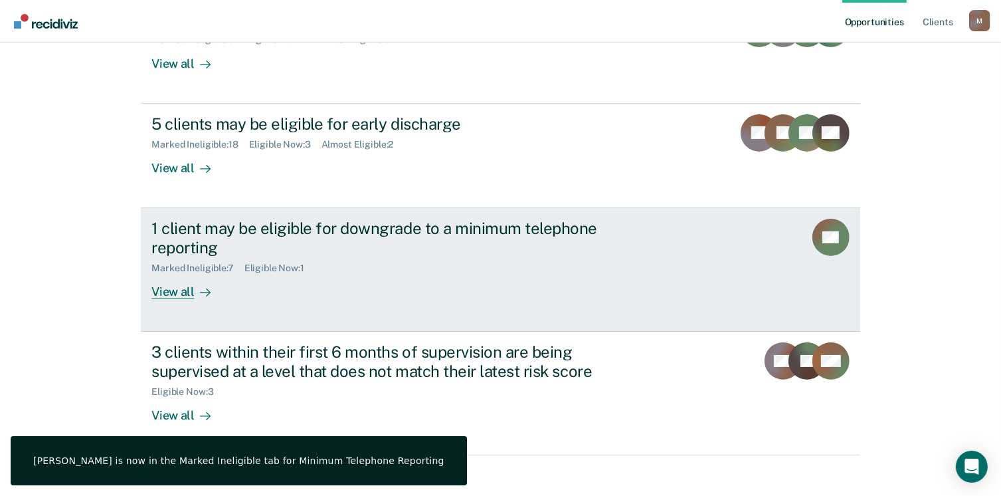
scroll to position [212, 0]
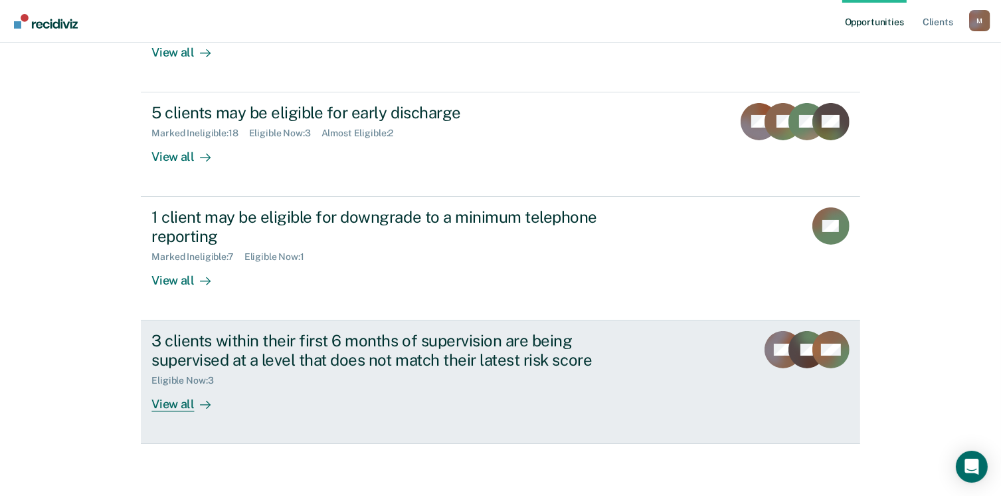
click at [173, 399] on div "View all" at bounding box center [188, 398] width 74 height 26
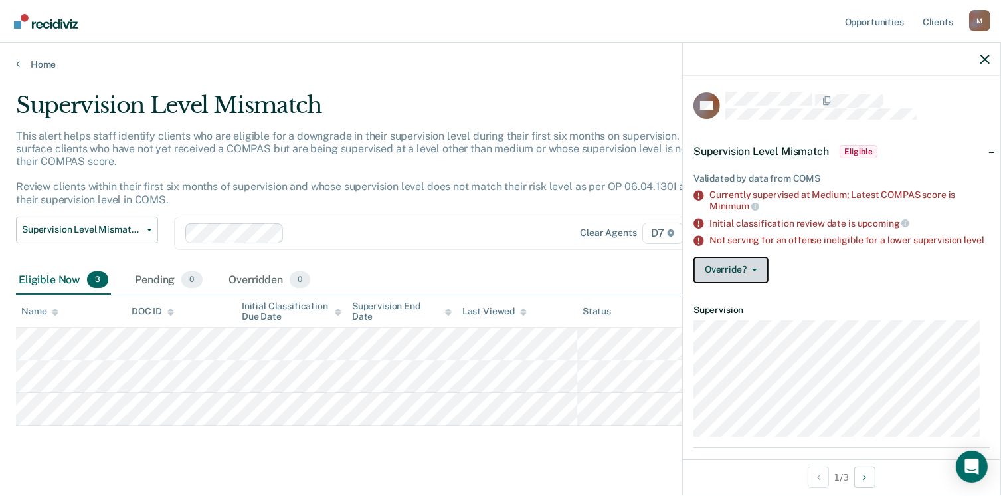
click at [726, 277] on button "Override?" at bounding box center [731, 269] width 75 height 27
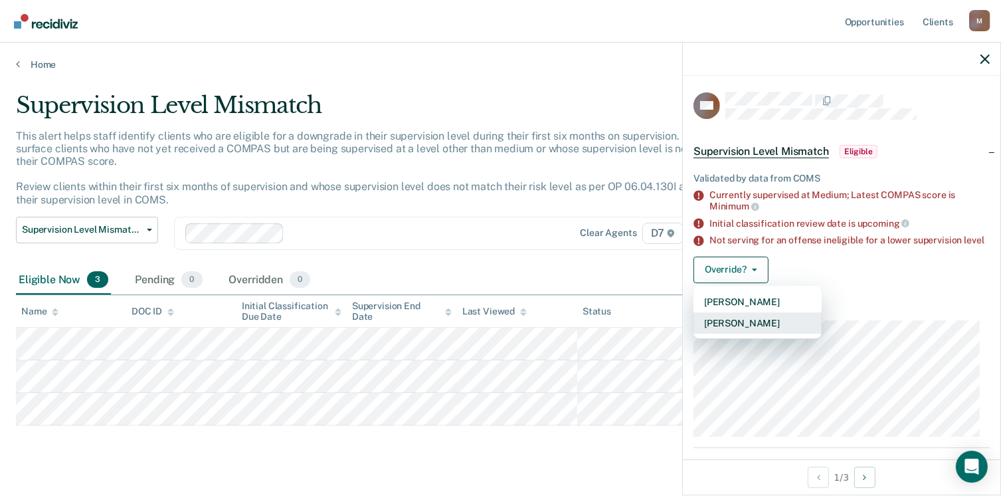
click at [732, 334] on button "[PERSON_NAME]" at bounding box center [758, 322] width 128 height 21
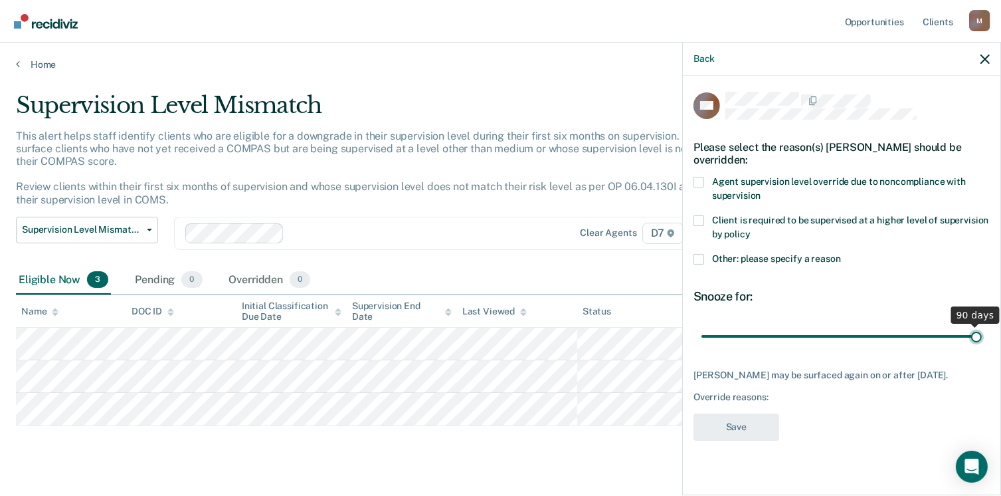
drag, startPoint x: 795, startPoint y: 336, endPoint x: 998, endPoint y: 328, distance: 202.8
type input "90"
click at [982, 328] on input "range" at bounding box center [842, 336] width 280 height 23
click at [702, 219] on span at bounding box center [699, 220] width 11 height 11
click at [751, 229] on input "Client is required to be supervised at a higher level of supervision by policy" at bounding box center [751, 229] width 0 height 0
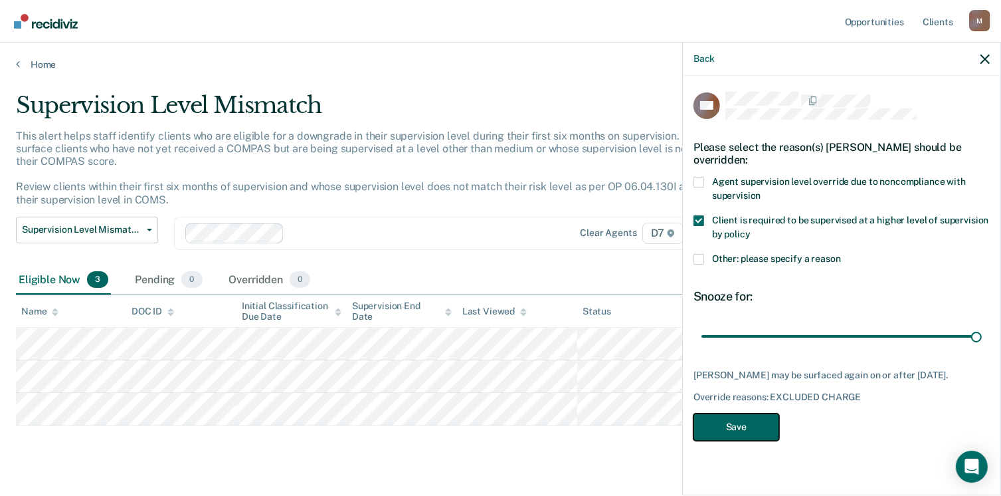
click at [737, 426] on button "Save" at bounding box center [737, 426] width 86 height 27
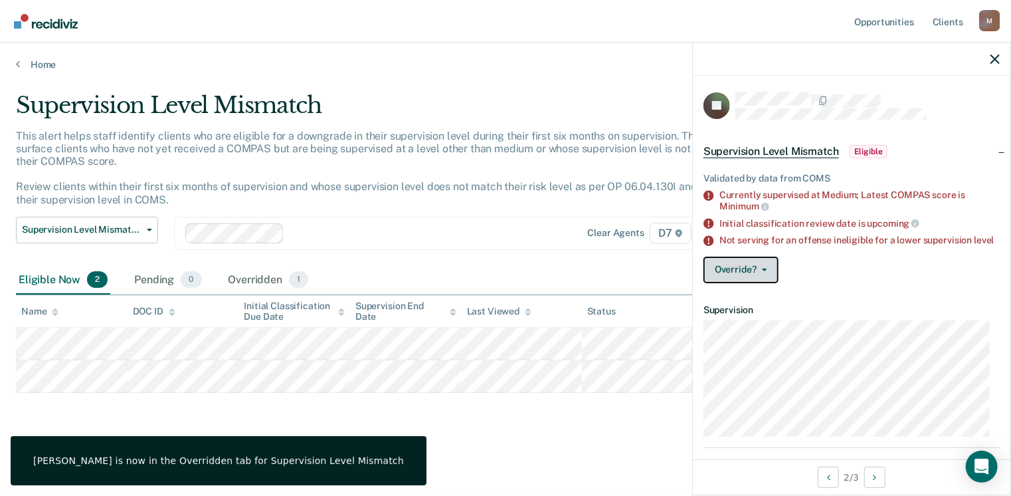
click at [755, 269] on button "Override?" at bounding box center [741, 269] width 75 height 27
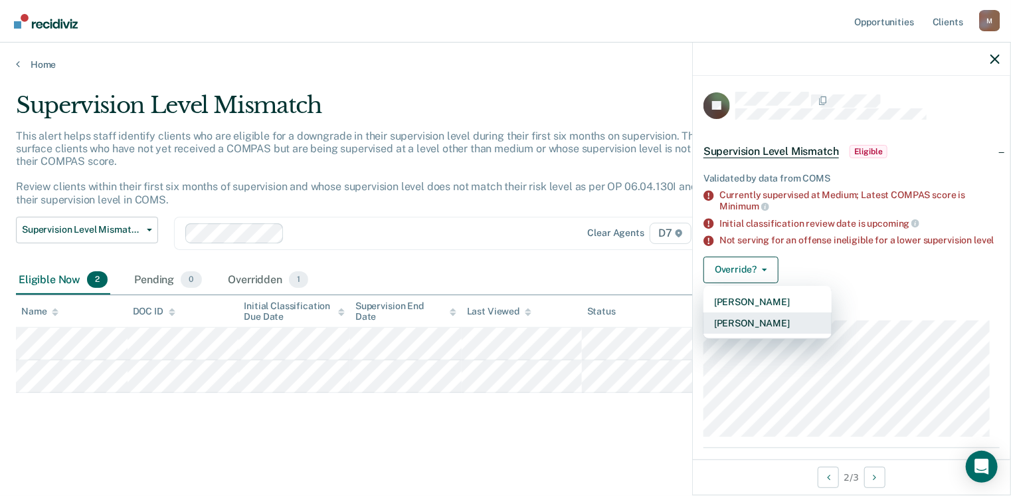
click at [757, 334] on button "[PERSON_NAME]" at bounding box center [768, 322] width 128 height 21
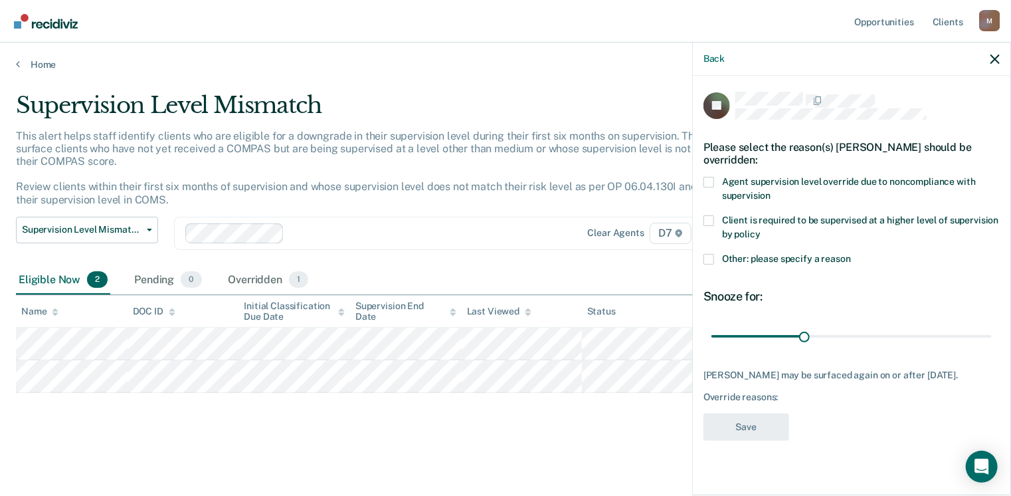
click at [712, 219] on span at bounding box center [709, 220] width 11 height 11
click at [761, 229] on input "Client is required to be supervised at a higher level of supervision by policy" at bounding box center [761, 229] width 0 height 0
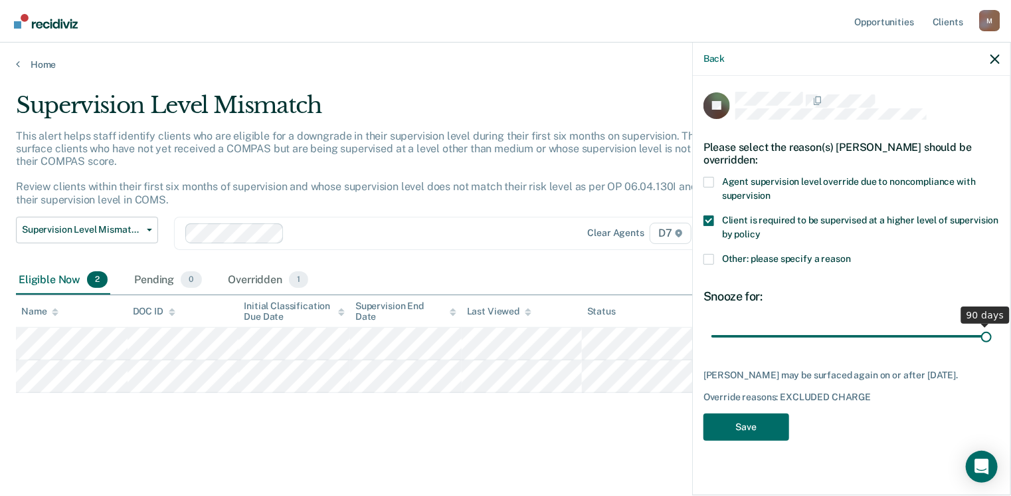
drag, startPoint x: 808, startPoint y: 338, endPoint x: 1013, endPoint y: 325, distance: 205.1
type input "90"
click at [992, 325] on input "range" at bounding box center [852, 336] width 280 height 23
click at [757, 427] on button "Save" at bounding box center [747, 426] width 86 height 27
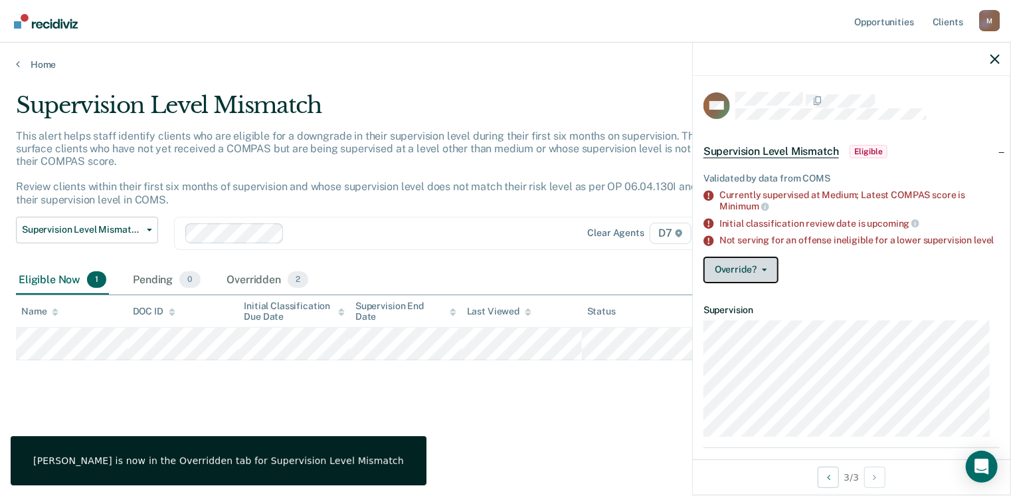
click at [760, 274] on button "Override?" at bounding box center [741, 269] width 75 height 27
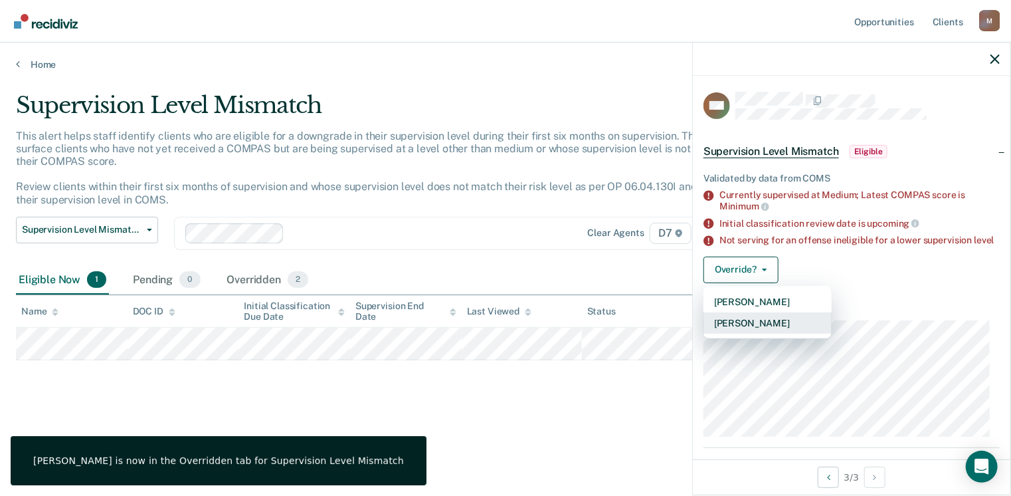
click at [761, 332] on button "[PERSON_NAME]" at bounding box center [768, 322] width 128 height 21
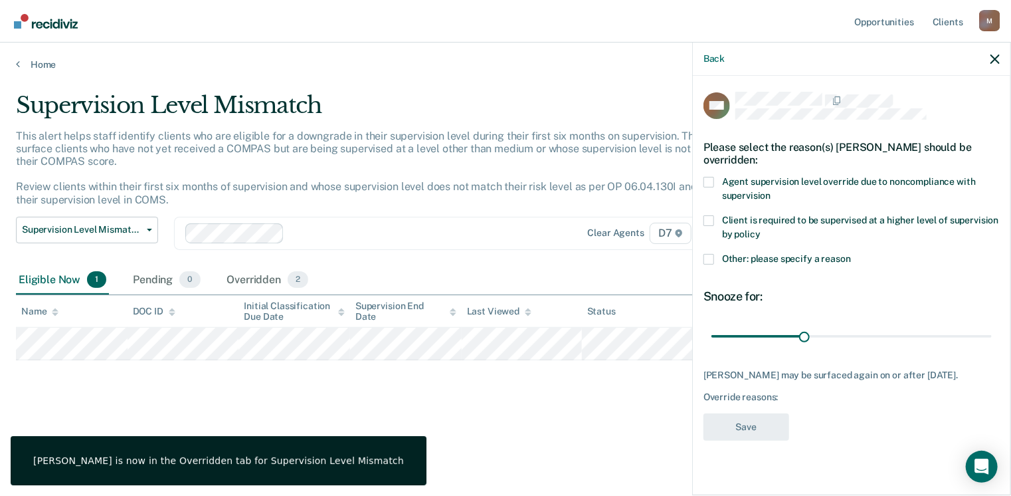
drag, startPoint x: 709, startPoint y: 219, endPoint x: 747, endPoint y: 272, distance: 65.8
click at [708, 219] on span at bounding box center [709, 220] width 11 height 11
click at [761, 229] on input "Client is required to be supervised at a higher level of supervision by policy" at bounding box center [761, 229] width 0 height 0
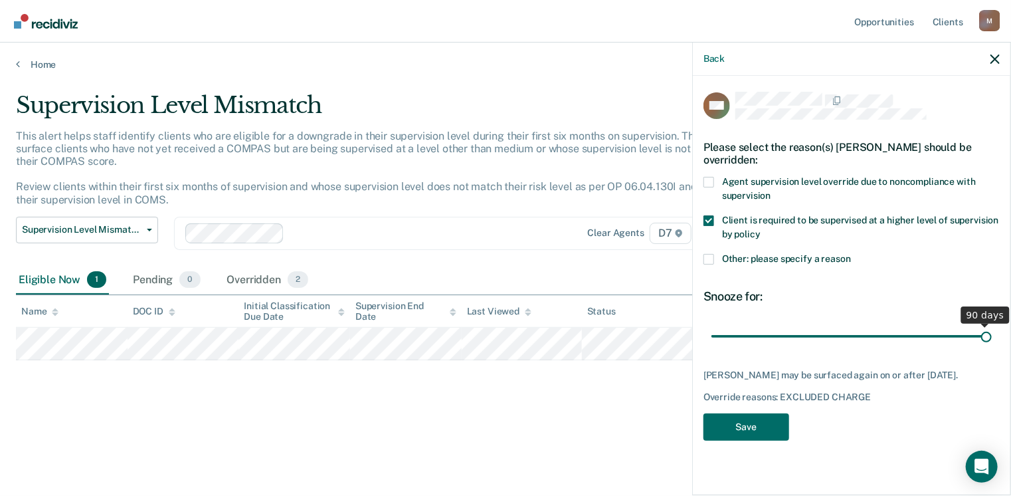
drag, startPoint x: 801, startPoint y: 334, endPoint x: 1069, endPoint y: 342, distance: 267.9
type input "90"
click at [992, 342] on input "range" at bounding box center [852, 336] width 280 height 23
click at [756, 441] on button "Save" at bounding box center [747, 426] width 86 height 27
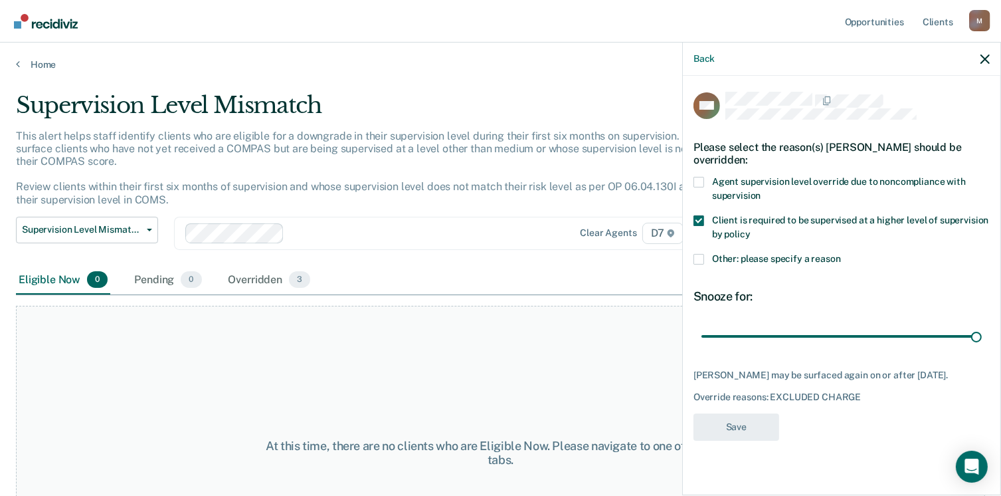
click at [373, 389] on div "At this time, there are no clients who are Eligible Now. Please navigate to one…" at bounding box center [500, 453] width 969 height 294
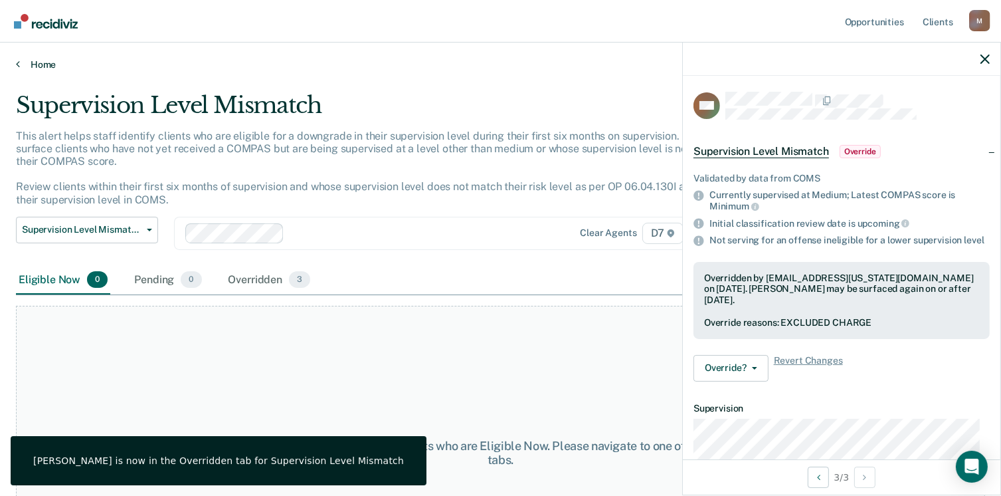
click at [24, 61] on link "Home" at bounding box center [500, 64] width 969 height 12
